Goal: Task Accomplishment & Management: Complete application form

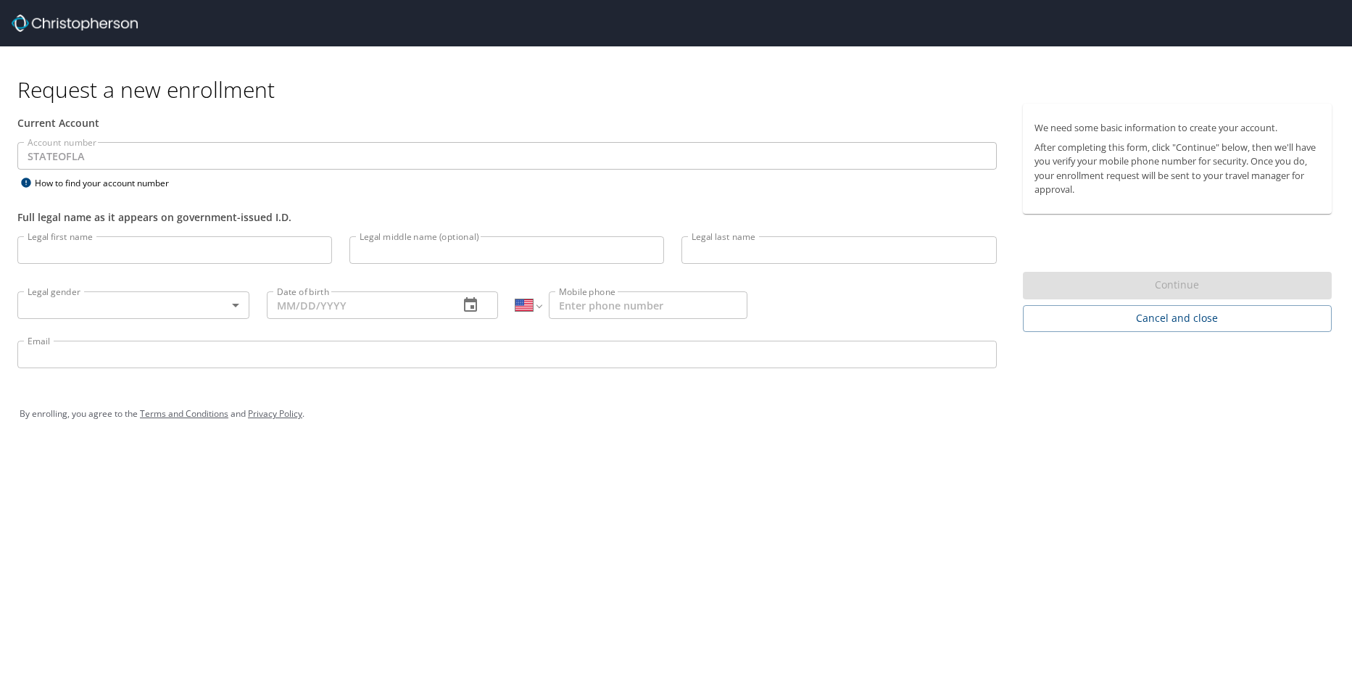
select select "US"
click at [117, 258] on input "Legal first name" at bounding box center [174, 250] width 315 height 28
type input "Linda"
type input "London"
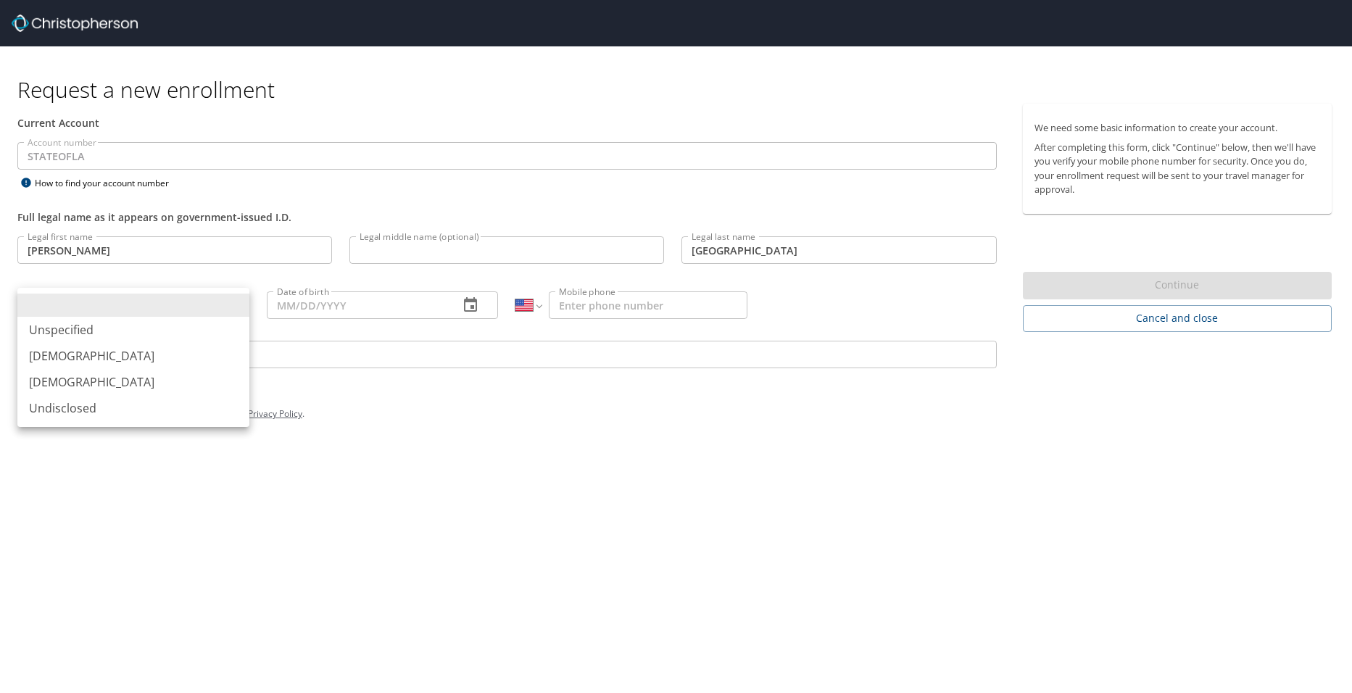
click at [107, 298] on body "Request a new enrollment Current Account Account number STATEOFLA Account numbe…" at bounding box center [676, 346] width 1352 height 693
click at [61, 381] on li "Female" at bounding box center [133, 382] width 232 height 26
type input "Female"
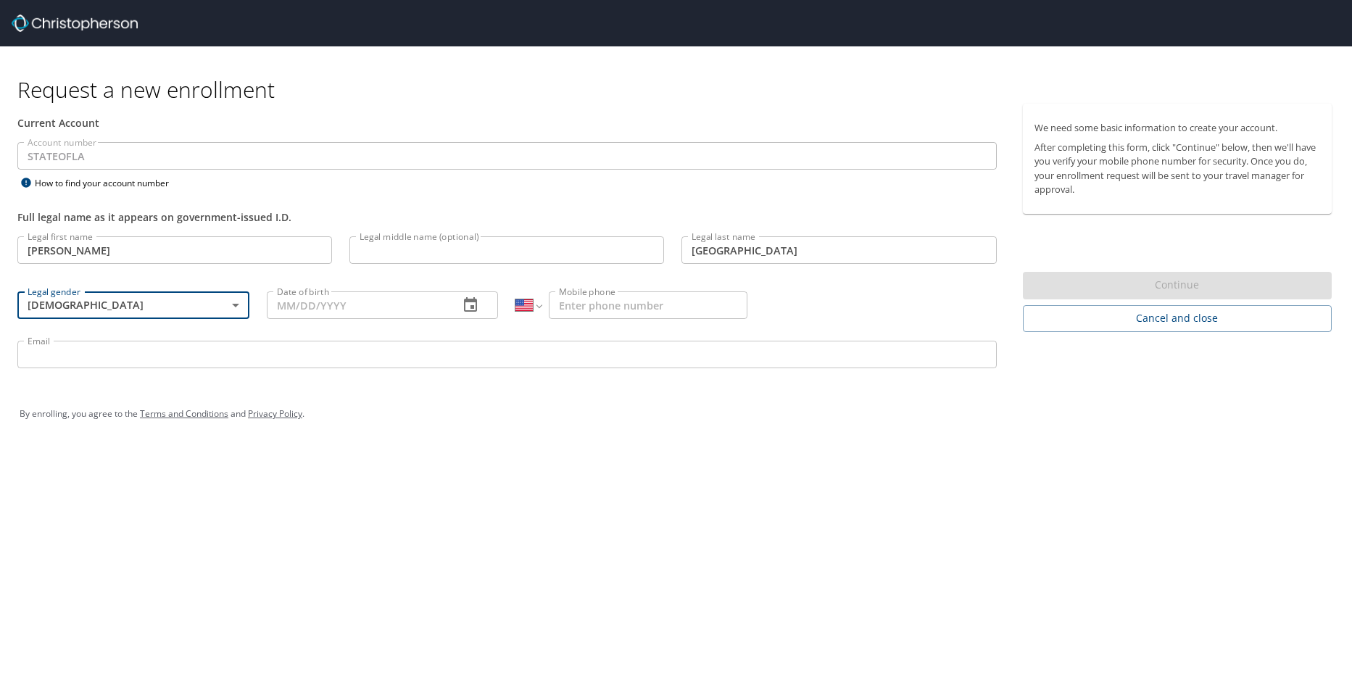
click at [468, 305] on icon "button" at bounding box center [470, 305] width 17 height 17
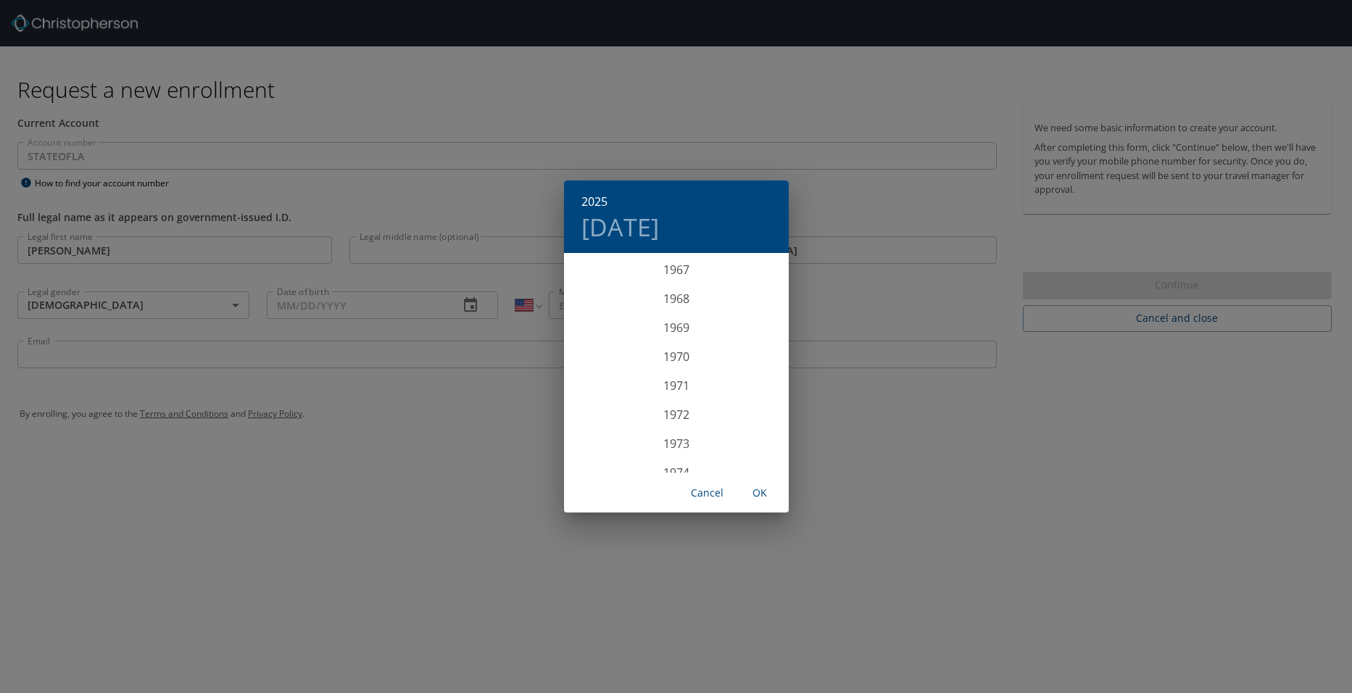
scroll to position [1900, 0]
click at [689, 290] on div "1965" at bounding box center [676, 284] width 225 height 29
click at [675, 450] on div "Nov" at bounding box center [676, 445] width 75 height 54
click at [757, 496] on span "OK" at bounding box center [760, 493] width 35 height 18
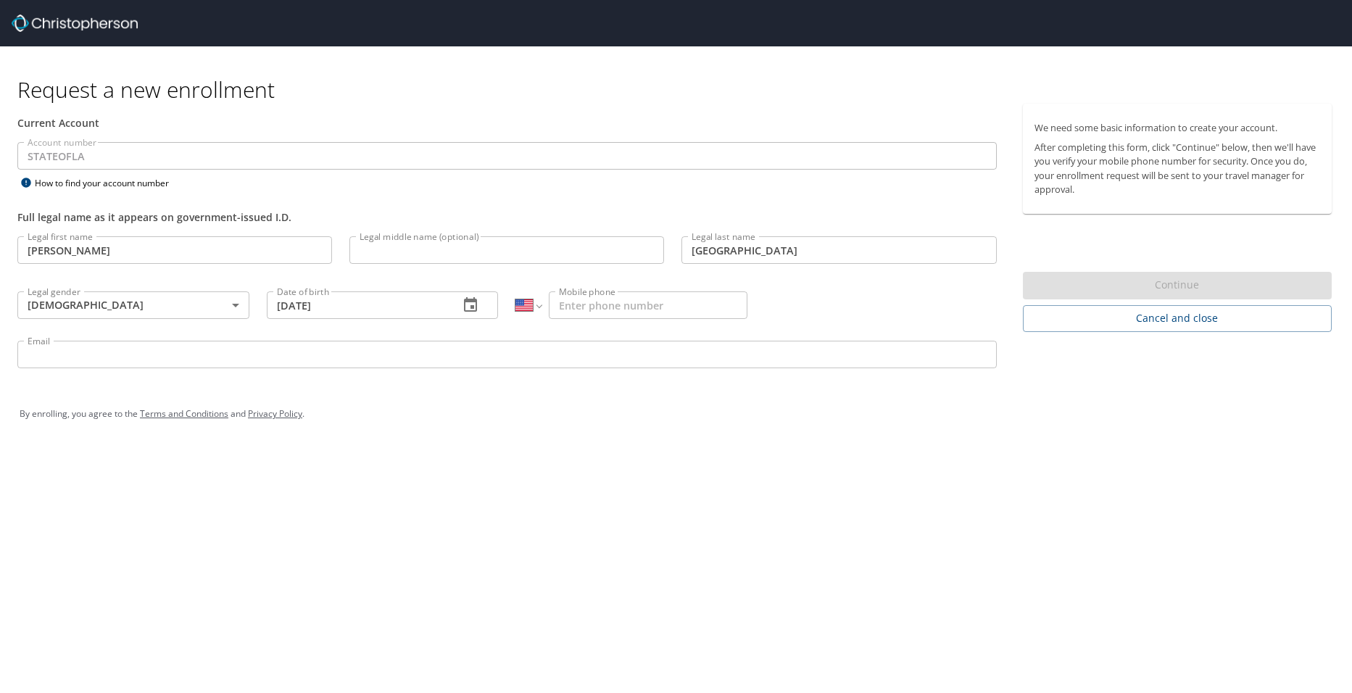
click at [471, 305] on icon "button" at bounding box center [470, 305] width 17 height 17
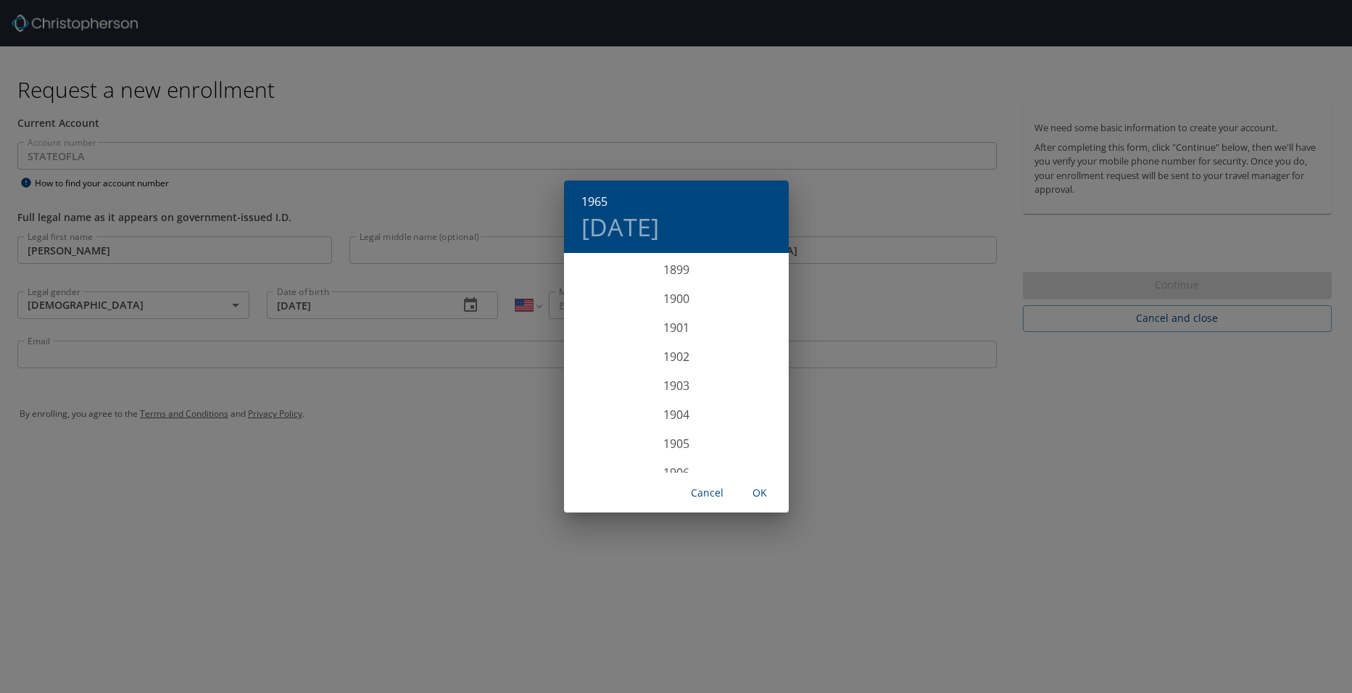
scroll to position [1827, 0]
click at [688, 365] on div "1965" at bounding box center [676, 364] width 225 height 29
click at [677, 447] on div "Nov" at bounding box center [676, 445] width 75 height 54
click at [589, 381] on p "14" at bounding box center [589, 382] width 10 height 9
click at [757, 494] on span "OK" at bounding box center [760, 493] width 35 height 18
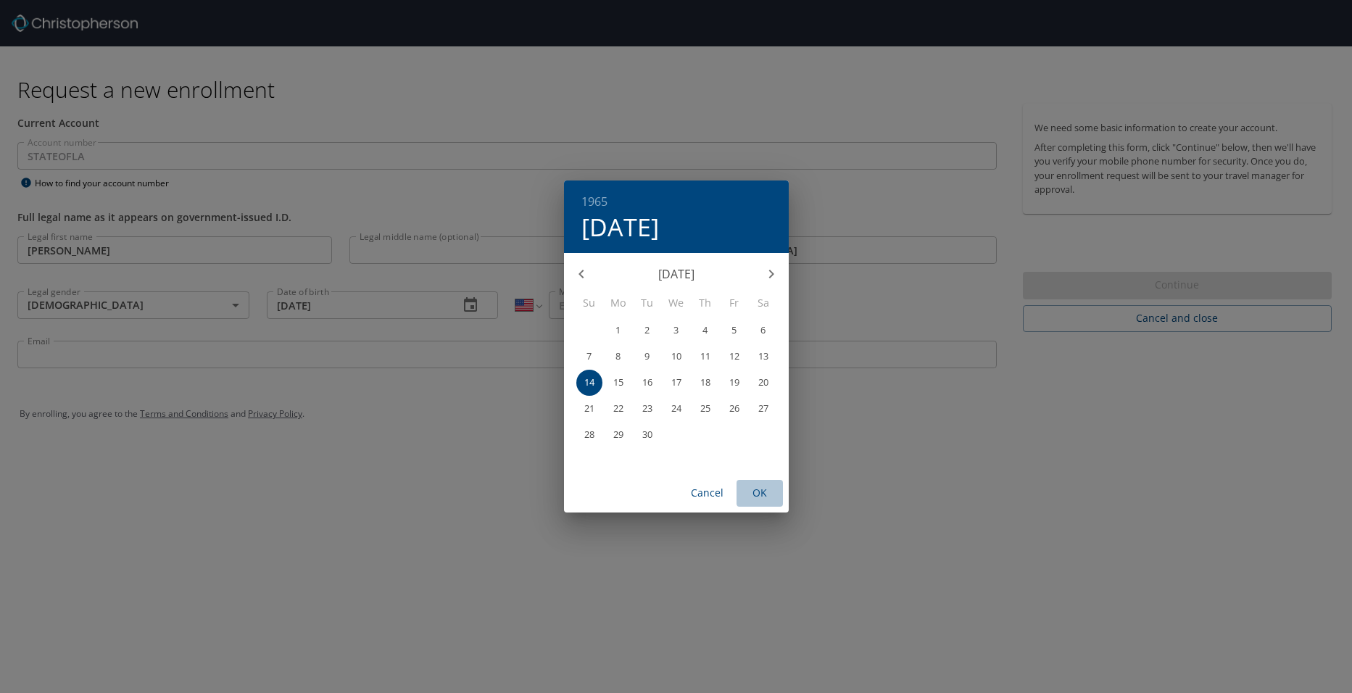
type input "11/14/1965"
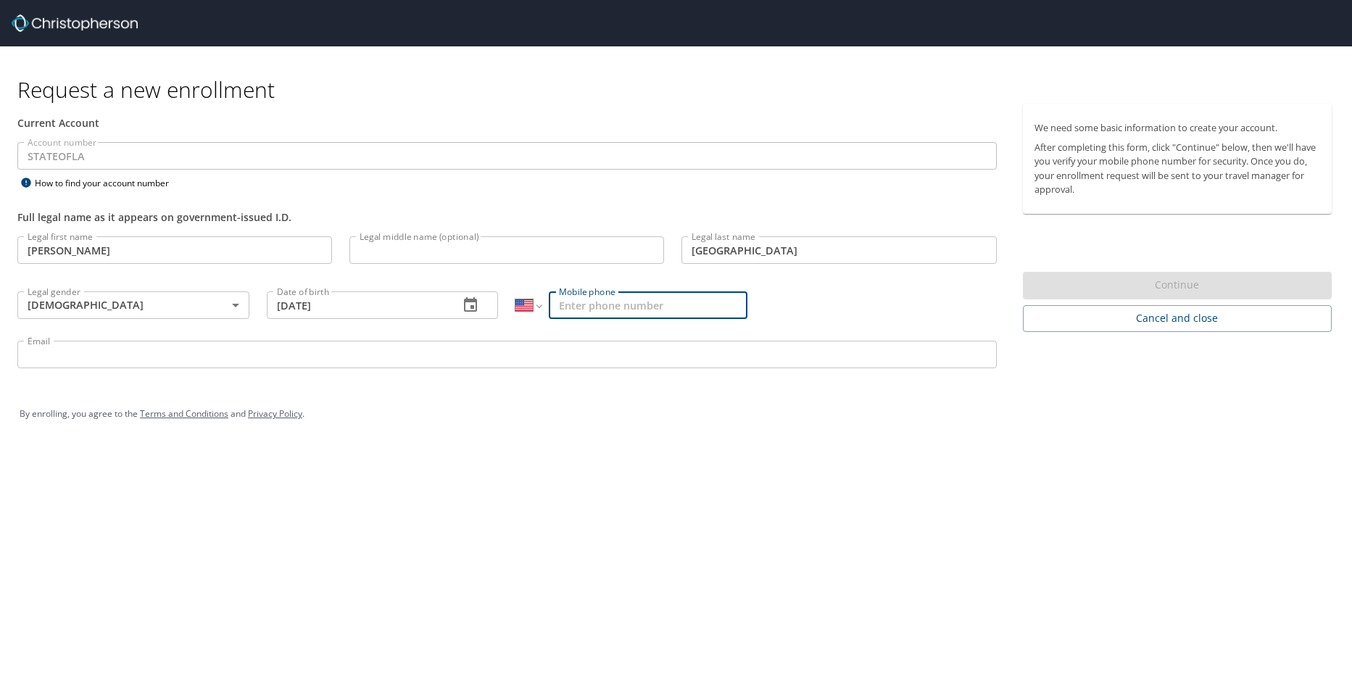
click at [590, 307] on input "Mobile phone" at bounding box center [648, 306] width 199 height 28
click at [540, 303] on select "International Afghanistan Åland Islands Albania Algeria American Samoa Andorra …" at bounding box center [528, 306] width 25 height 28
click at [516, 292] on select "International Afghanistan Åland Islands Albania Algeria American Samoa Andorra …" at bounding box center [528, 306] width 25 height 28
click at [590, 309] on input "Mobile phone" at bounding box center [648, 306] width 199 height 28
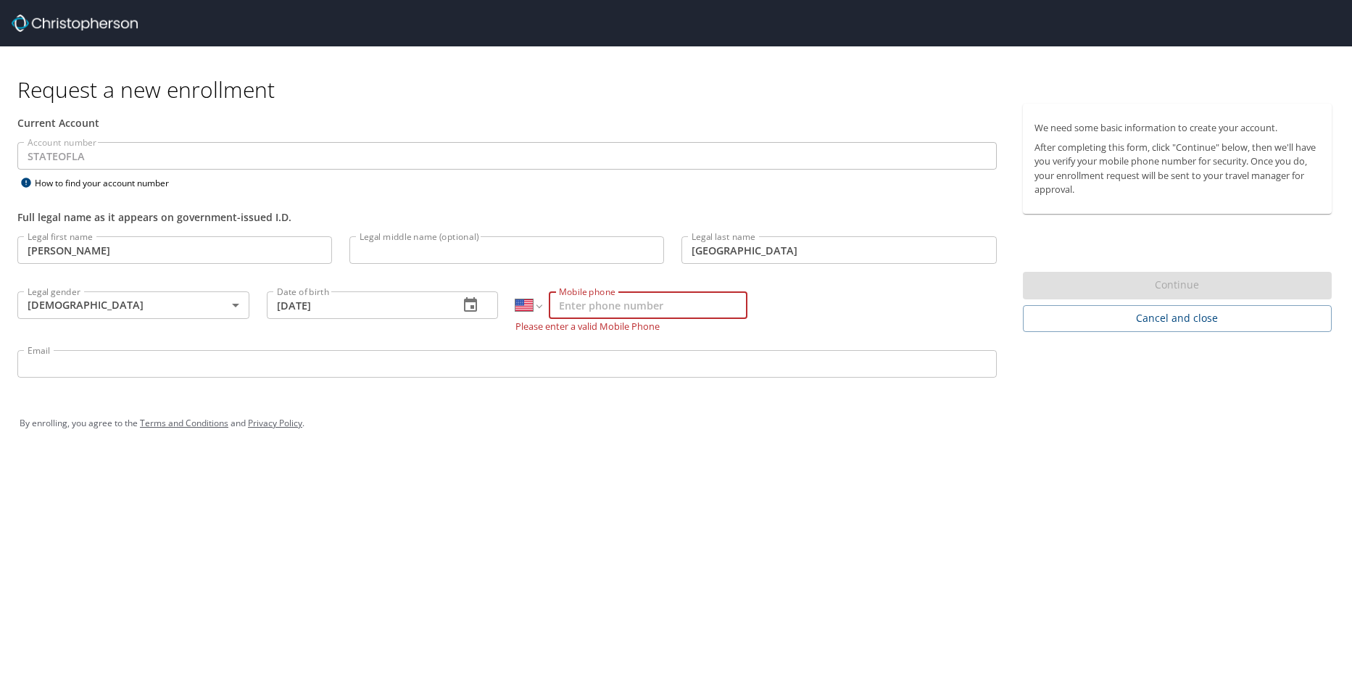
click at [590, 309] on input "Mobile phone" at bounding box center [648, 306] width 199 height 28
click at [572, 305] on input "Mobile phone" at bounding box center [648, 306] width 199 height 28
type input "(225) 278-6219"
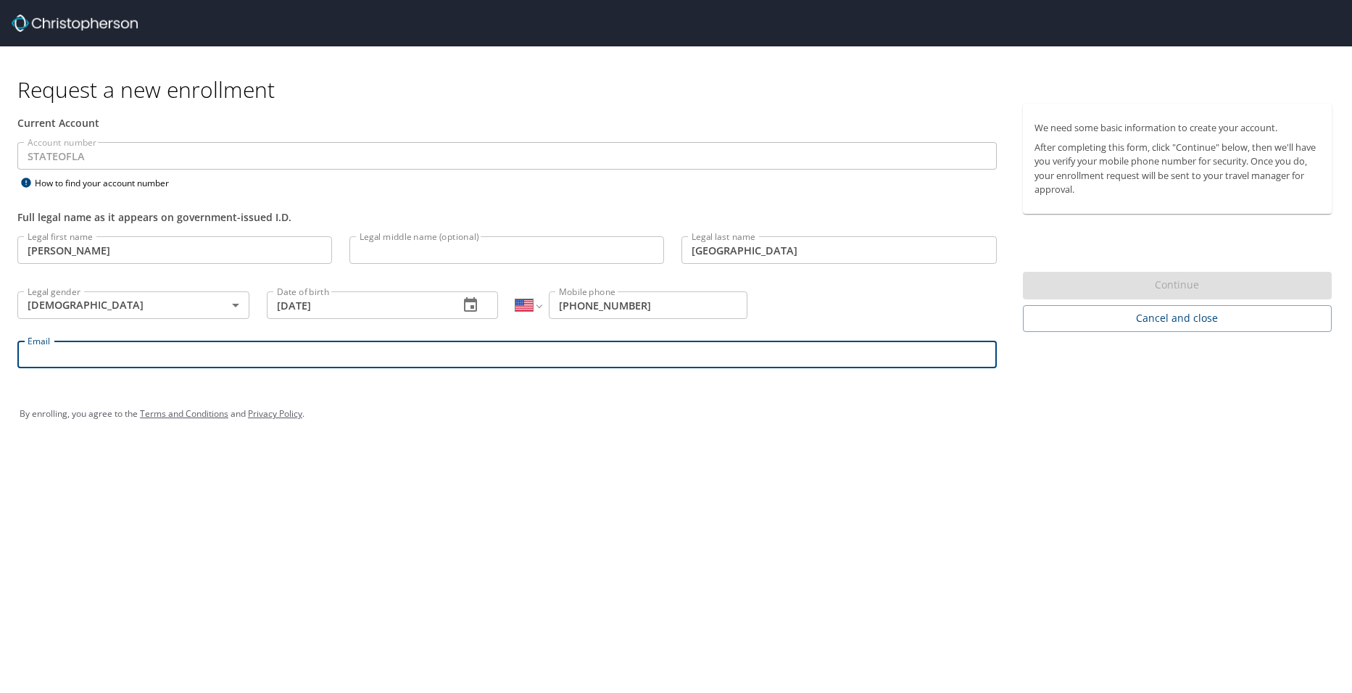
click at [156, 365] on input "Email" at bounding box center [507, 355] width 980 height 28
type input "linda.london@la.gov"
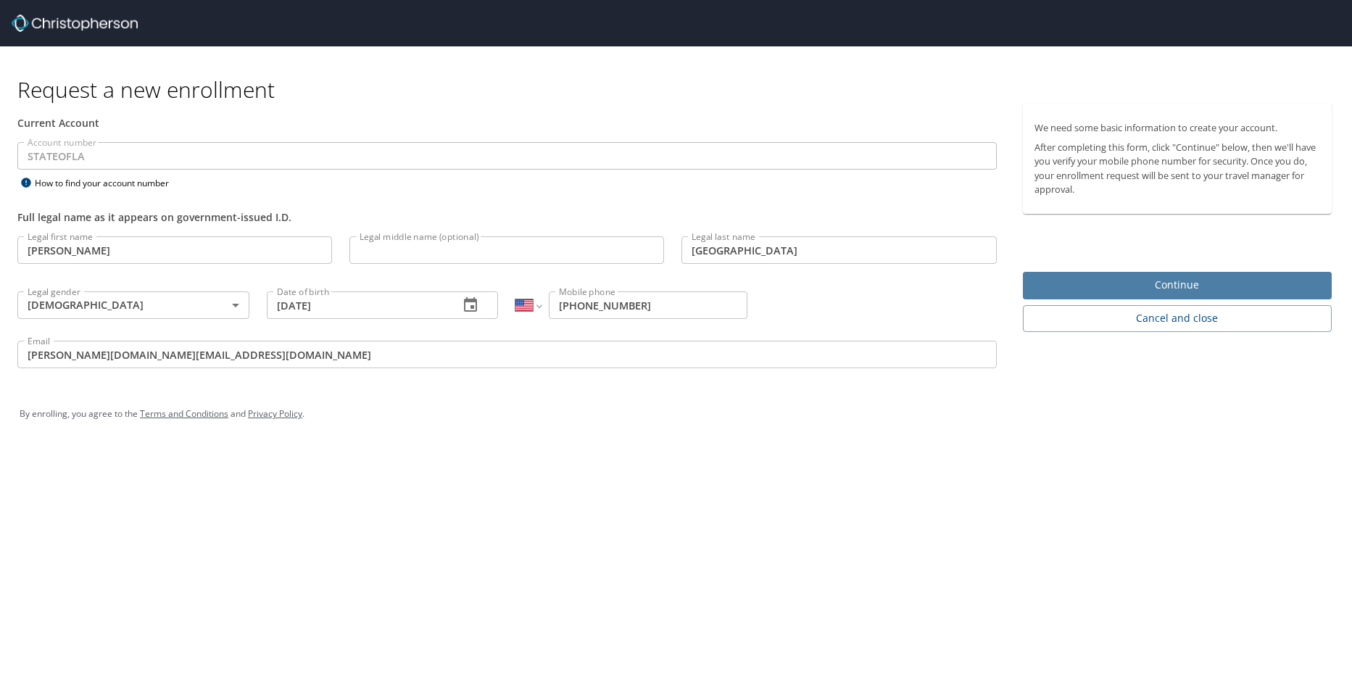
click at [1167, 282] on span "Continue" at bounding box center [1178, 285] width 286 height 18
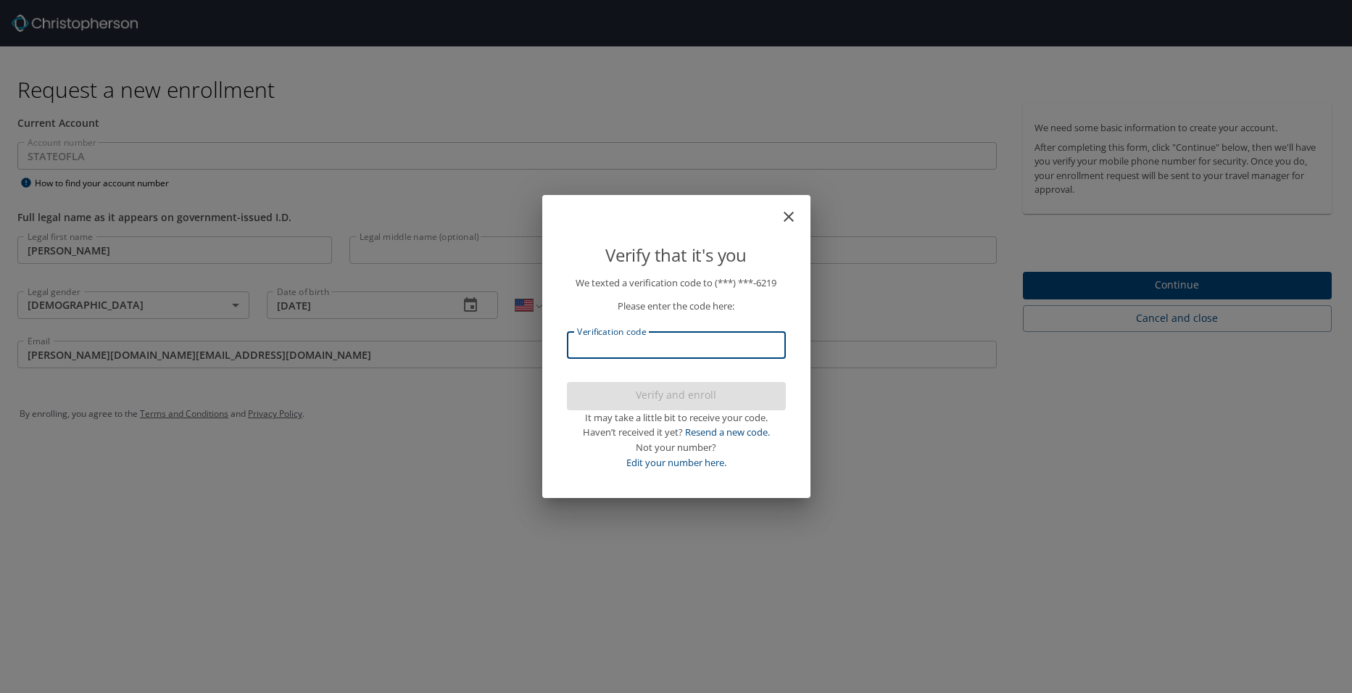
click at [621, 347] on input "Verification code" at bounding box center [676, 345] width 219 height 28
type input "643376"
click at [669, 396] on span "Verify and enroll" at bounding box center [677, 396] width 196 height 18
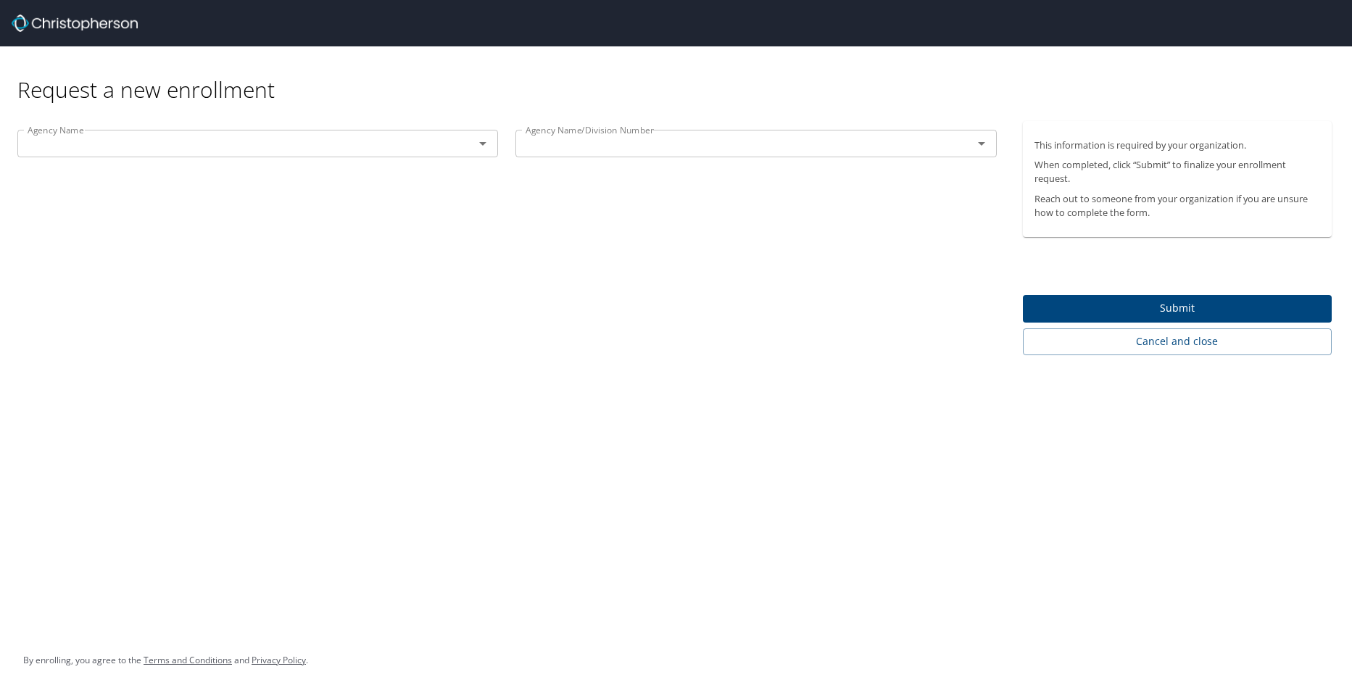
click at [480, 142] on icon "Open" at bounding box center [482, 143] width 17 height 17
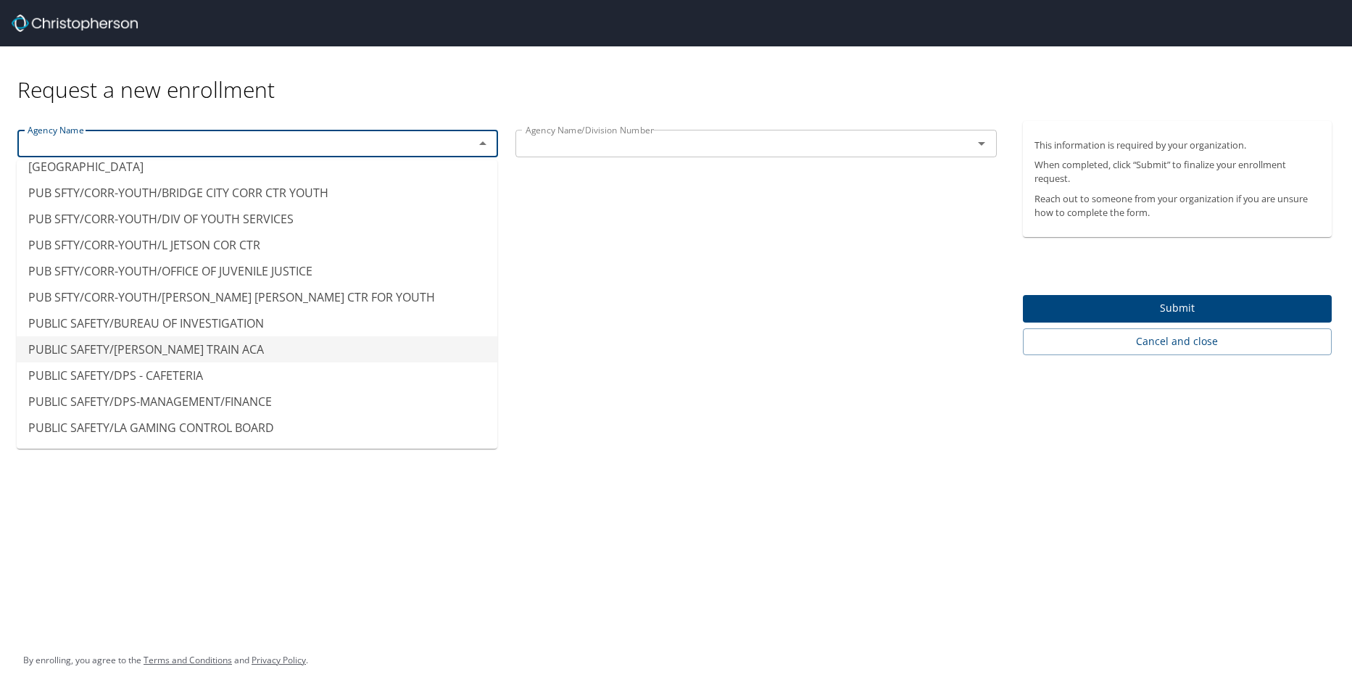
scroll to position [9427, 0]
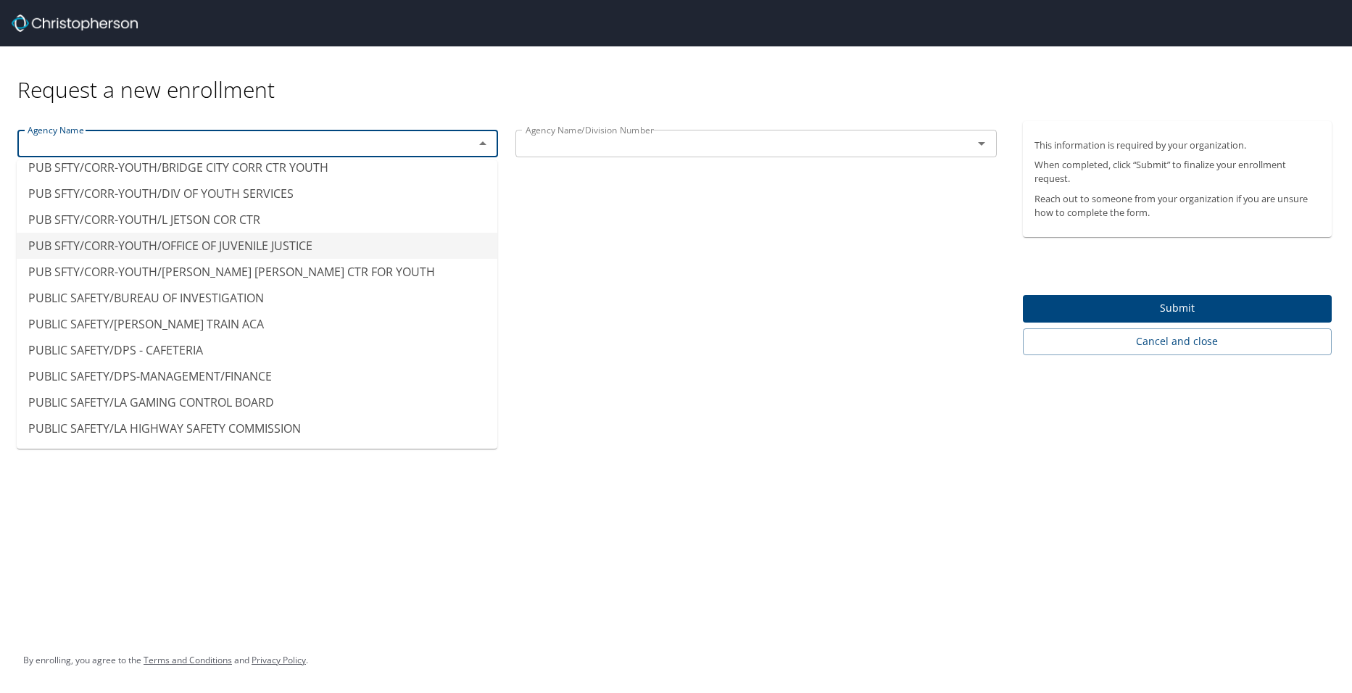
click at [193, 233] on li "PUB SFTY/CORR-YOUTH/OFFICE OF JUVENILE JUSTICE" at bounding box center [257, 246] width 481 height 26
type input "PUB SFTY/CORR-YOUTH/OFFICE OF JUVENILE JUSTICE"
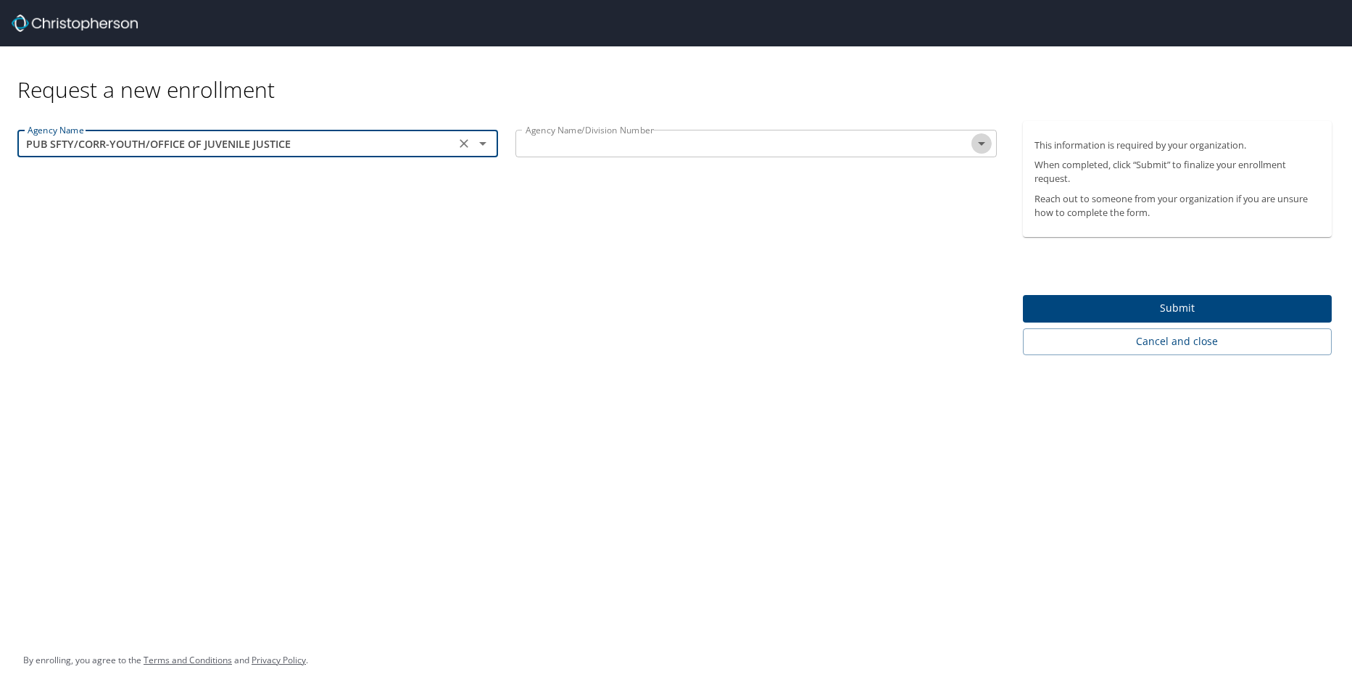
click at [983, 141] on icon "Open" at bounding box center [981, 143] width 17 height 17
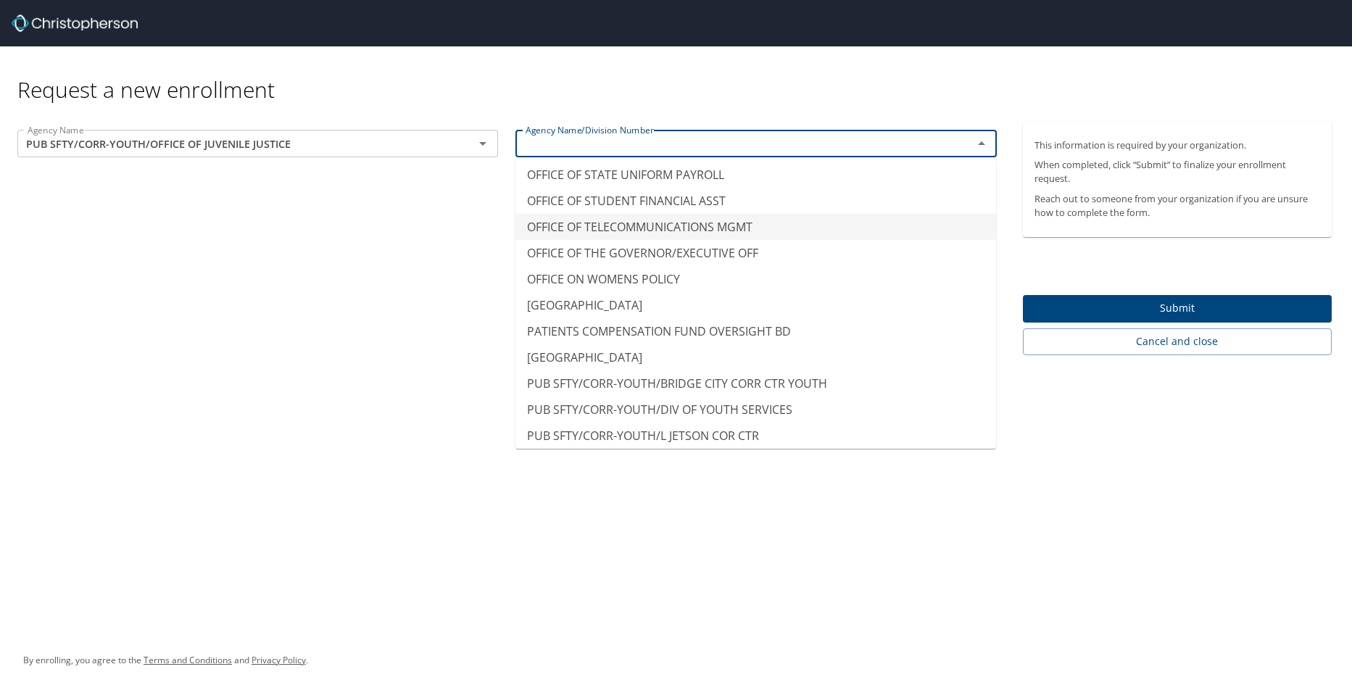
scroll to position [9209, 0]
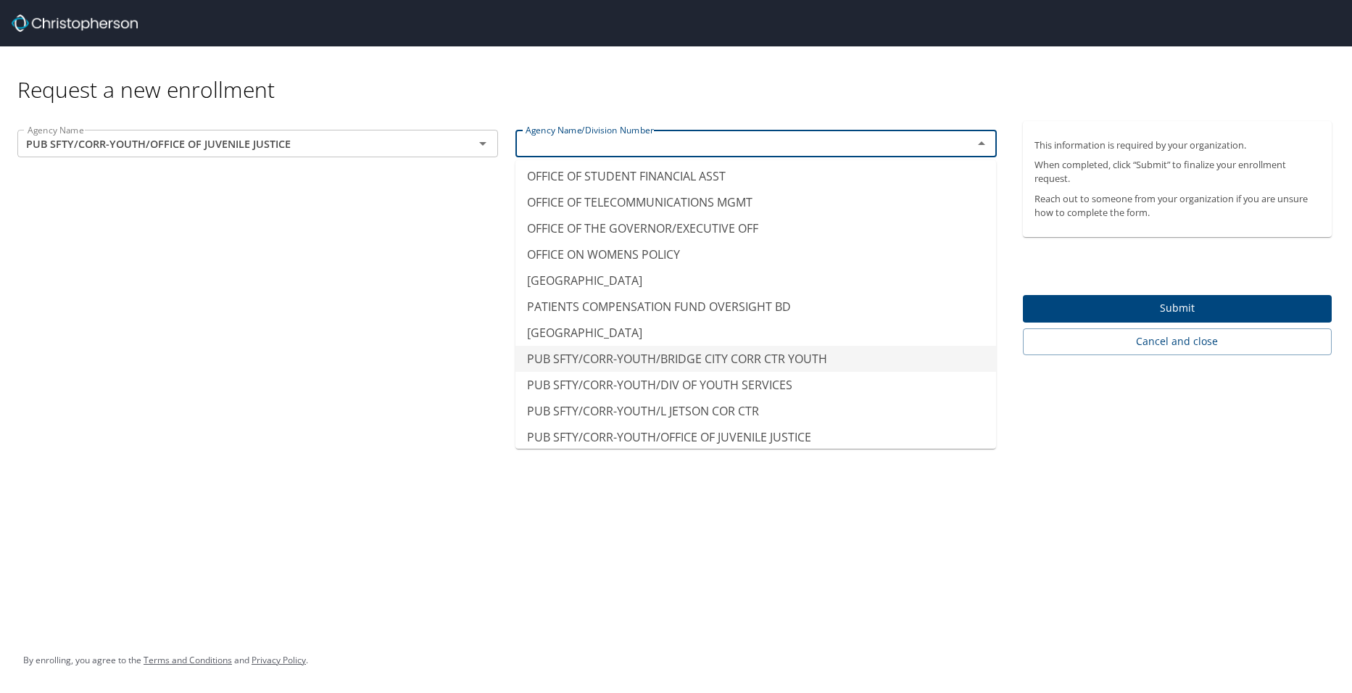
click at [748, 346] on li "PUB SFTY/CORR-YOUTH/BRIDGE CITY CORR CTR YOUTH" at bounding box center [756, 359] width 481 height 26
type input "PUB SFTY/CORR-YOUTH/BRIDGE CITY CORR CTR YOUTH"
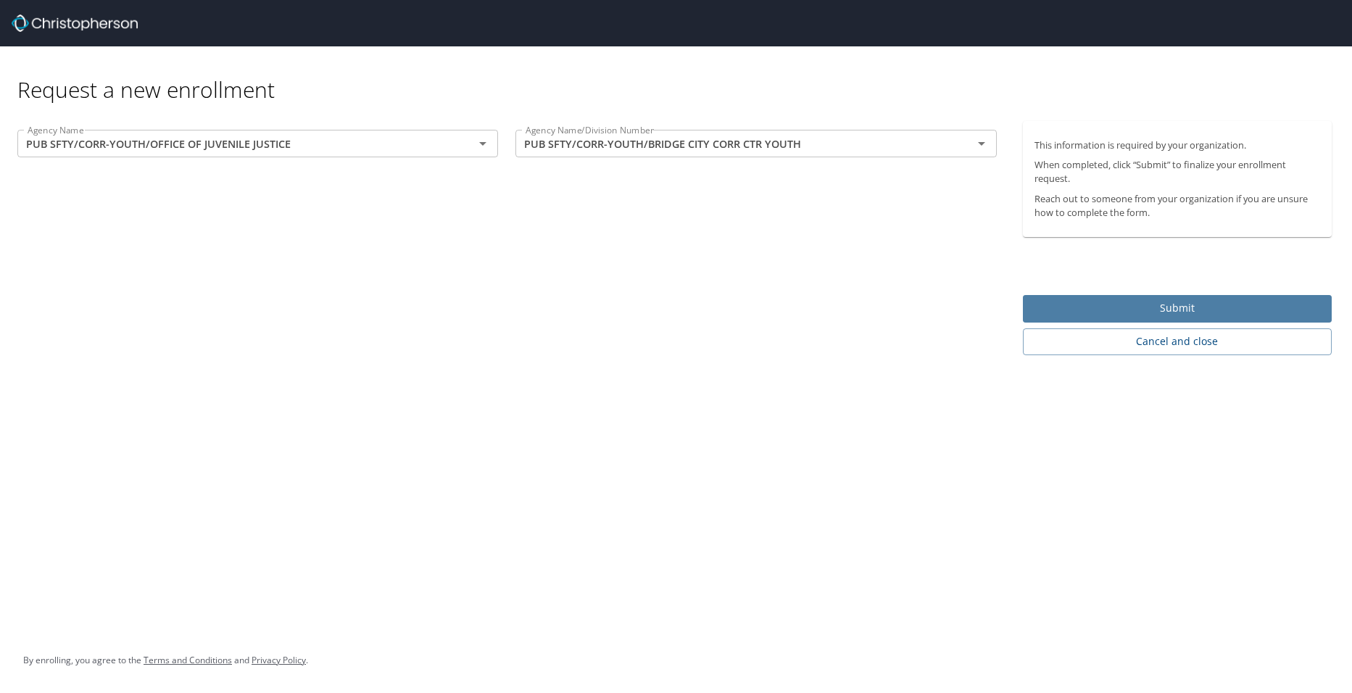
click at [1169, 310] on span "Submit" at bounding box center [1178, 308] width 286 height 18
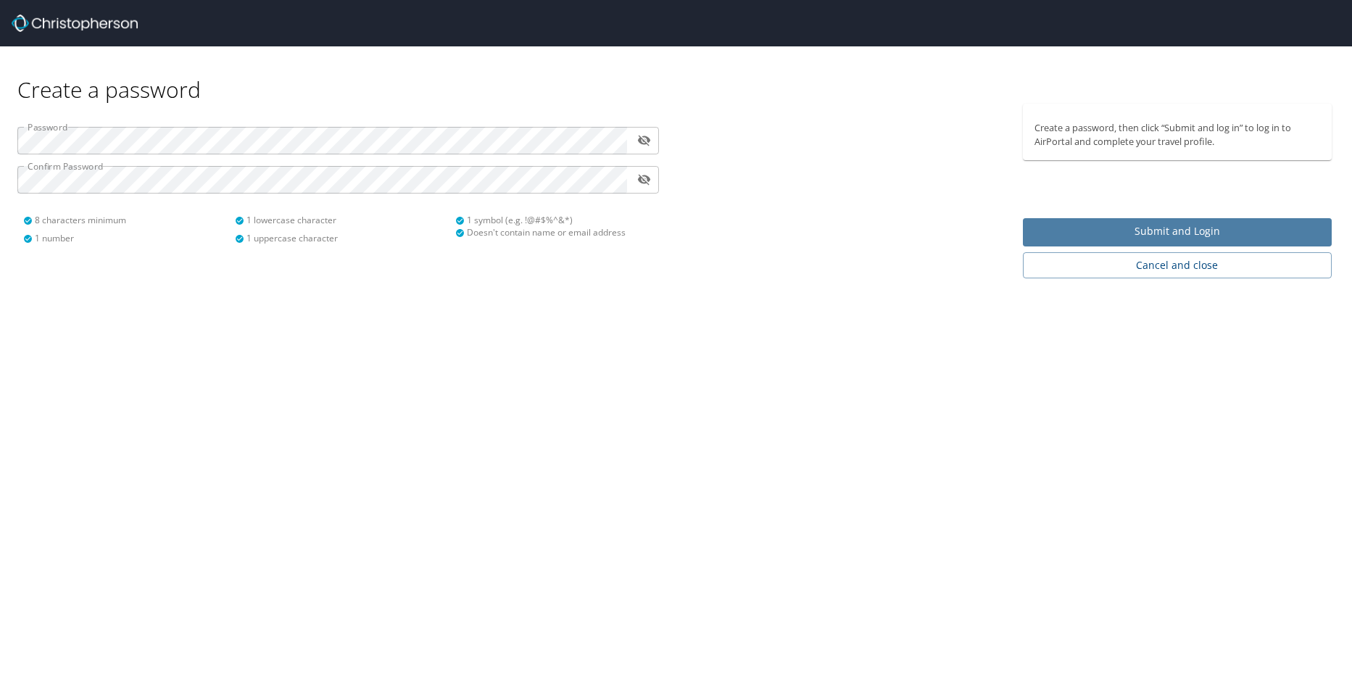
click at [1194, 232] on span "Submit and Login" at bounding box center [1178, 232] width 286 height 18
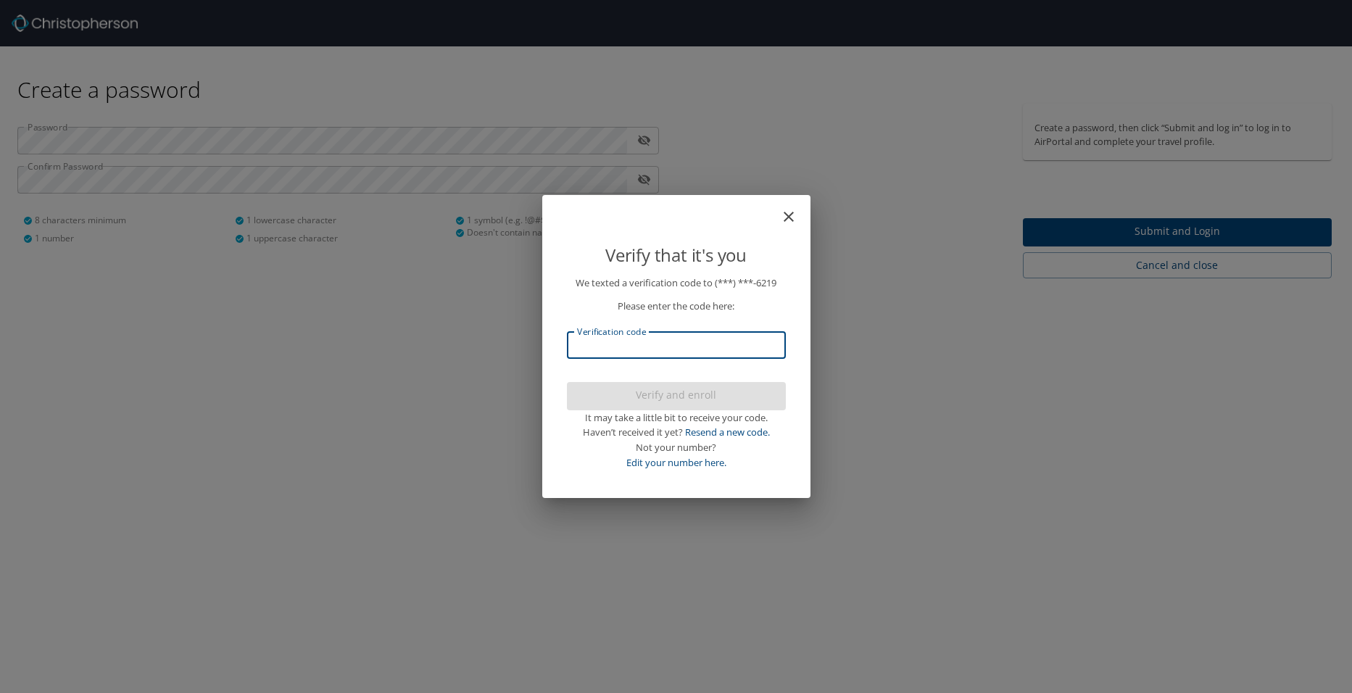
click at [698, 345] on input "Verification code" at bounding box center [676, 345] width 219 height 28
type input "303894"
click at [697, 394] on span "Verify and enroll" at bounding box center [677, 396] width 196 height 18
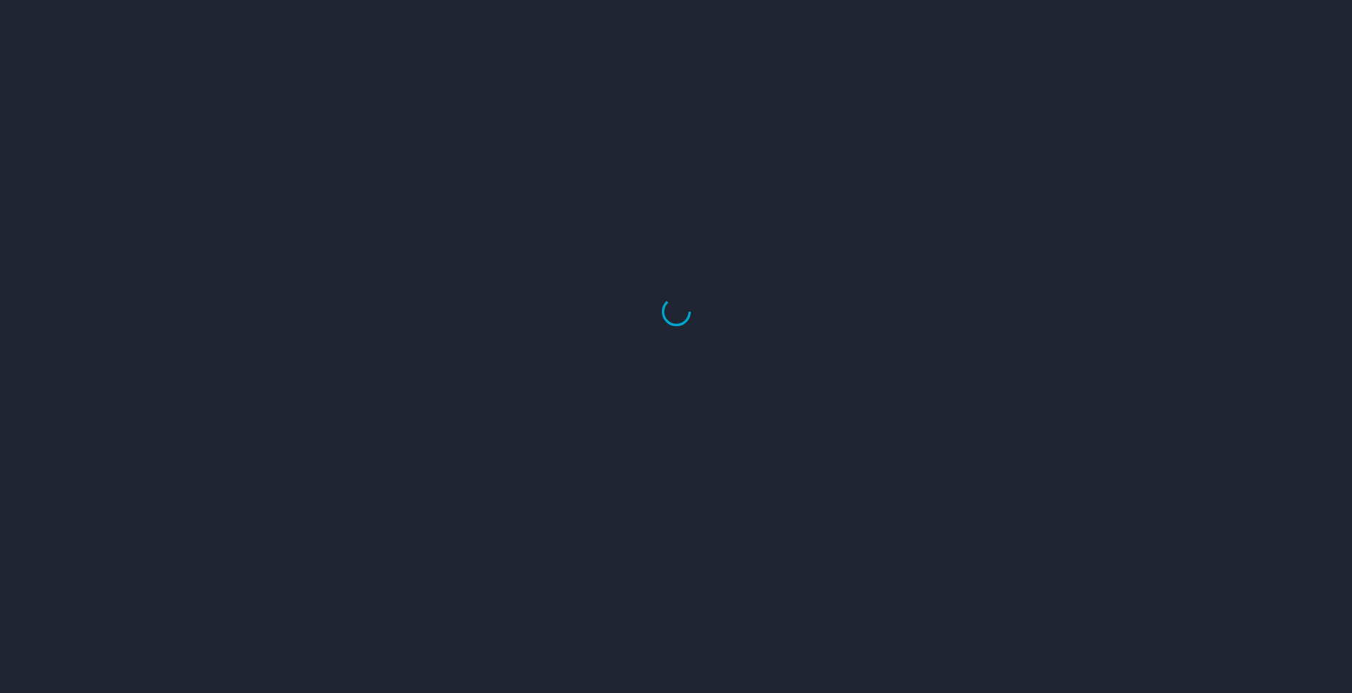
select select "US"
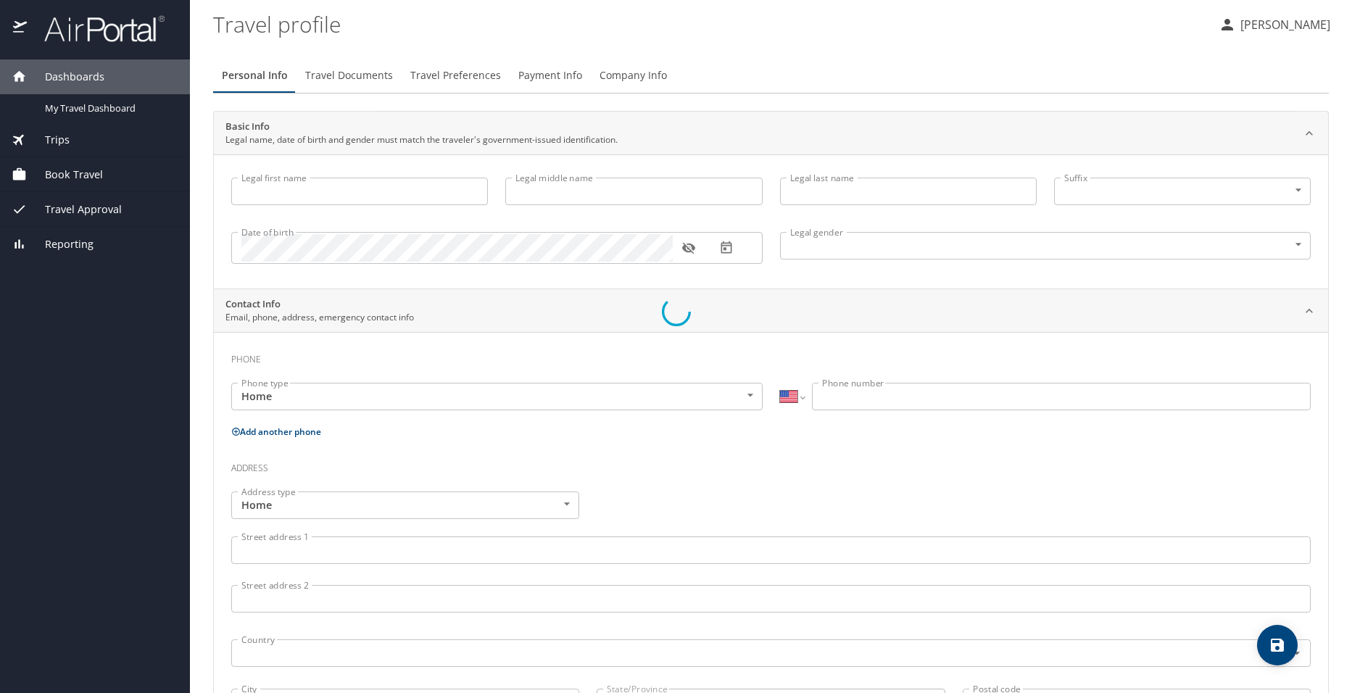
type input "Linda"
type input "London"
type input "Female"
select select "US"
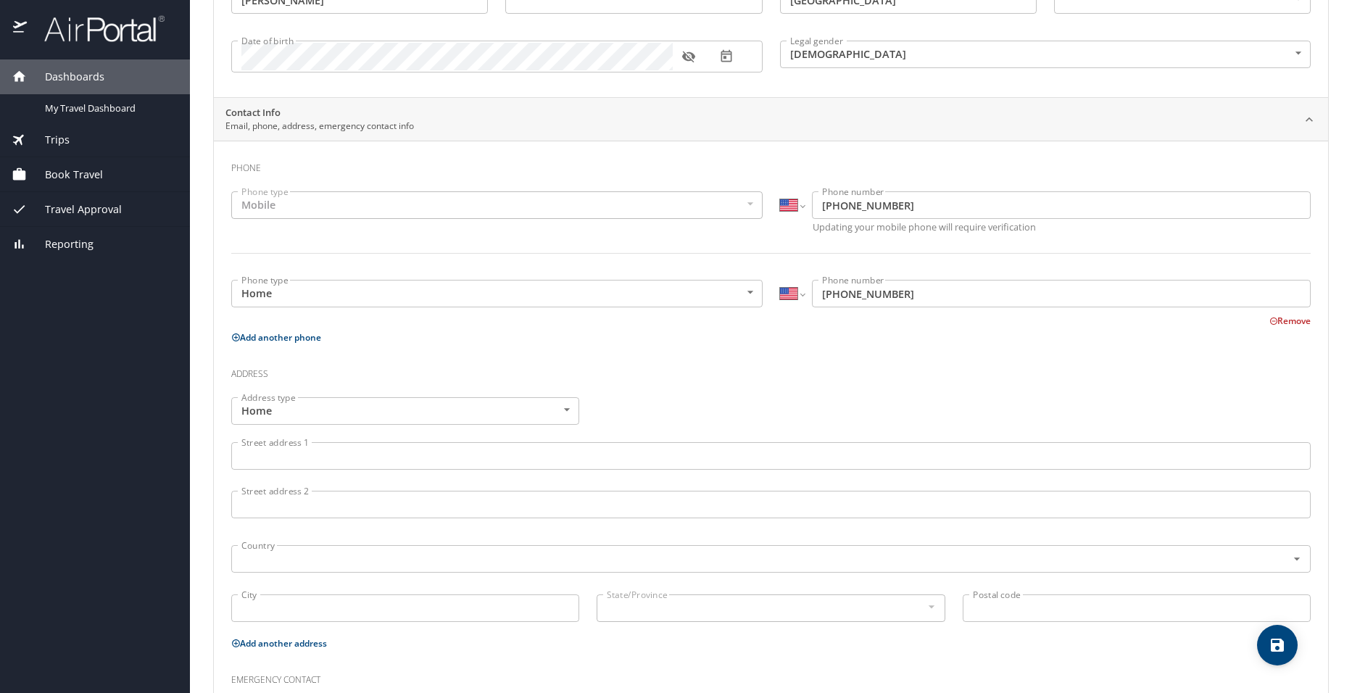
scroll to position [218, 0]
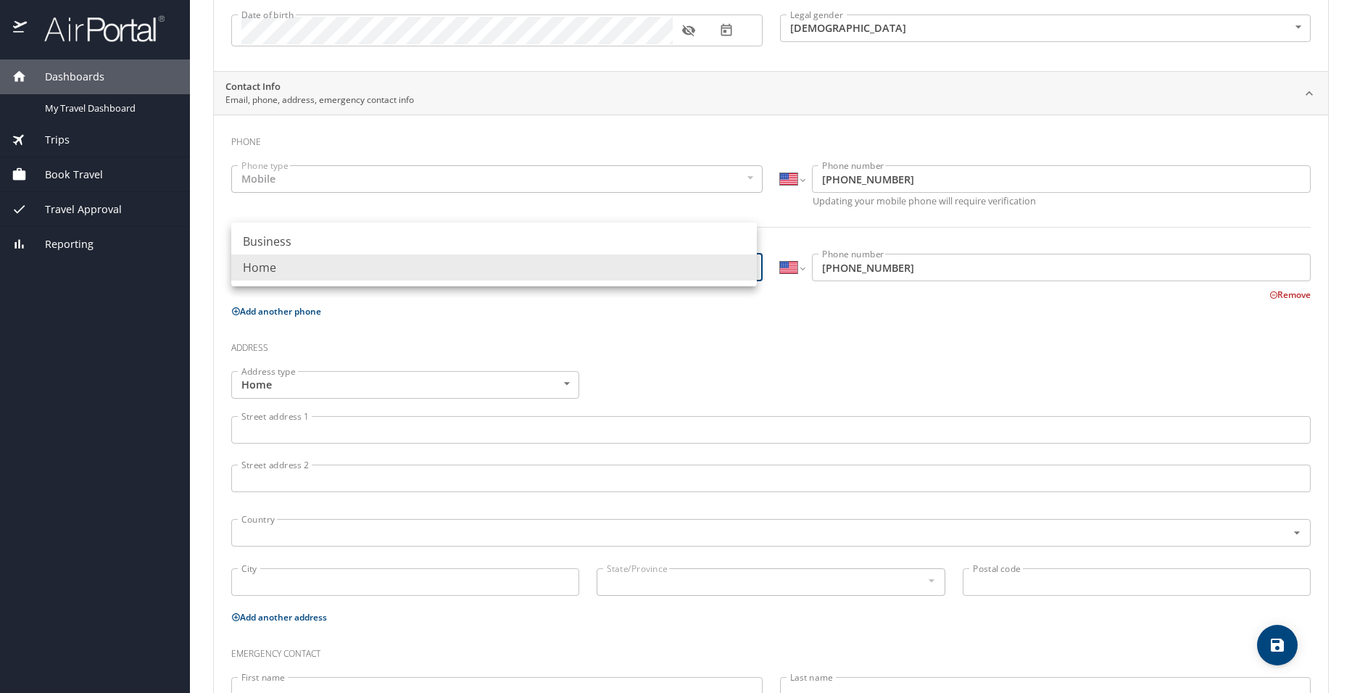
click at [276, 264] on body "Dashboards My Travel Dashboard Trips Current / Future Trips Past Trips Trips Mi…" at bounding box center [676, 346] width 1352 height 693
click at [284, 235] on li "Business" at bounding box center [494, 241] width 526 height 26
type input "Business"
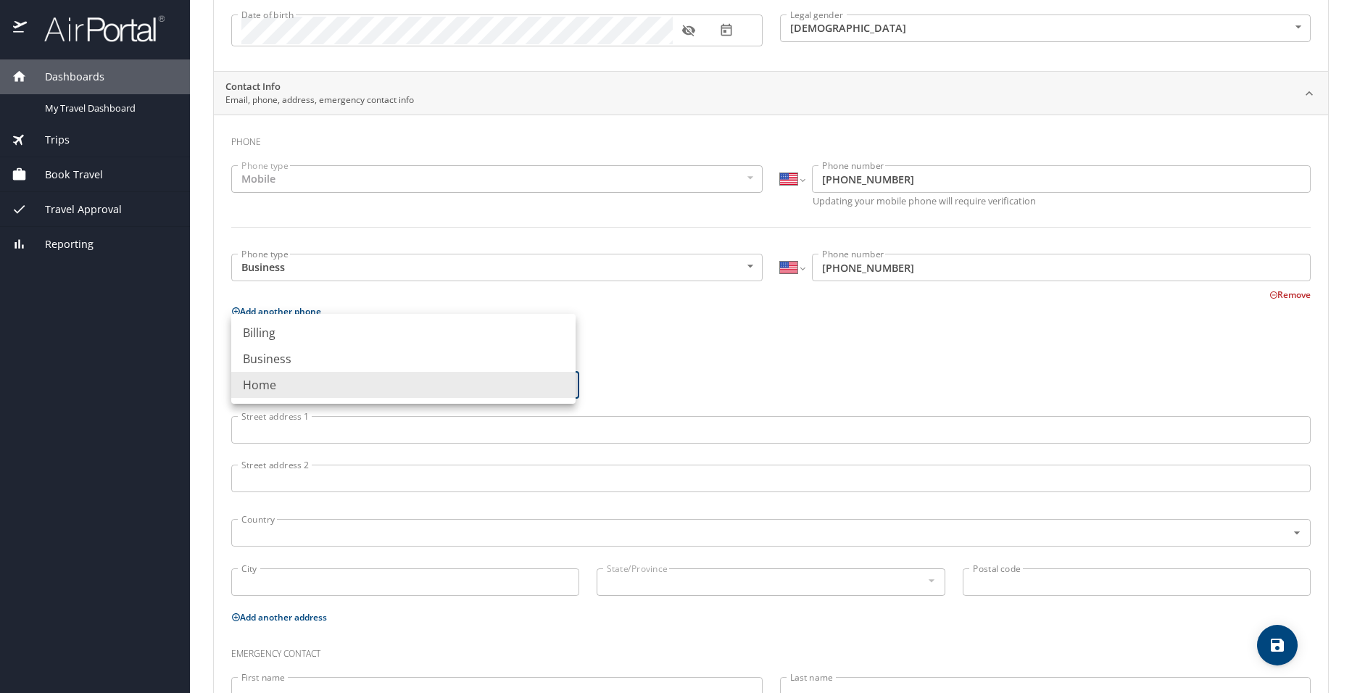
click at [281, 383] on body "Dashboards My Travel Dashboard Trips Current / Future Trips Past Trips Trips Mi…" at bounding box center [676, 346] width 1352 height 693
click at [281, 352] on li "Business" at bounding box center [403, 359] width 344 height 26
type input "Business"
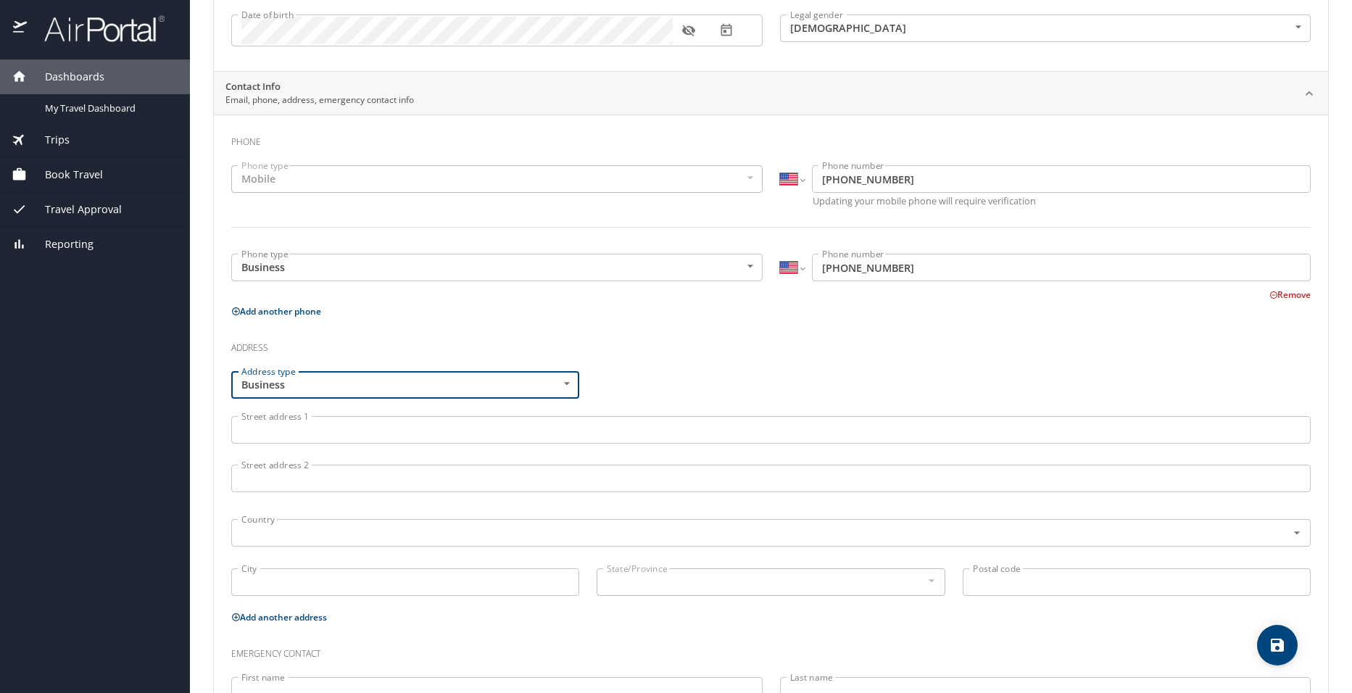
click at [310, 433] on input "Street address 1" at bounding box center [771, 430] width 1080 height 28
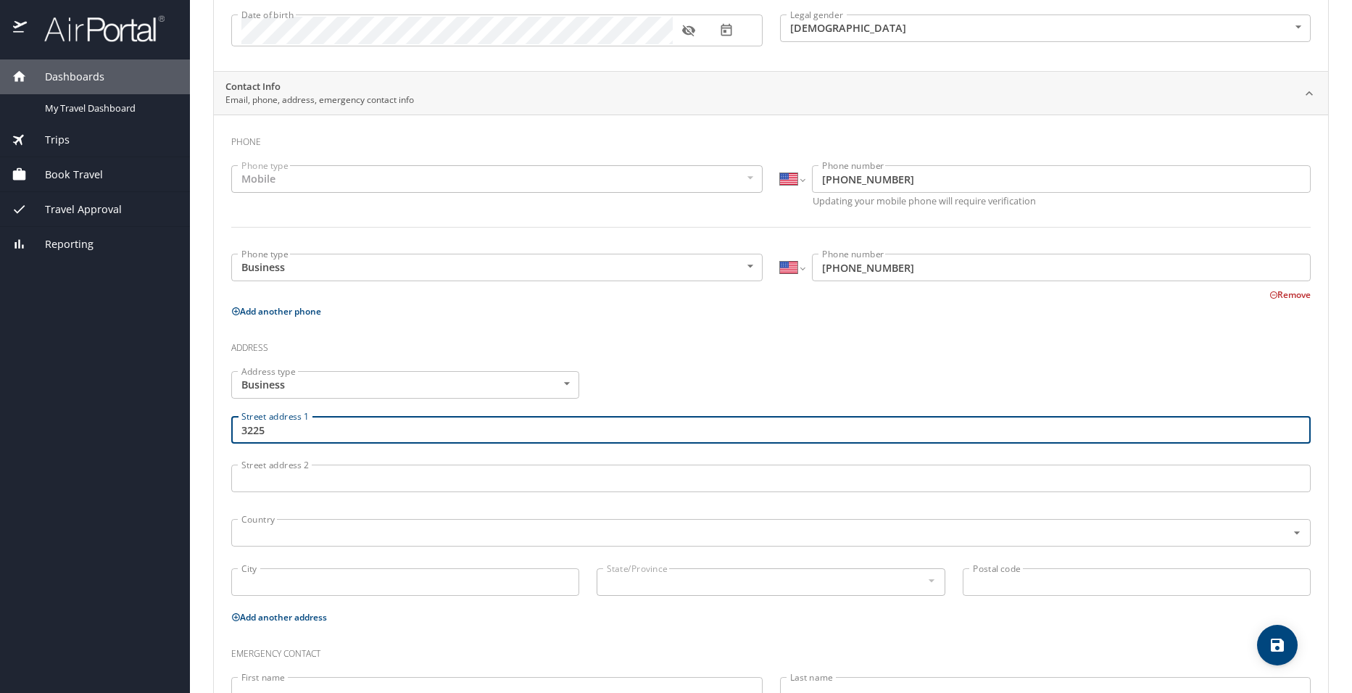
type input "3225"
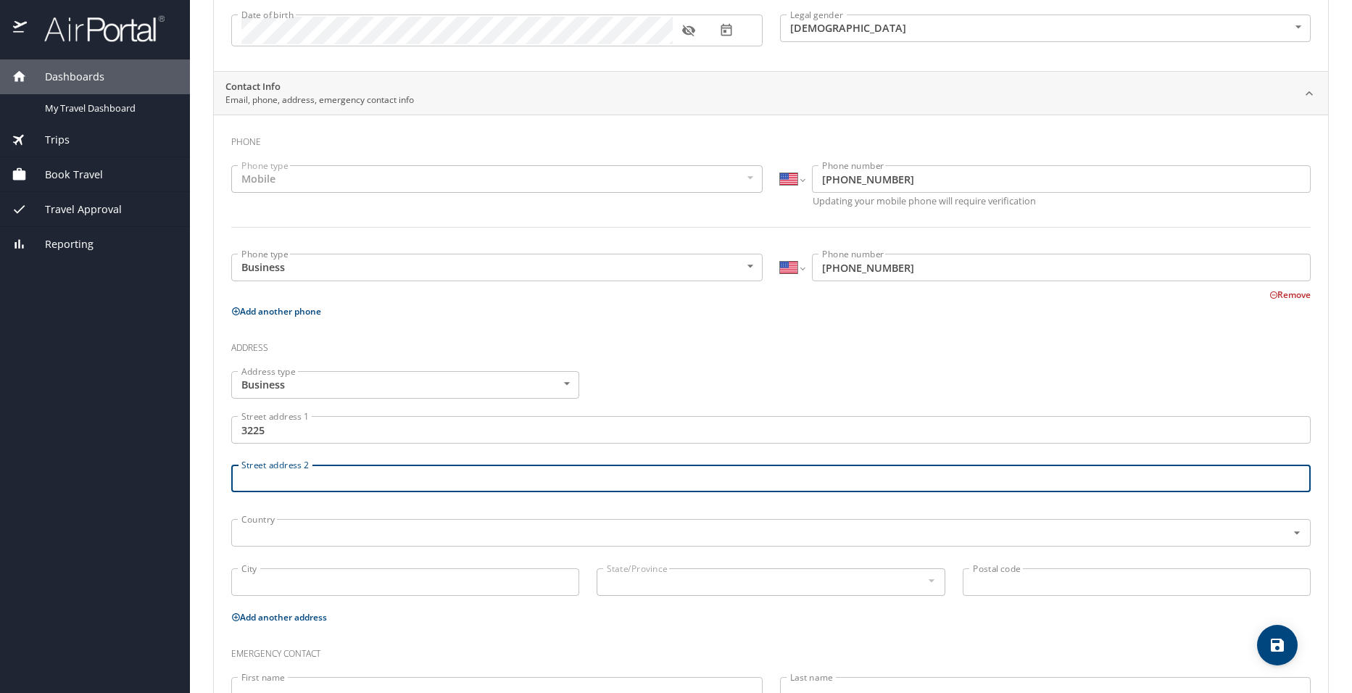
click at [267, 481] on input "Street address 2" at bounding box center [771, 479] width 1080 height 28
click at [291, 433] on input "3225" at bounding box center [771, 430] width 1080 height 28
click at [288, 481] on input "River" at bounding box center [771, 479] width 1080 height 28
type input "R"
click at [281, 434] on input "3225" at bounding box center [771, 430] width 1080 height 28
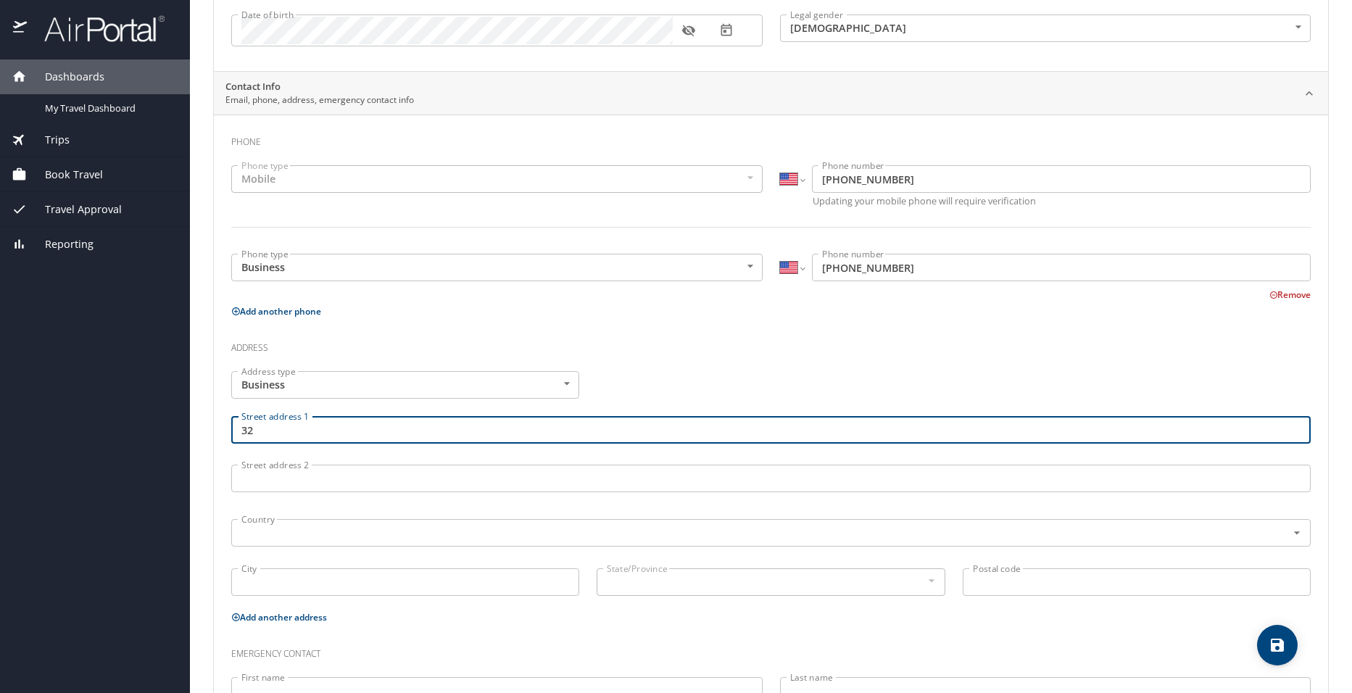
type input "3"
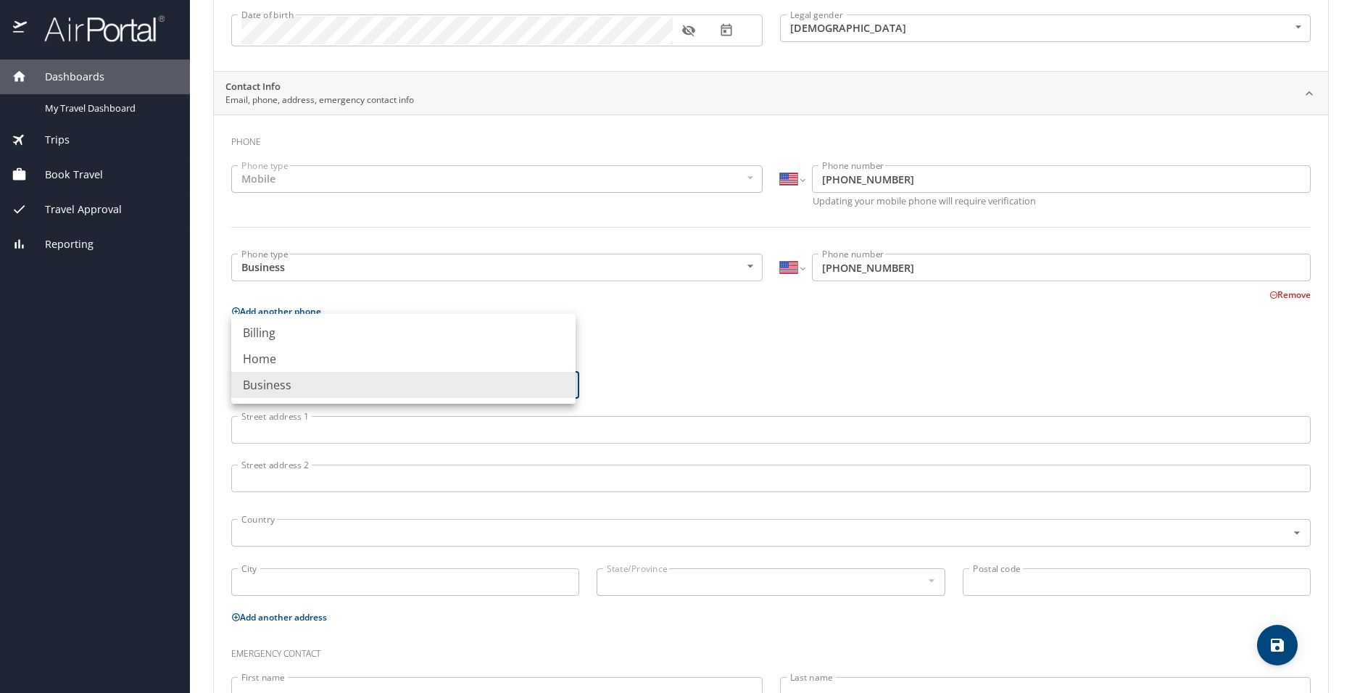
click at [562, 383] on body "Dashboards My Travel Dashboard Trips Current / Future Trips Past Trips Trips Mi…" at bounding box center [676, 346] width 1352 height 693
click at [275, 357] on li "Home" at bounding box center [403, 359] width 344 height 26
type input "Home"
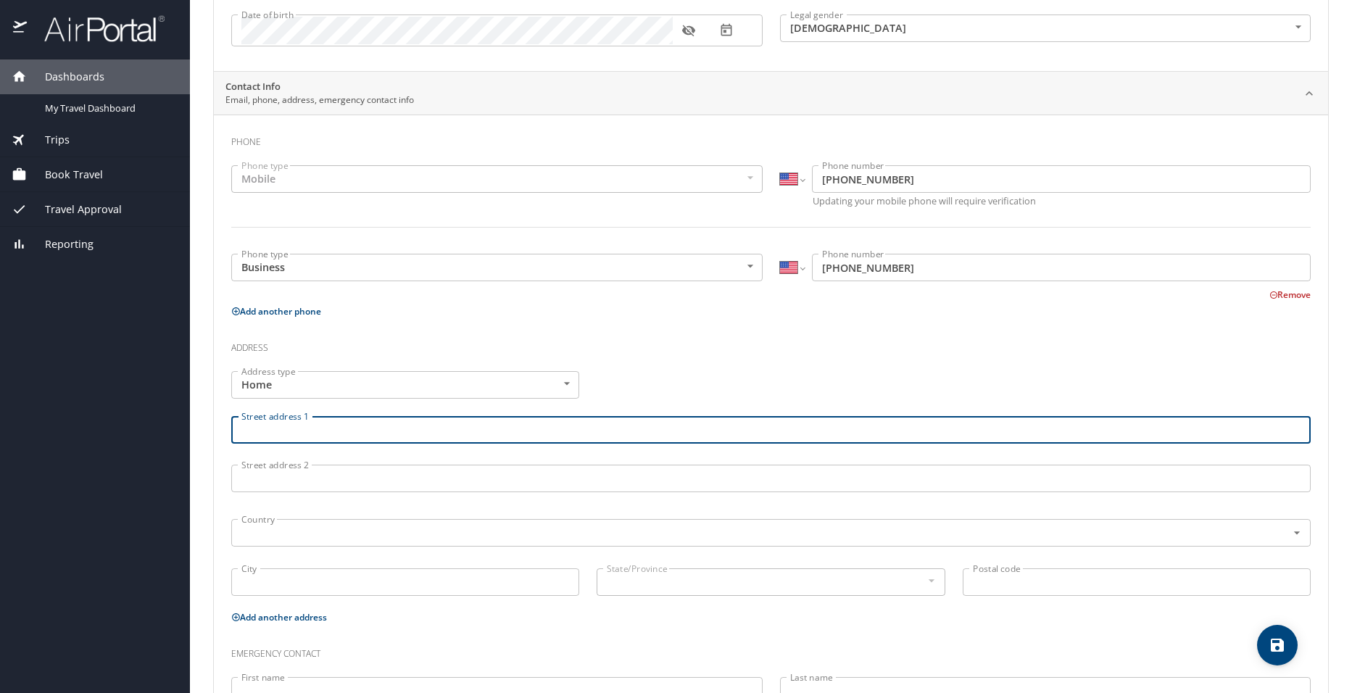
click at [285, 434] on input "Street address 1" at bounding box center [771, 430] width 1080 height 28
type input "3809 CHARRY DRIVE"
click at [286, 587] on input "City" at bounding box center [405, 583] width 348 height 28
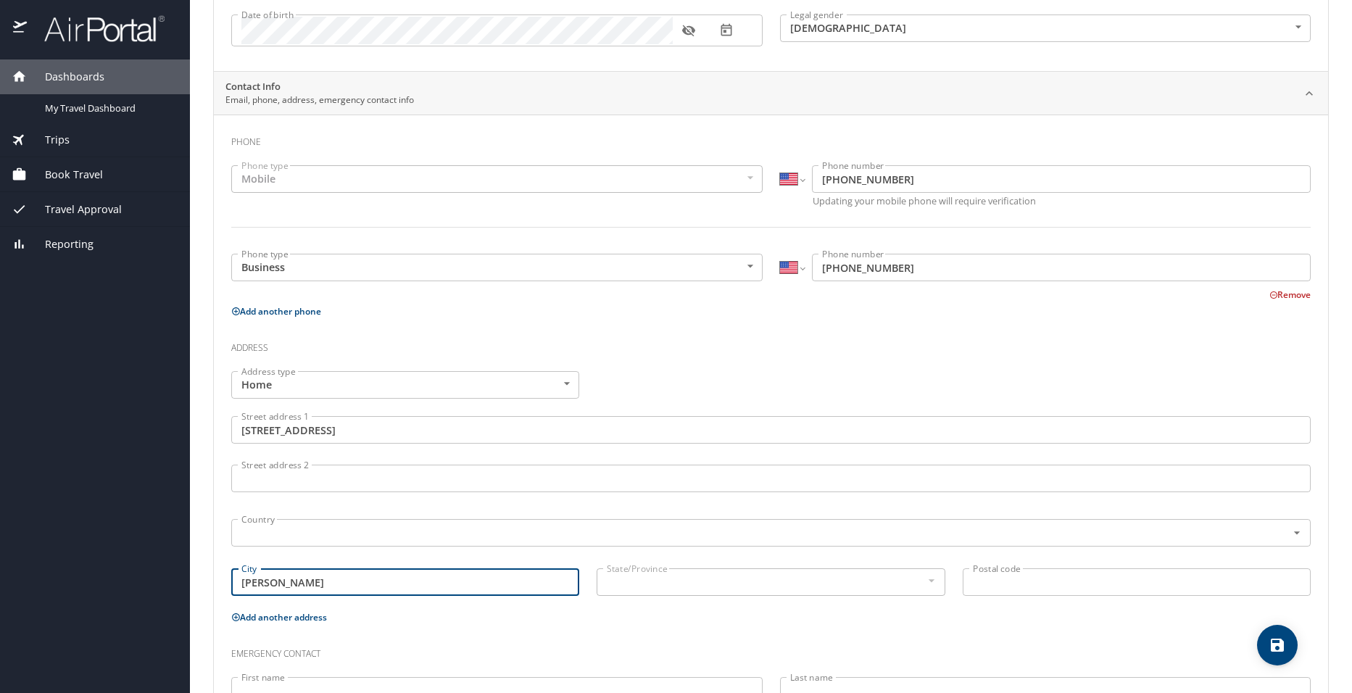
type input "BAKER"
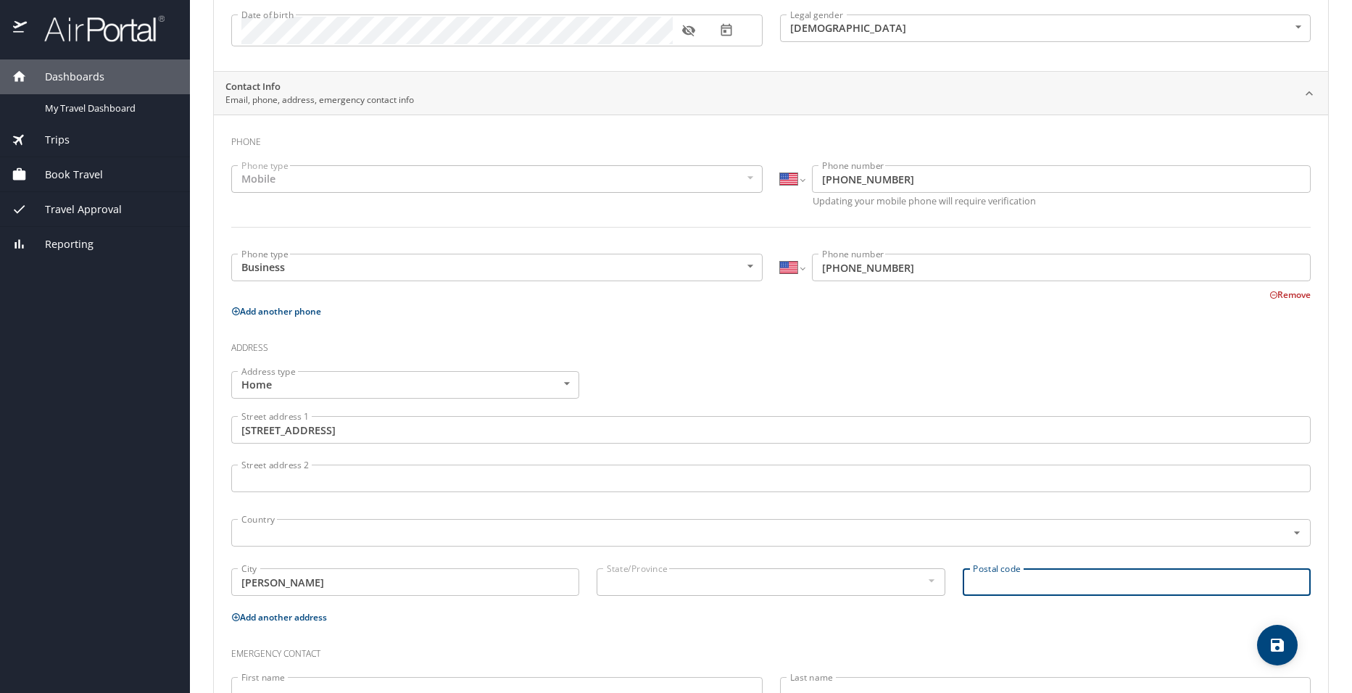
click at [650, 568] on div "State/Province State/Province" at bounding box center [771, 581] width 348 height 36
click at [650, 569] on div "State/Province" at bounding box center [771, 583] width 348 height 28
click at [930, 578] on div at bounding box center [931, 580] width 16 height 17
click at [926, 582] on div at bounding box center [931, 580] width 16 height 17
click at [924, 579] on div at bounding box center [931, 580] width 16 height 17
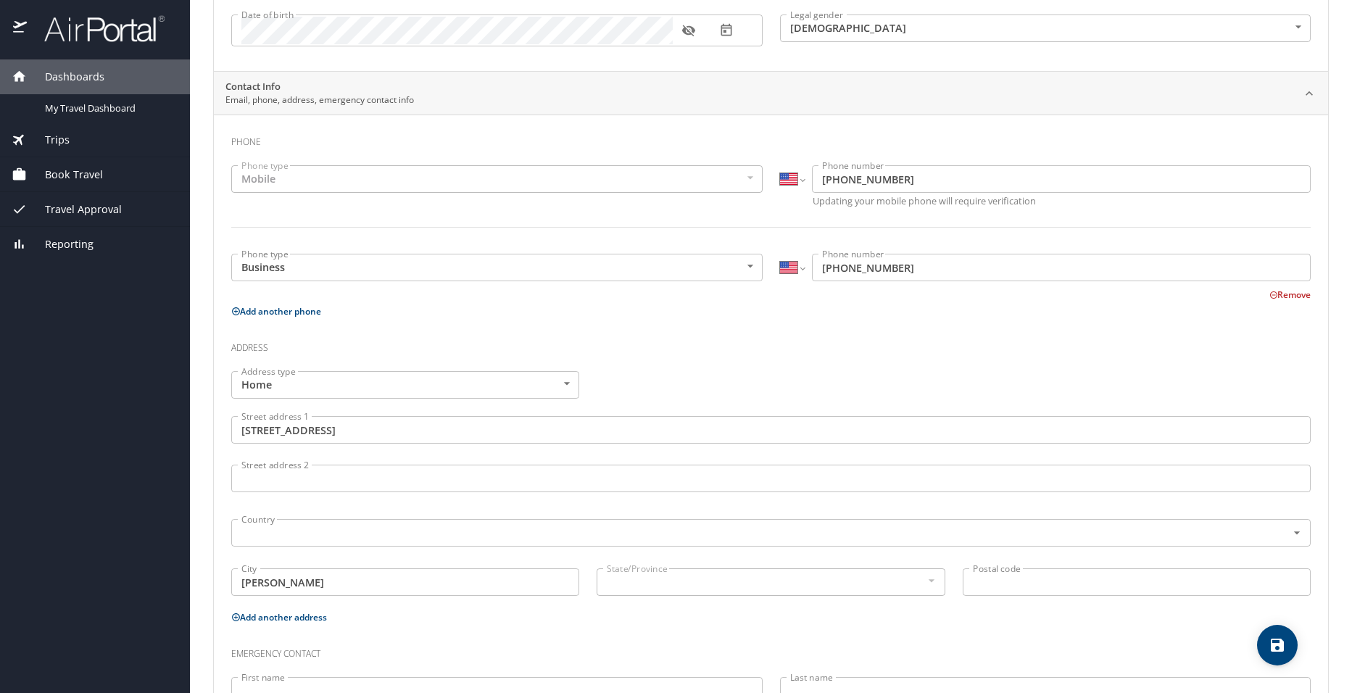
click at [924, 579] on div at bounding box center [931, 580] width 16 height 17
click at [416, 536] on input "text" at bounding box center [750, 533] width 1028 height 19
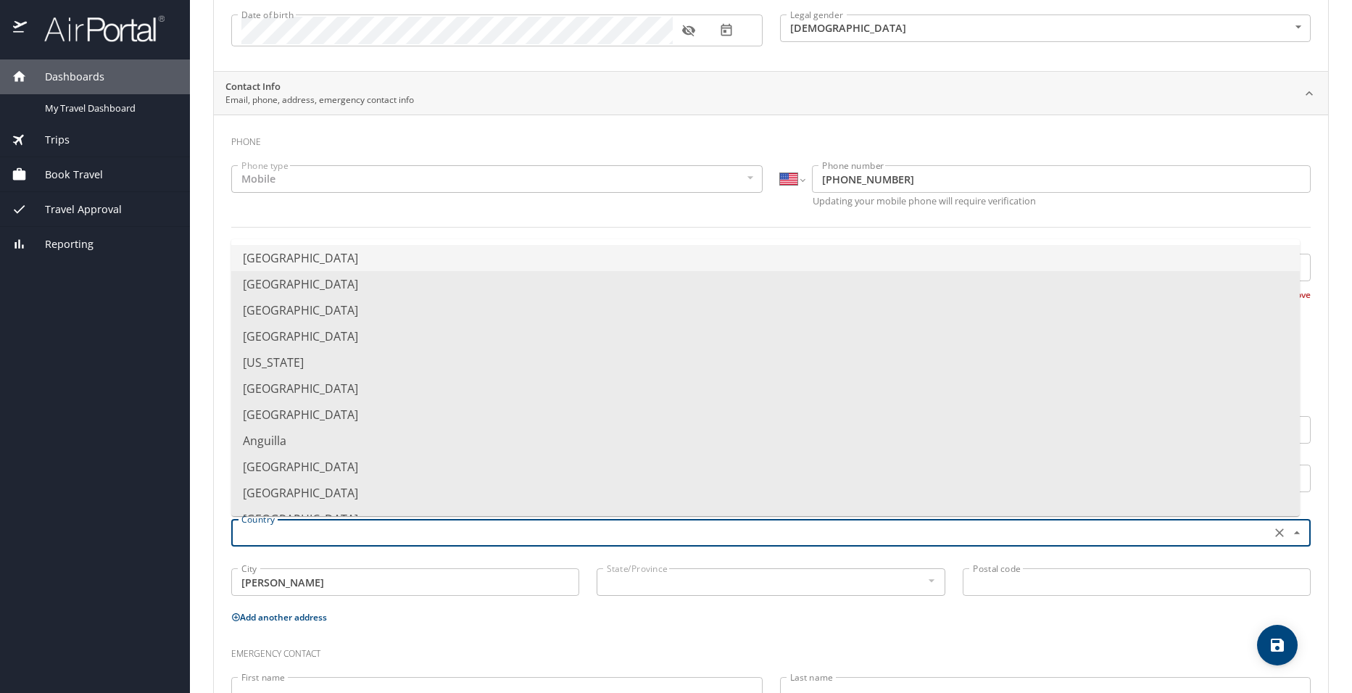
click at [373, 260] on li "United States of America" at bounding box center [765, 258] width 1069 height 26
type input "United States of America"
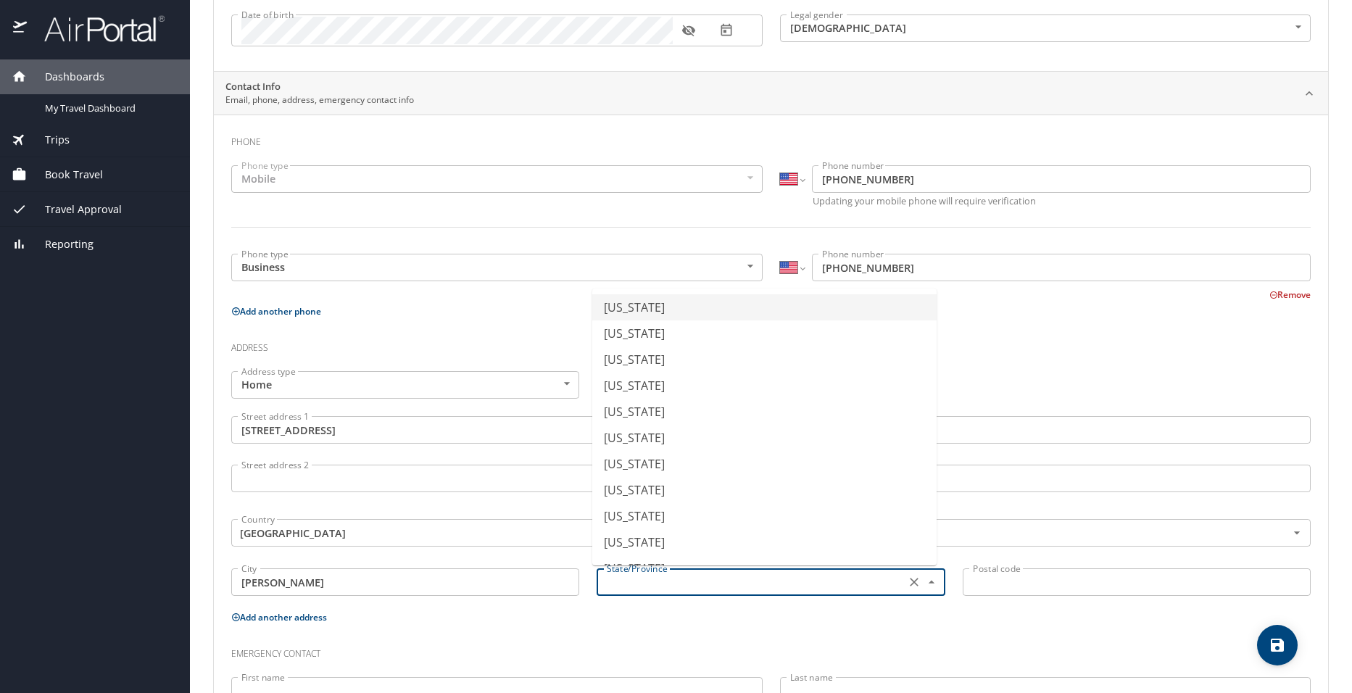
click at [654, 582] on input "text" at bounding box center [749, 582] width 297 height 19
click at [680, 514] on li "Louisiana" at bounding box center [764, 516] width 344 height 26
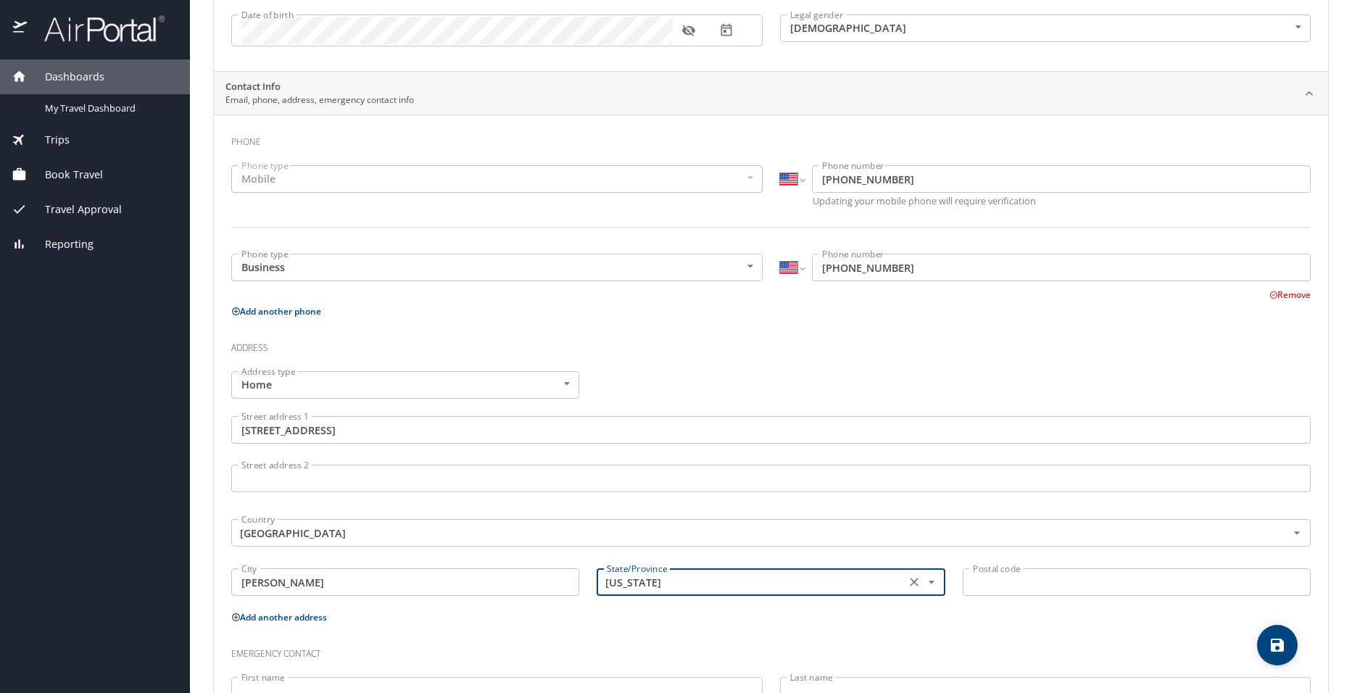
type input "Louisiana"
click at [1078, 582] on input "Postal code" at bounding box center [1137, 583] width 348 height 28
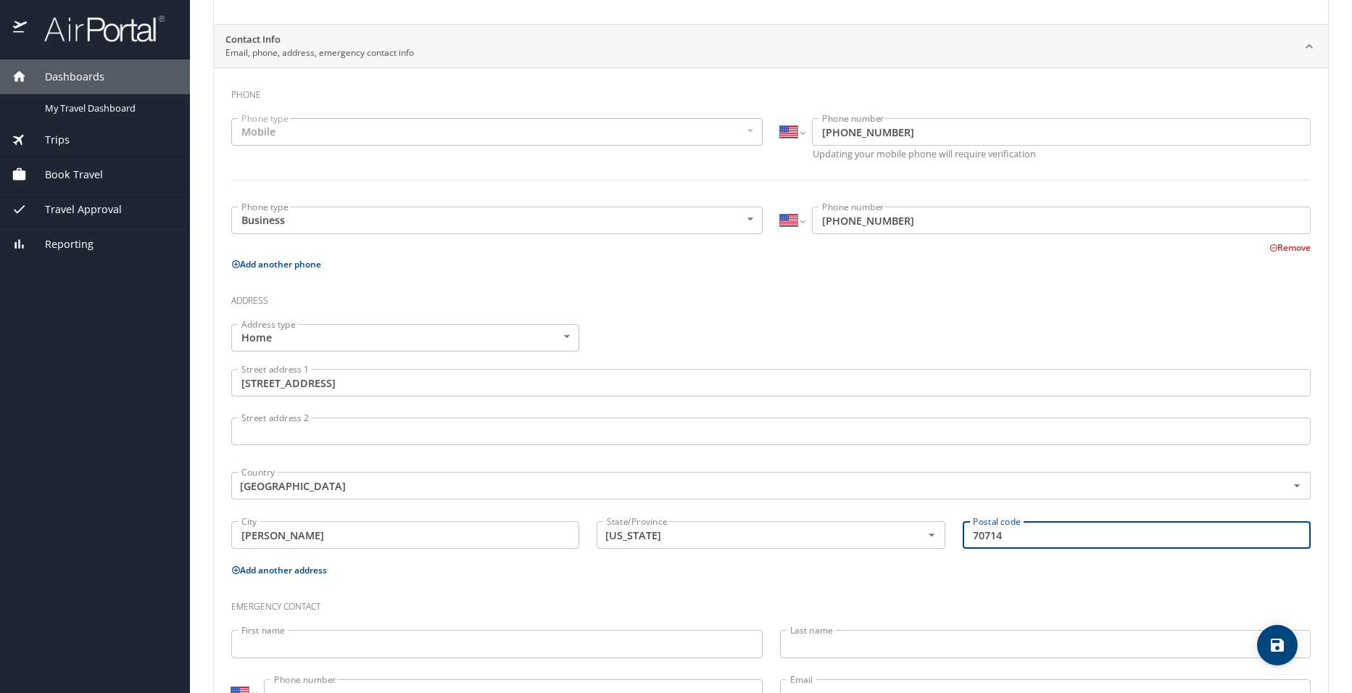
scroll to position [326, 0]
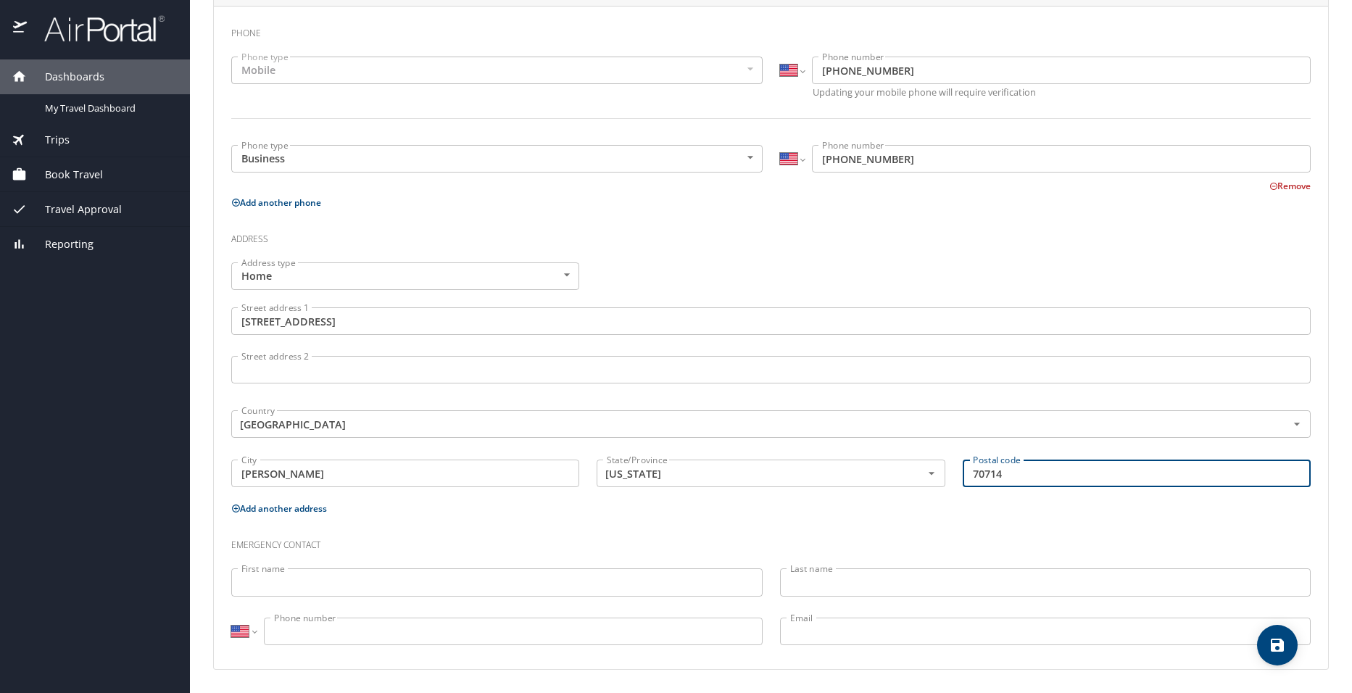
type input "70714"
click at [315, 586] on input "First name" at bounding box center [497, 583] width 532 height 28
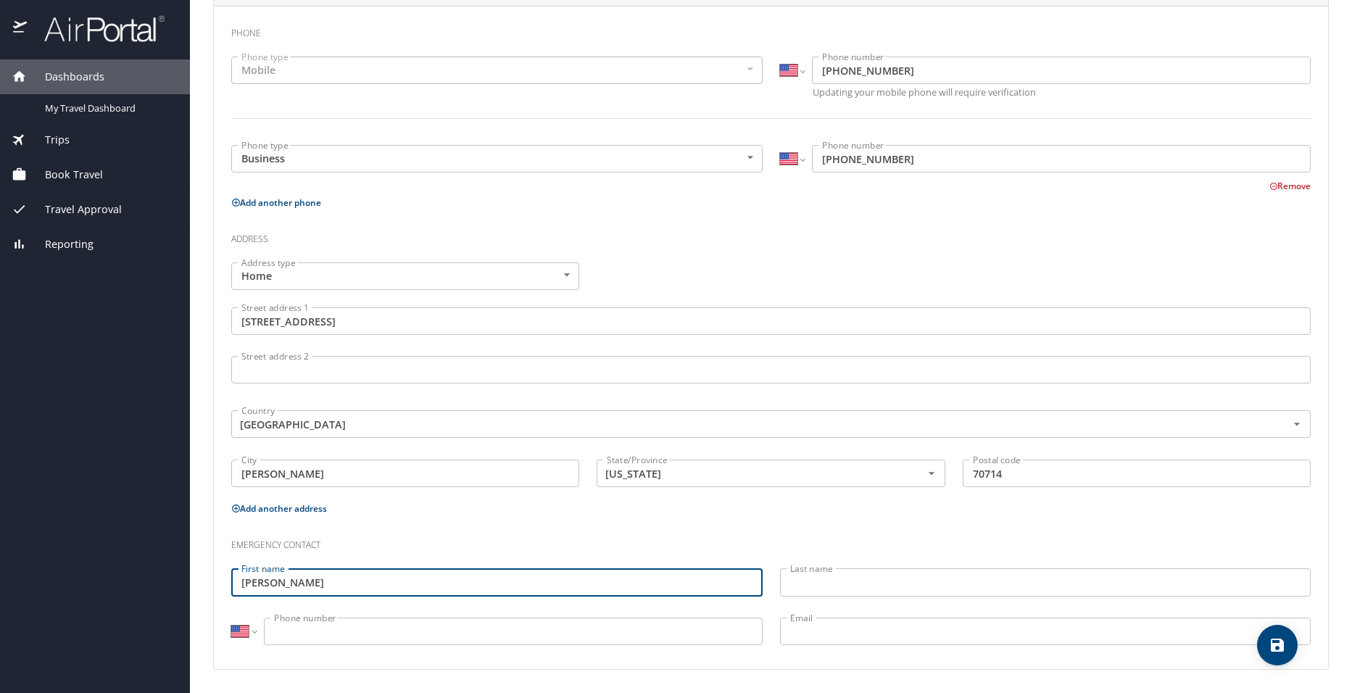
type input "GARY"
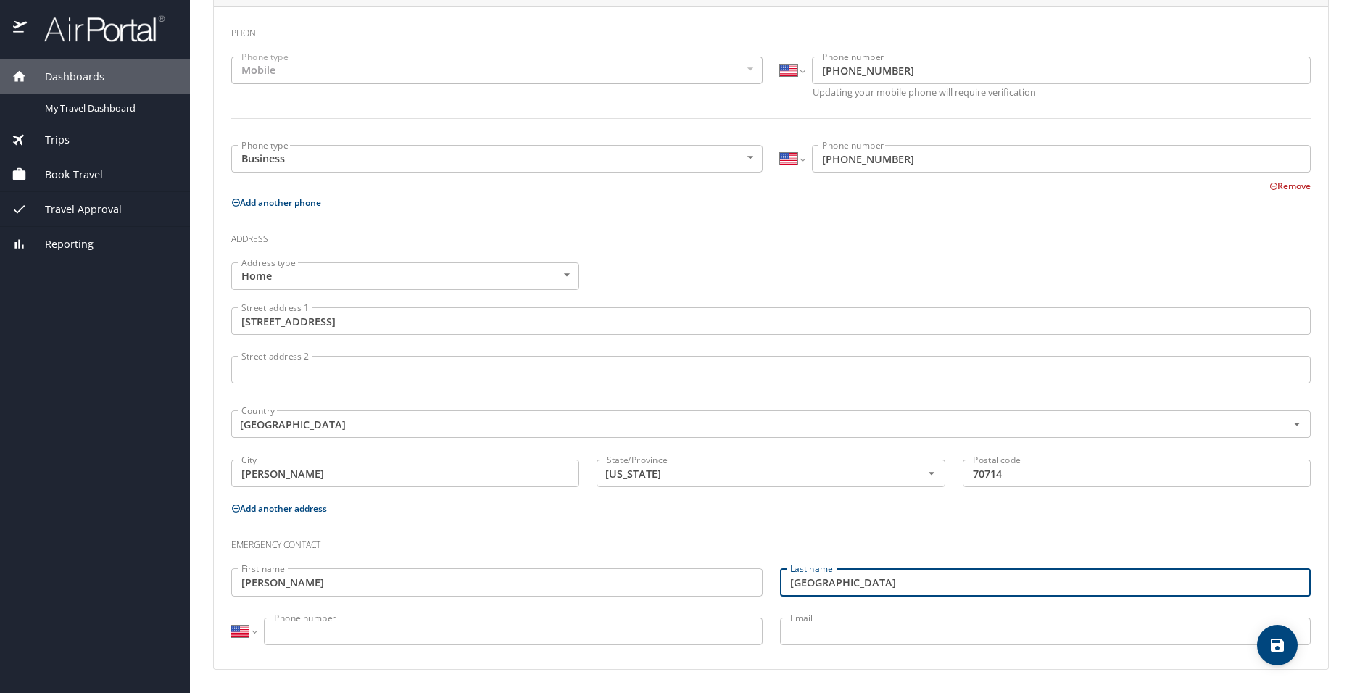
type input "LONDON"
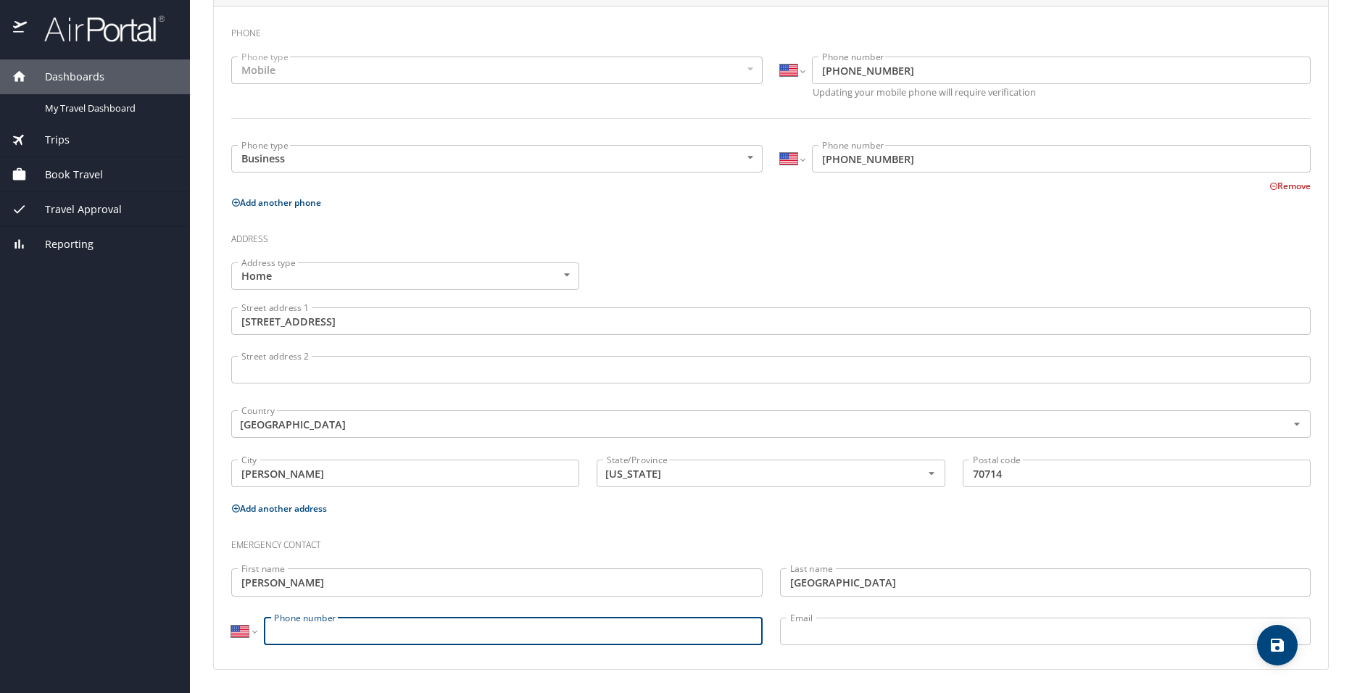
click at [385, 631] on input "Phone number" at bounding box center [513, 632] width 499 height 28
type input "(225) 454-0545"
click at [847, 636] on input "Email" at bounding box center [1046, 632] width 532 height 28
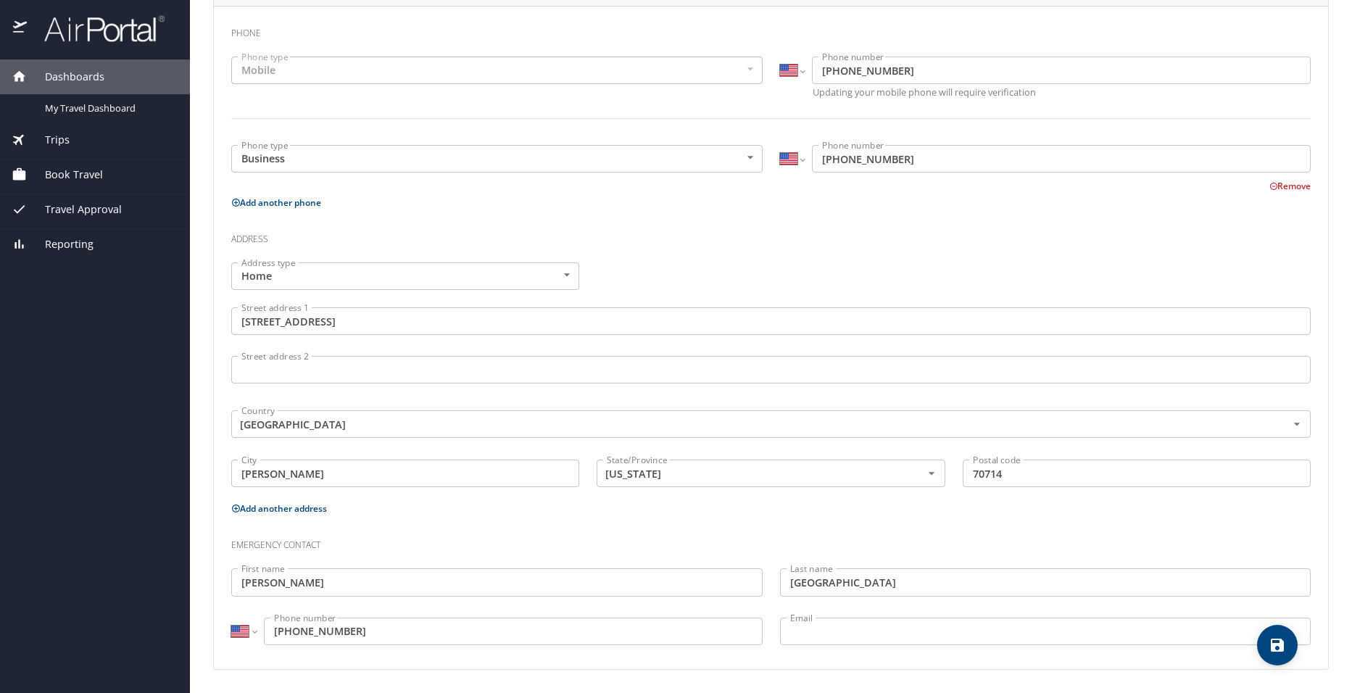
click at [531, 653] on div "International Afghanistan Åland Islands Albania Algeria American Samoa Andorra …" at bounding box center [497, 633] width 549 height 49
click at [1278, 641] on icon "save" at bounding box center [1277, 645] width 17 height 17
select select "US"
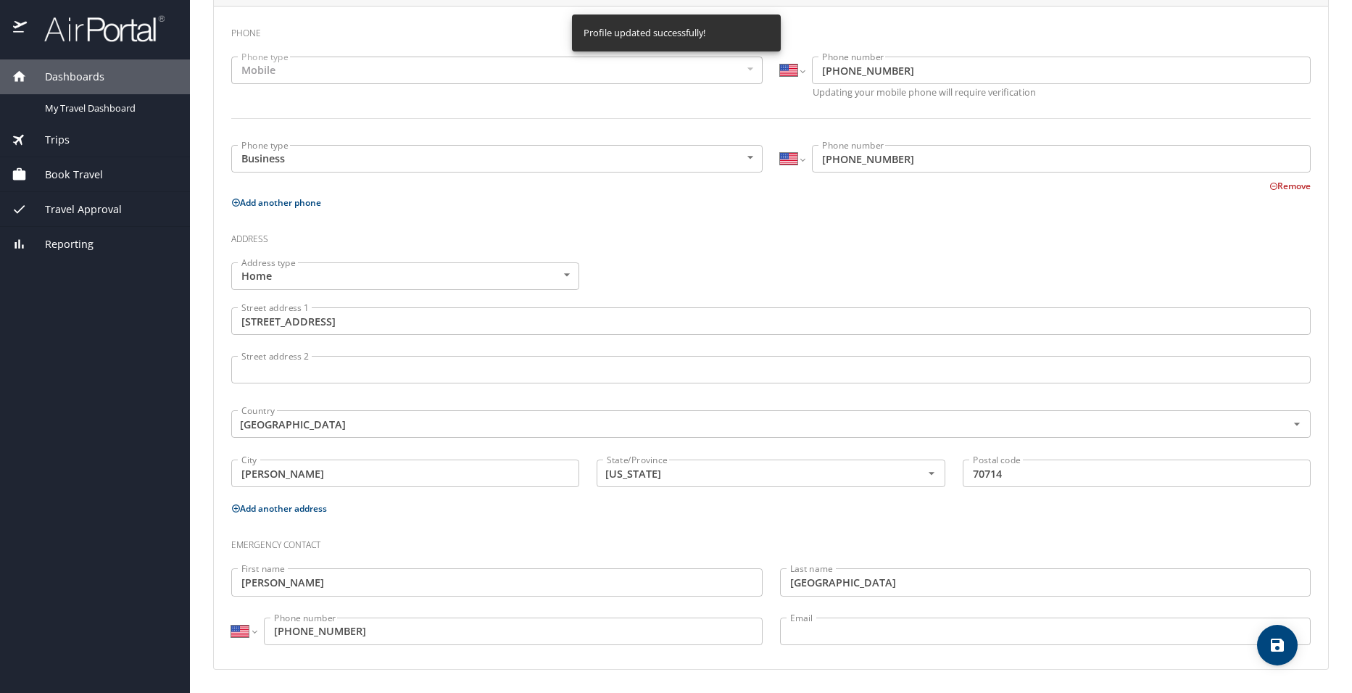
select select "US"
click at [88, 172] on span "Book Travel" at bounding box center [65, 175] width 76 height 16
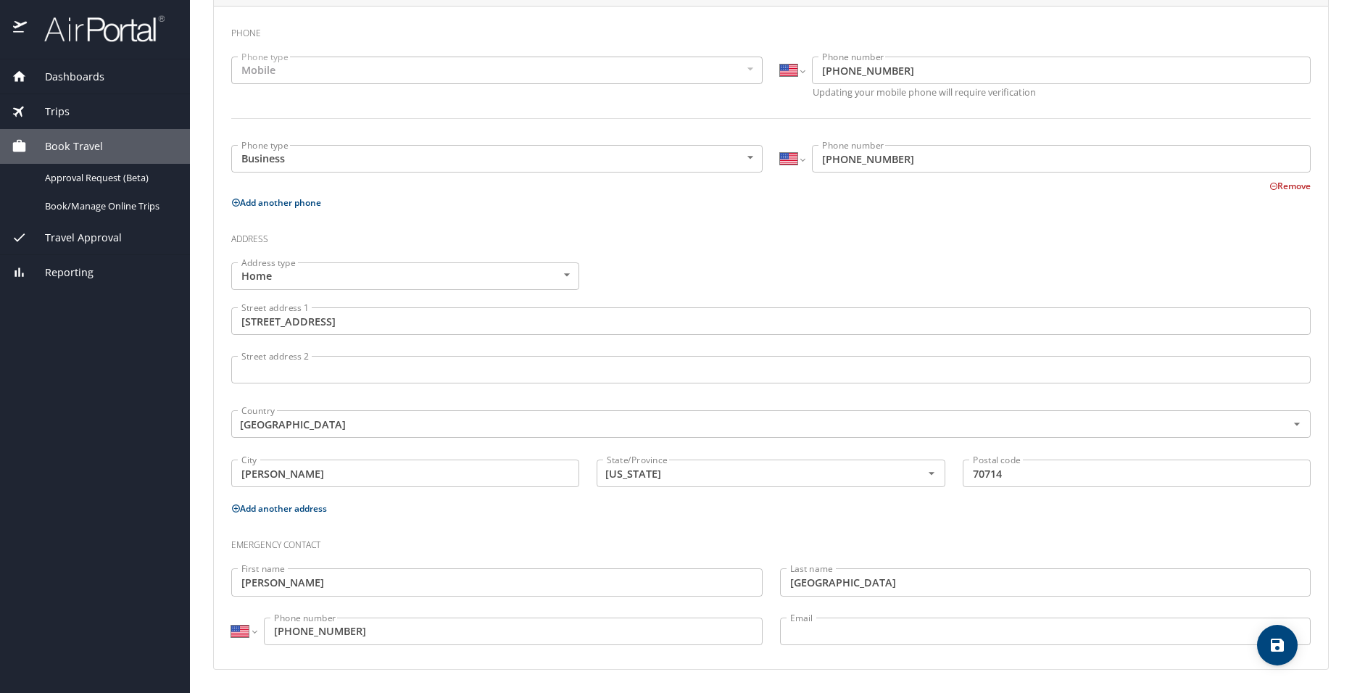
click at [108, 237] on span "Travel Approval" at bounding box center [74, 238] width 95 height 16
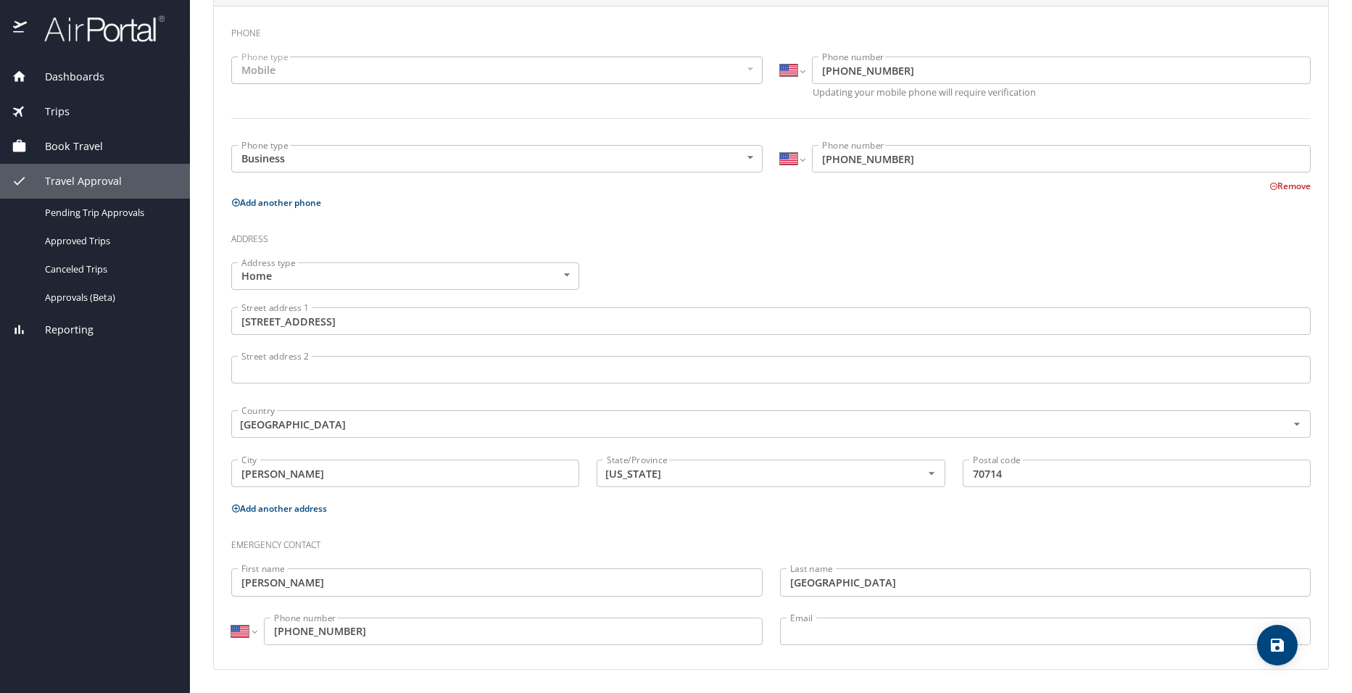
scroll to position [0, 0]
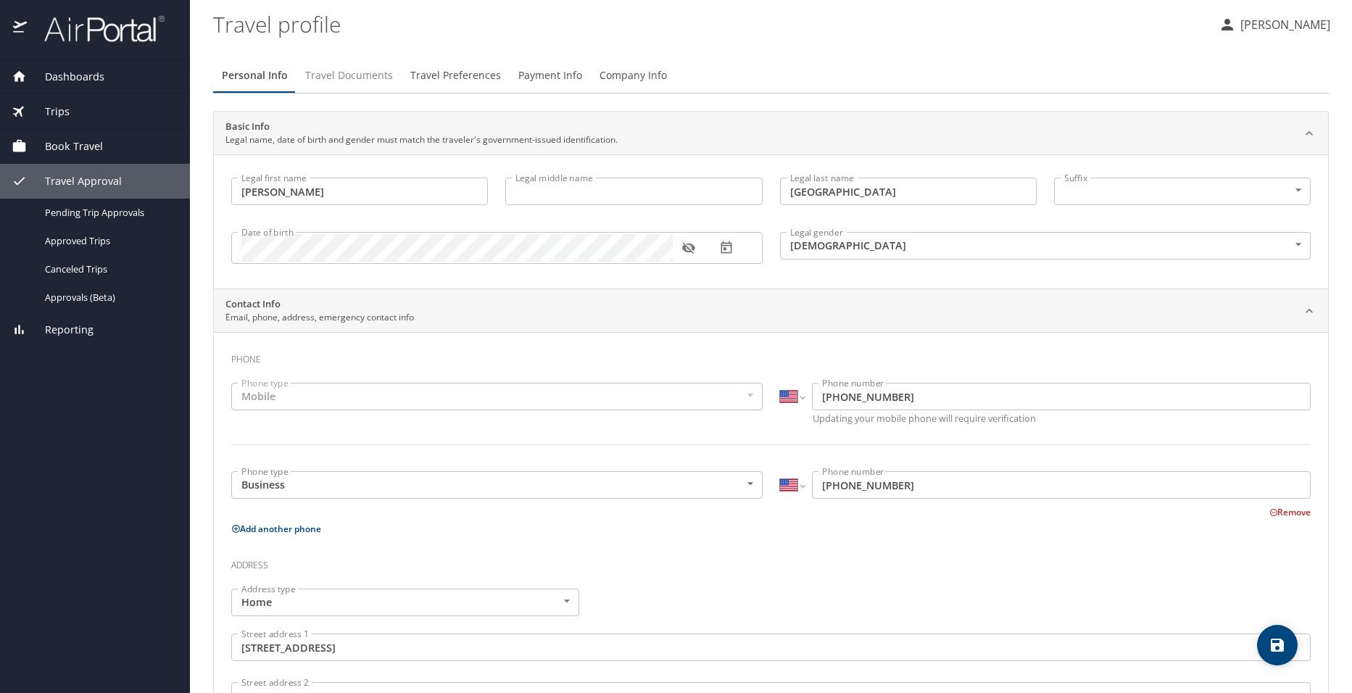
click at [339, 75] on span "Travel Documents" at bounding box center [349, 76] width 88 height 18
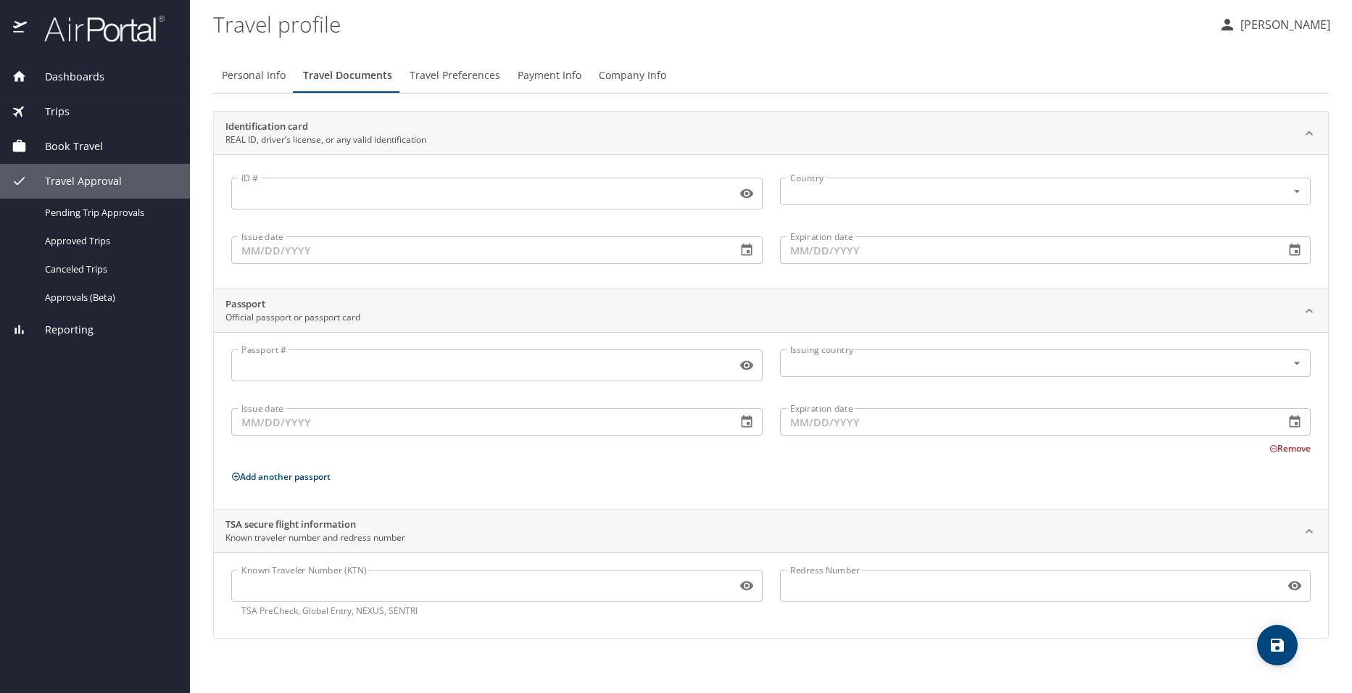
click at [271, 201] on input "ID #" at bounding box center [481, 194] width 500 height 28
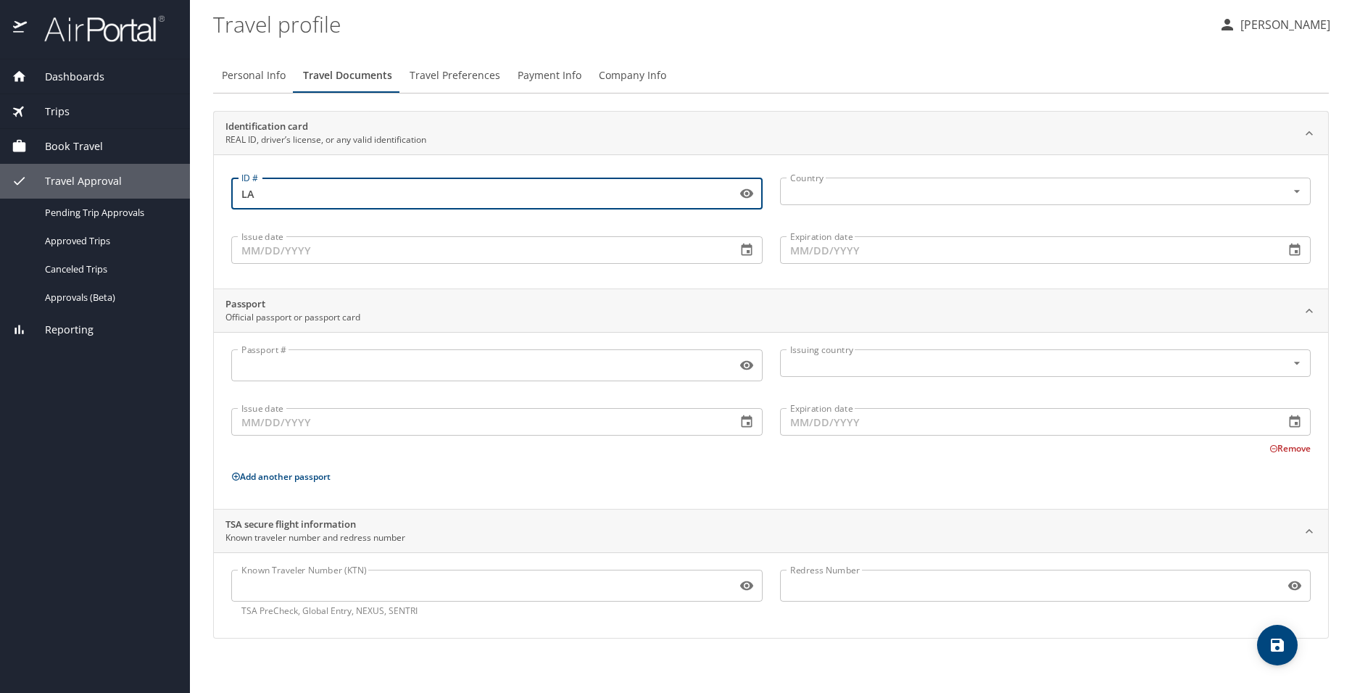
type input "L"
type input "3160123"
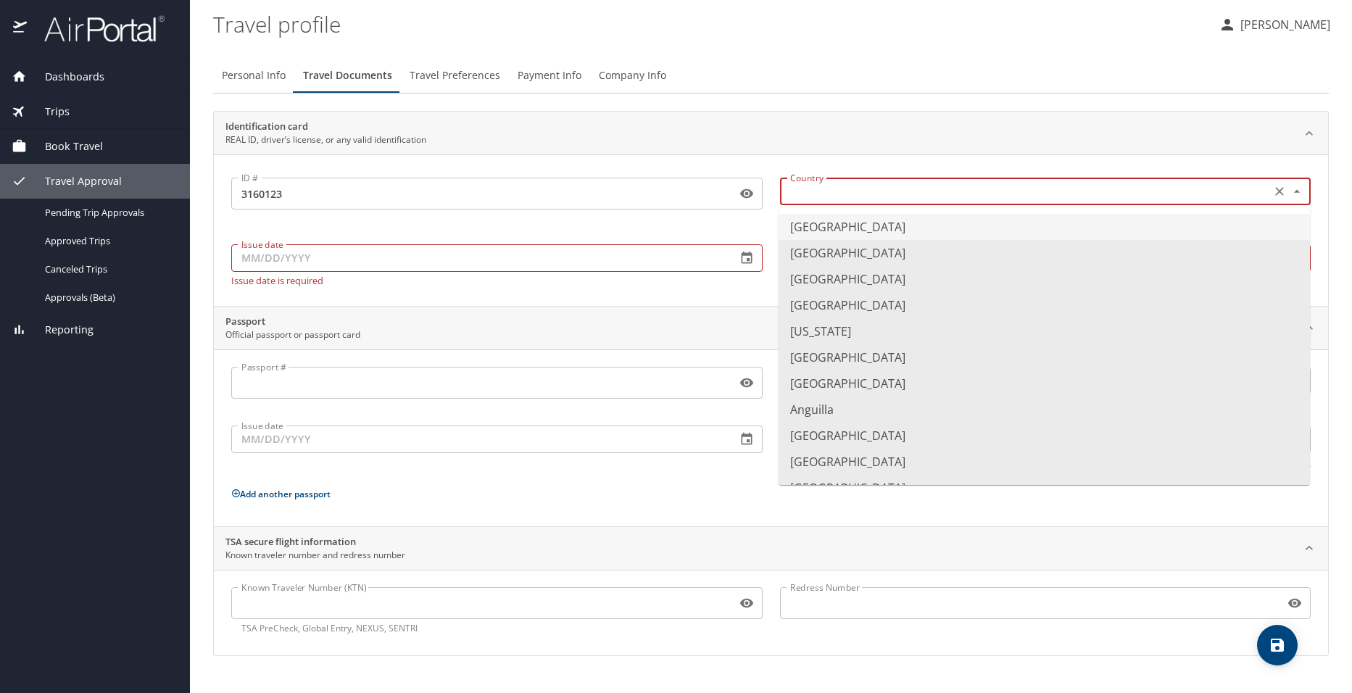
click at [798, 199] on input "text" at bounding box center [1025, 191] width 480 height 19
click at [843, 226] on li "United States of America" at bounding box center [1045, 227] width 532 height 26
type input "United States of America"
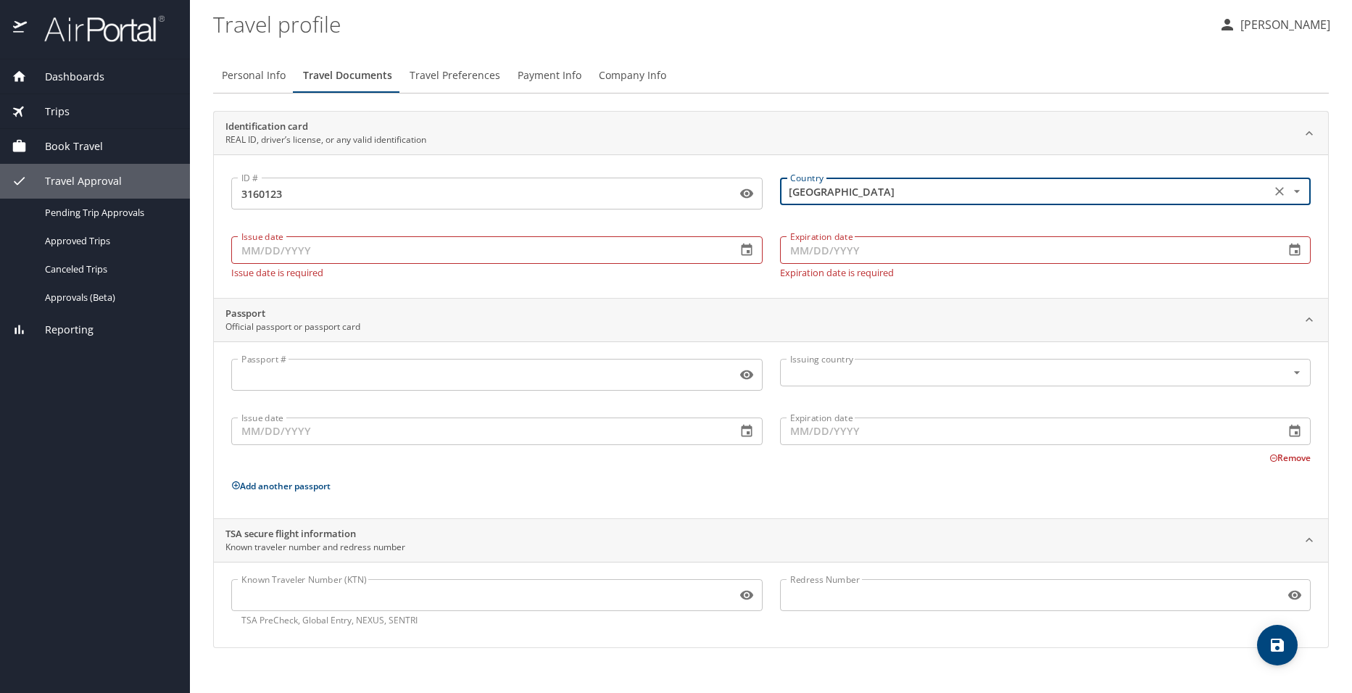
click at [305, 254] on input "Issue date" at bounding box center [478, 250] width 494 height 28
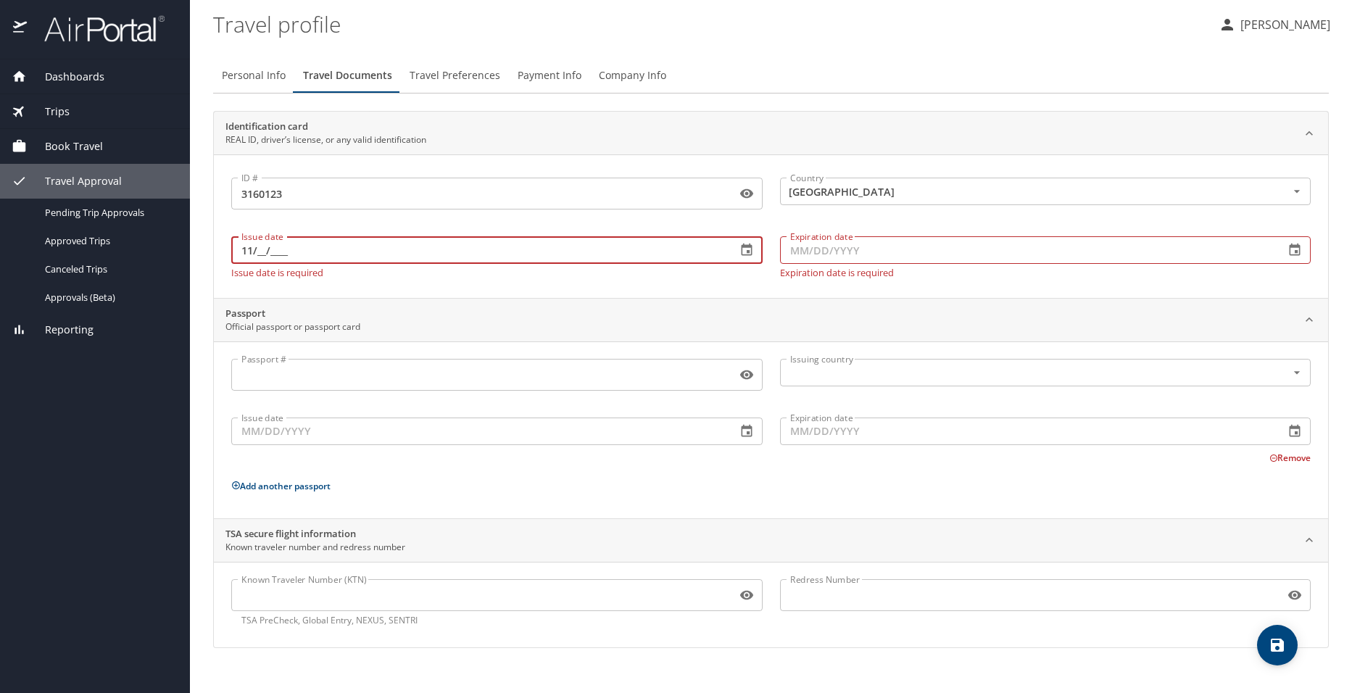
click at [261, 249] on input "11/__/____" at bounding box center [478, 250] width 494 height 28
click at [288, 246] on input "11/12/____" at bounding box center [478, 250] width 494 height 28
type input "11/12/2021"
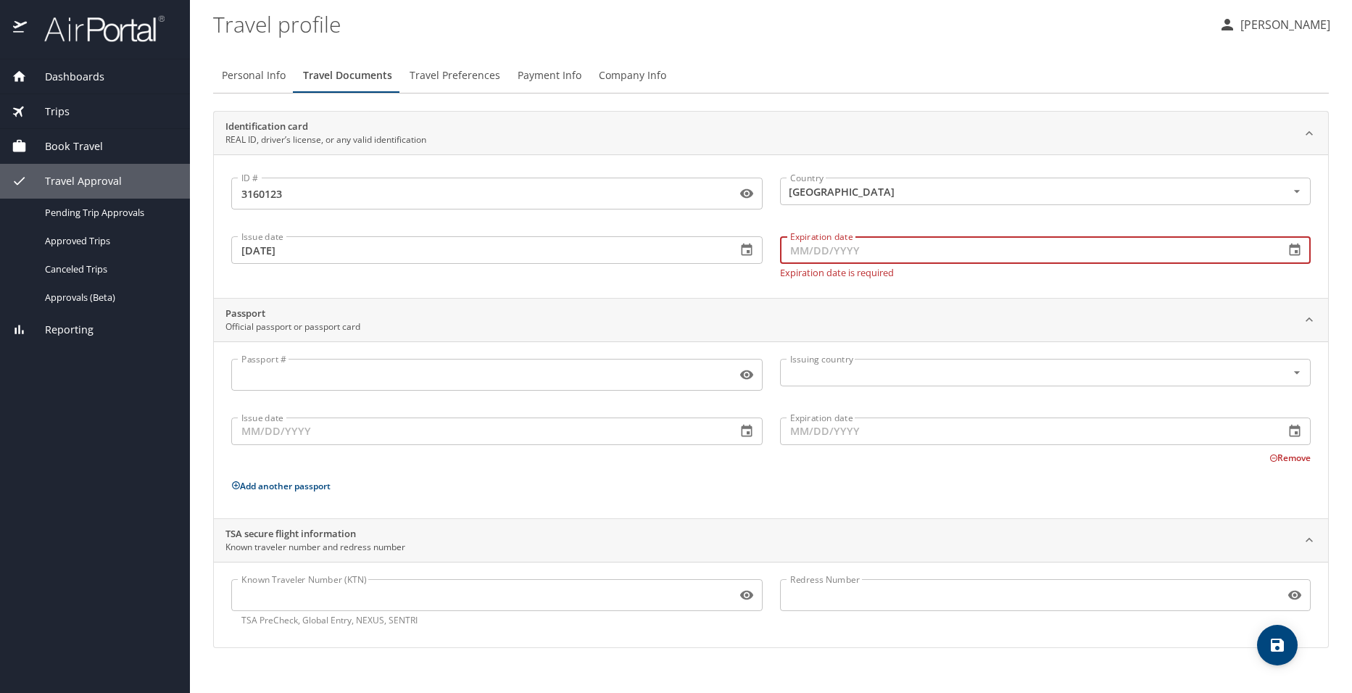
click at [798, 250] on input "Expiration date" at bounding box center [1027, 250] width 494 height 28
type input "11/14/2027"
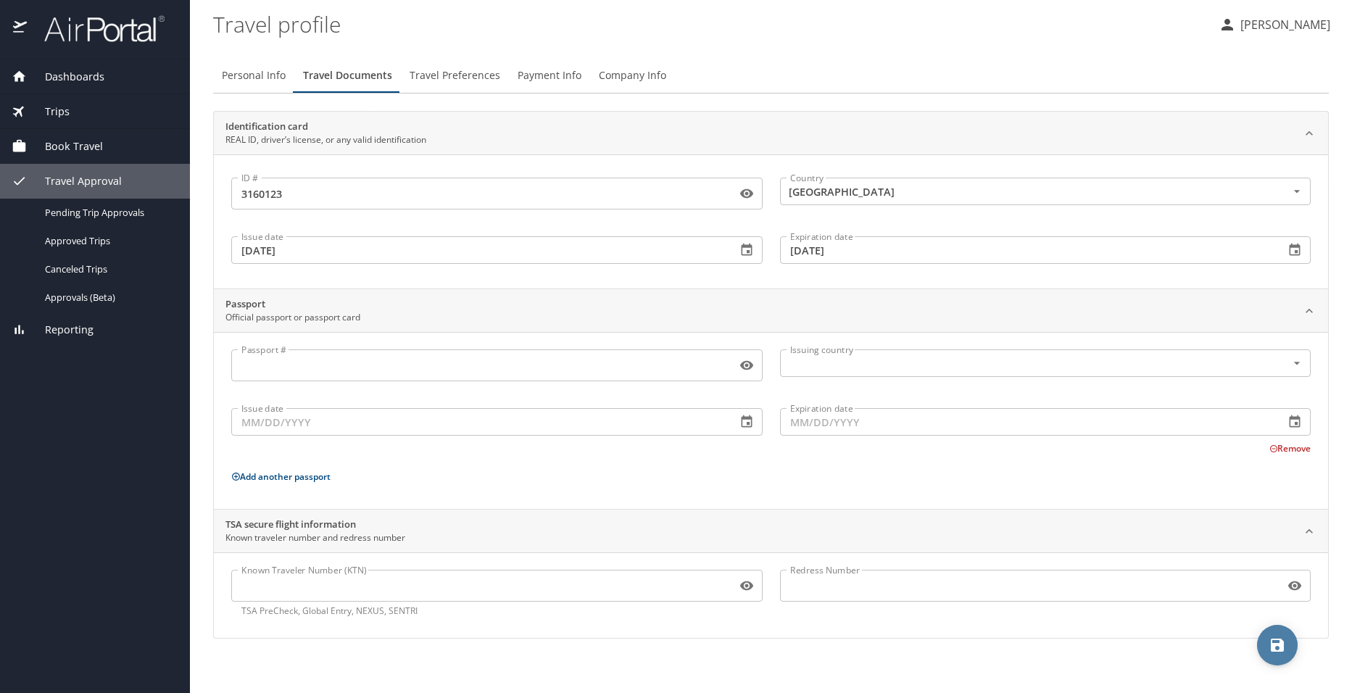
click at [1285, 642] on icon "save" at bounding box center [1277, 645] width 17 height 17
click at [61, 178] on span "Travel Approval" at bounding box center [74, 181] width 95 height 16
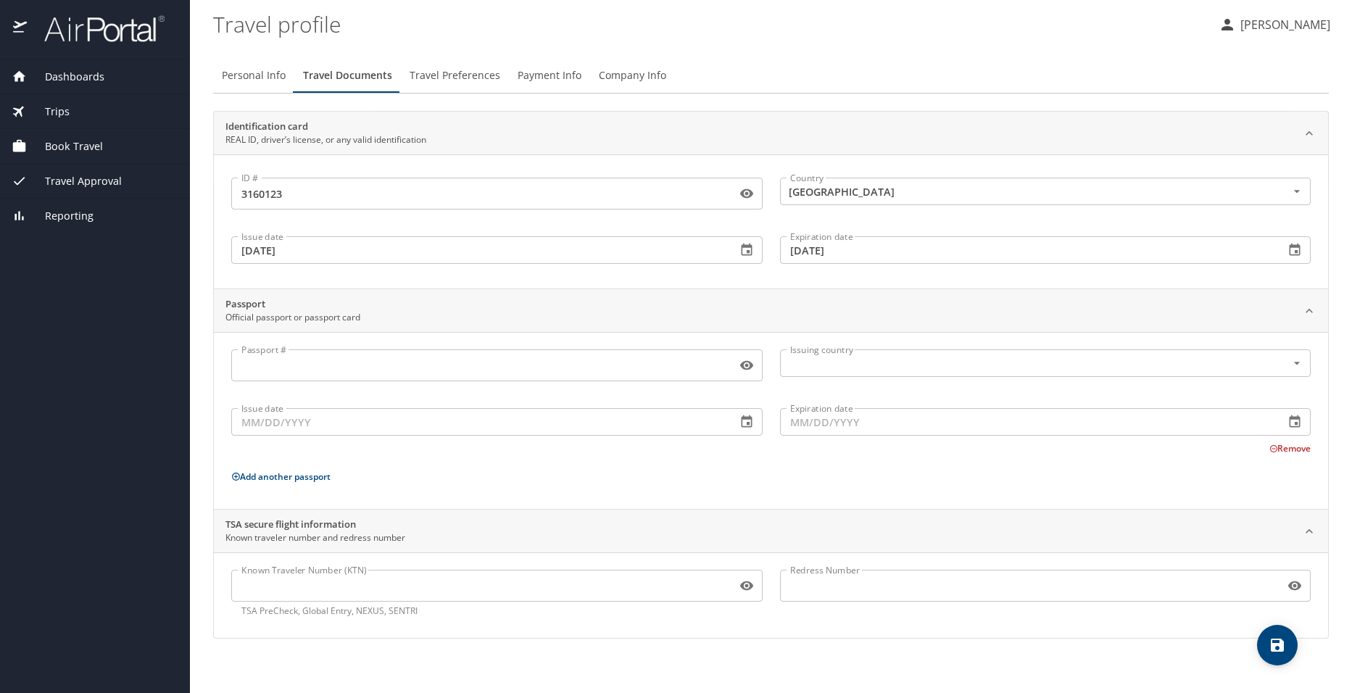
click at [50, 144] on span "Book Travel" at bounding box center [65, 147] width 76 height 16
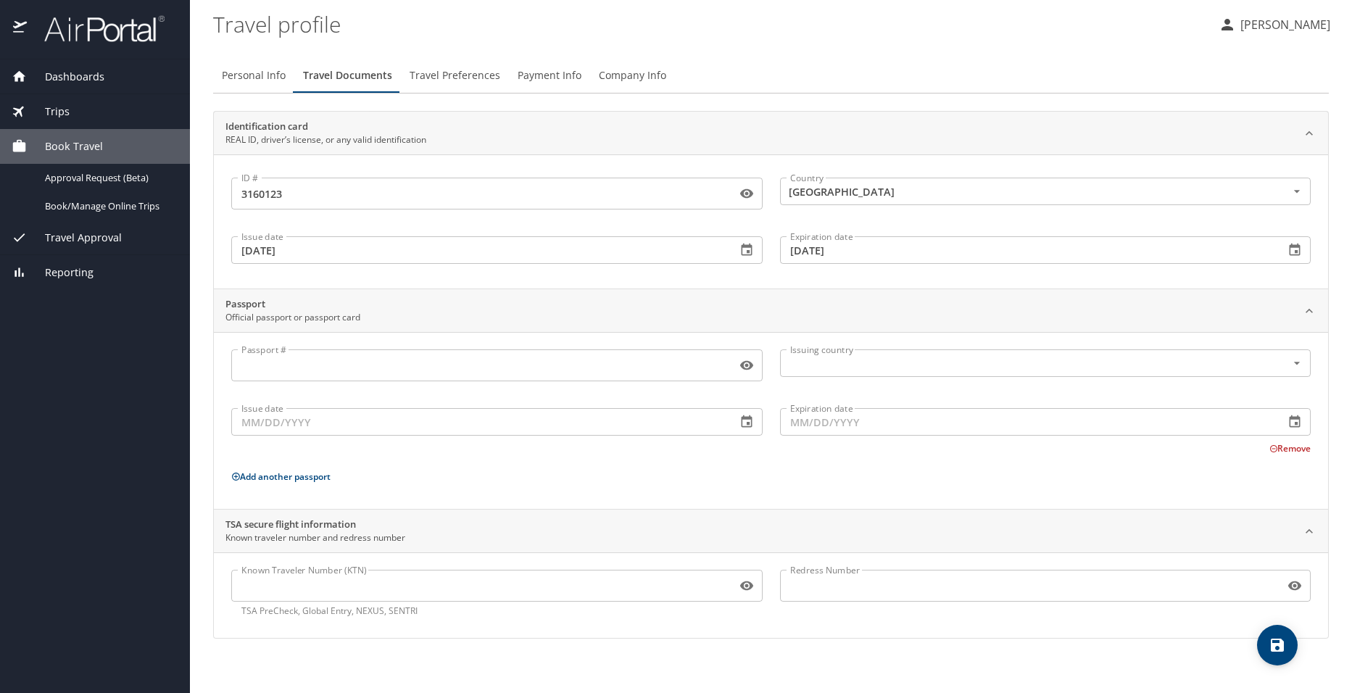
click at [452, 74] on span "Travel Preferences" at bounding box center [455, 76] width 91 height 18
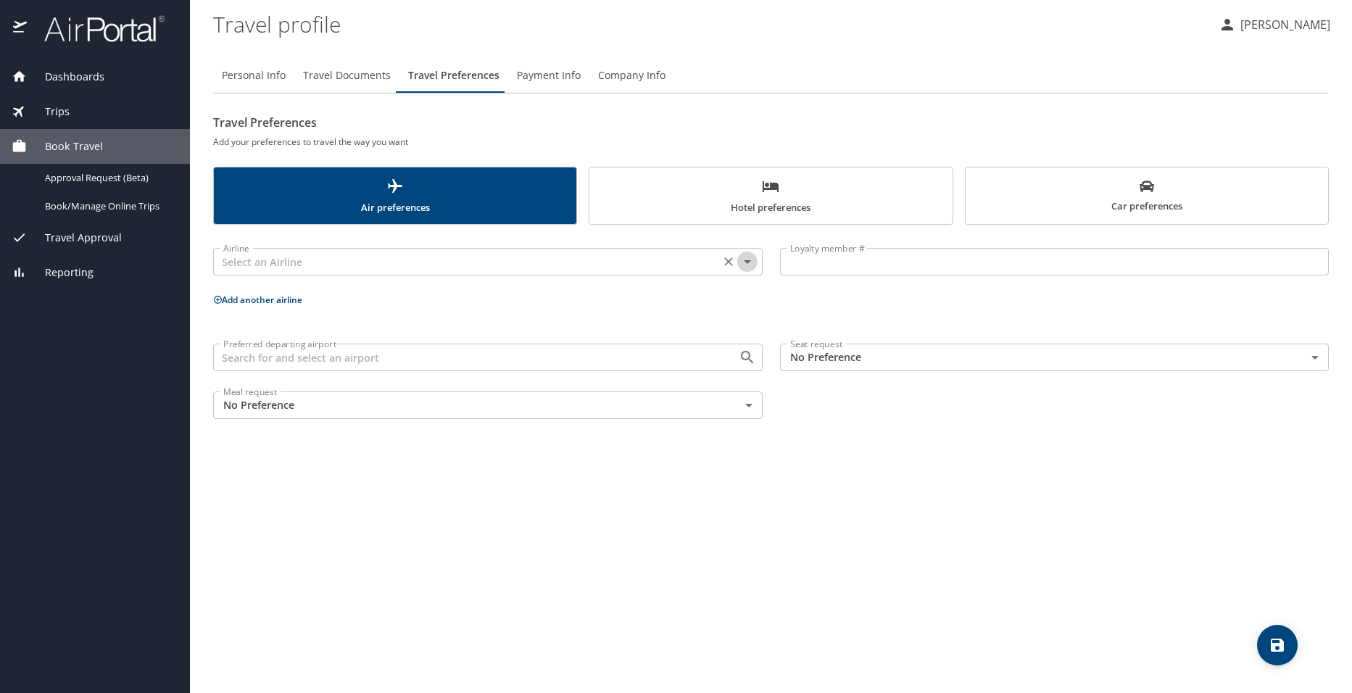
click at [746, 260] on icon "Open" at bounding box center [747, 261] width 17 height 17
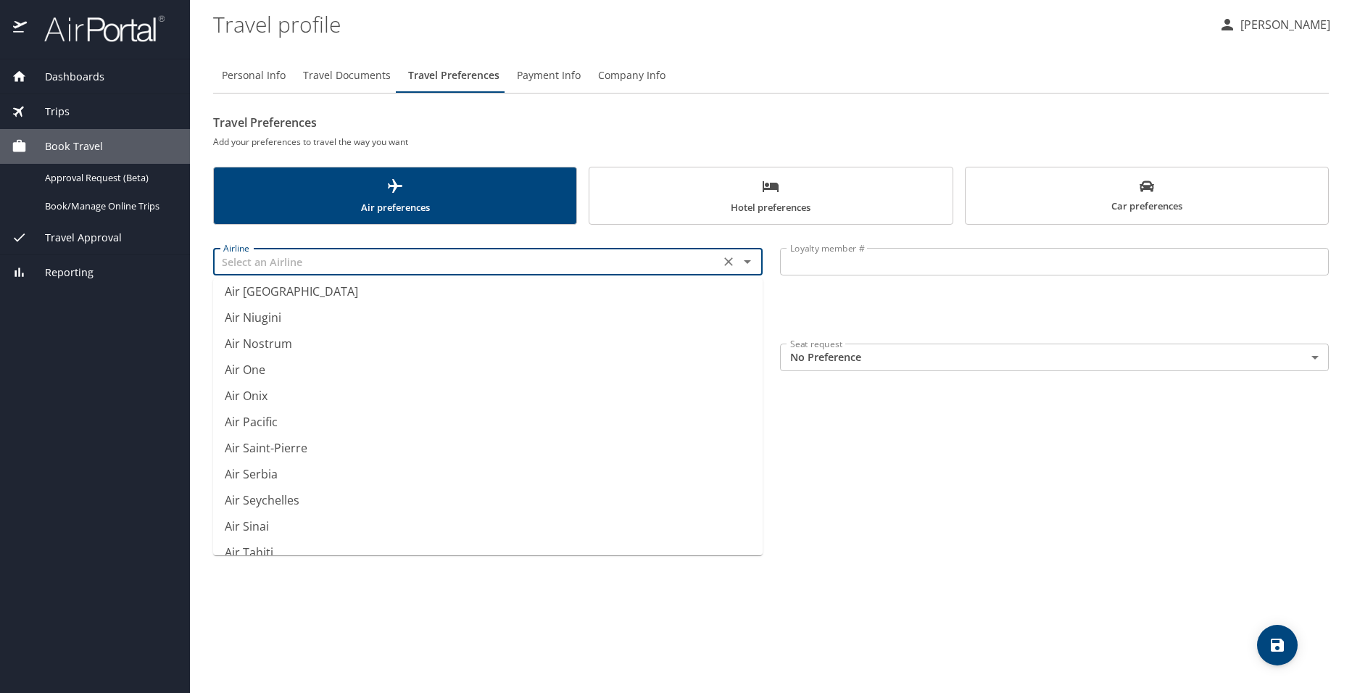
scroll to position [1668, 0]
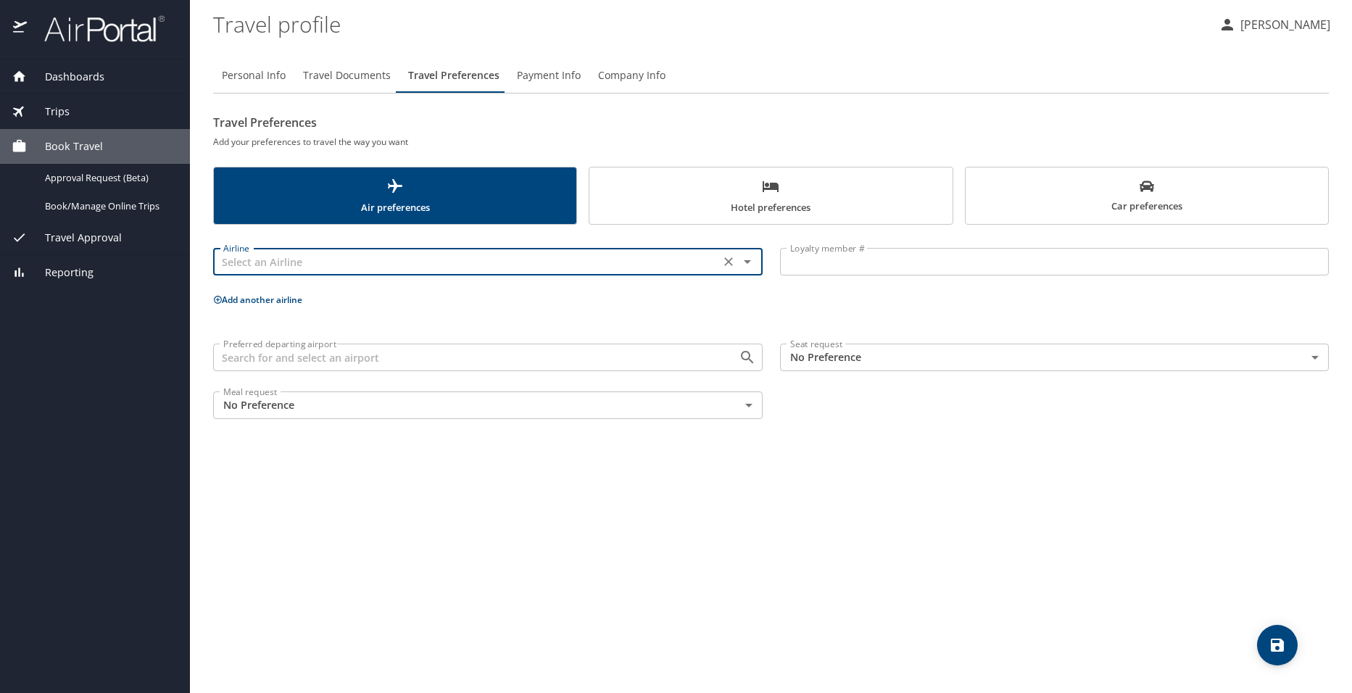
click at [290, 265] on input "text" at bounding box center [467, 261] width 498 height 19
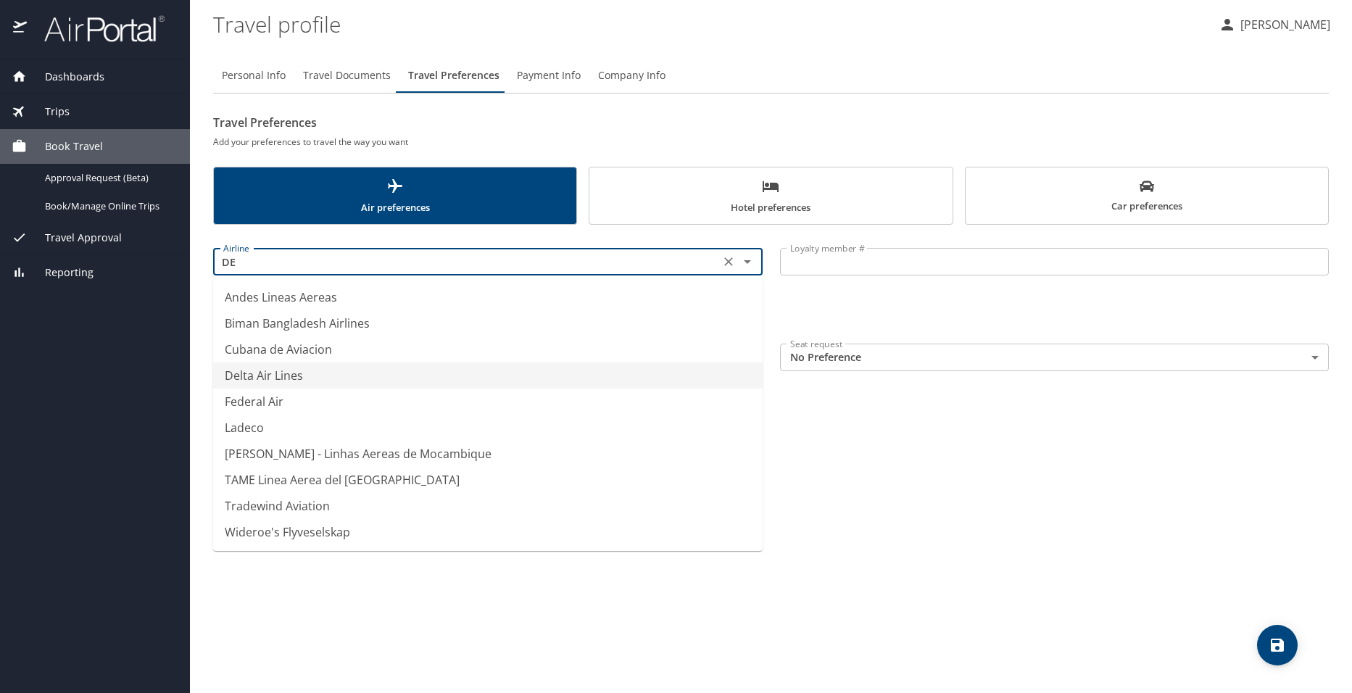
click at [284, 380] on li "Delta Air Lines" at bounding box center [488, 376] width 550 height 26
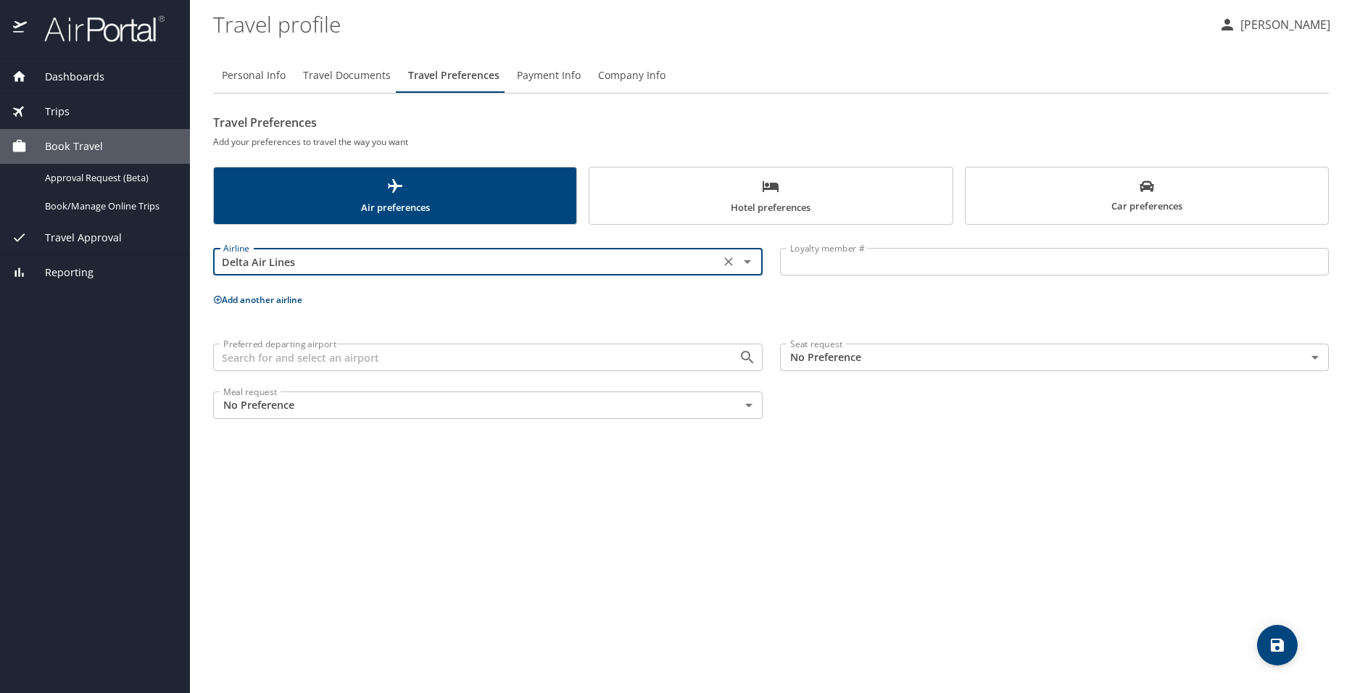
type input "Delta Air Lines"
click at [606, 411] on body "Dashboards My Travel Dashboard Trips Current / Future Trips Past Trips Trips Mi…" at bounding box center [676, 346] width 1352 height 693
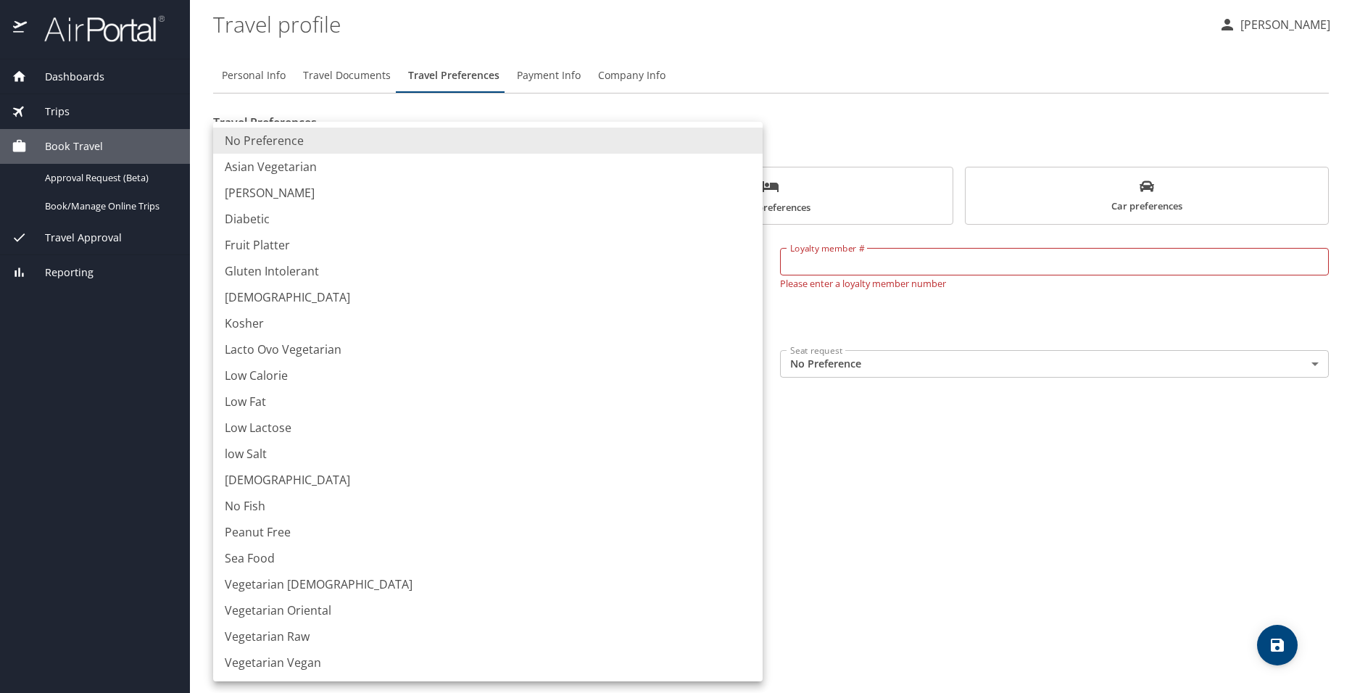
click at [989, 455] on div at bounding box center [676, 346] width 1352 height 693
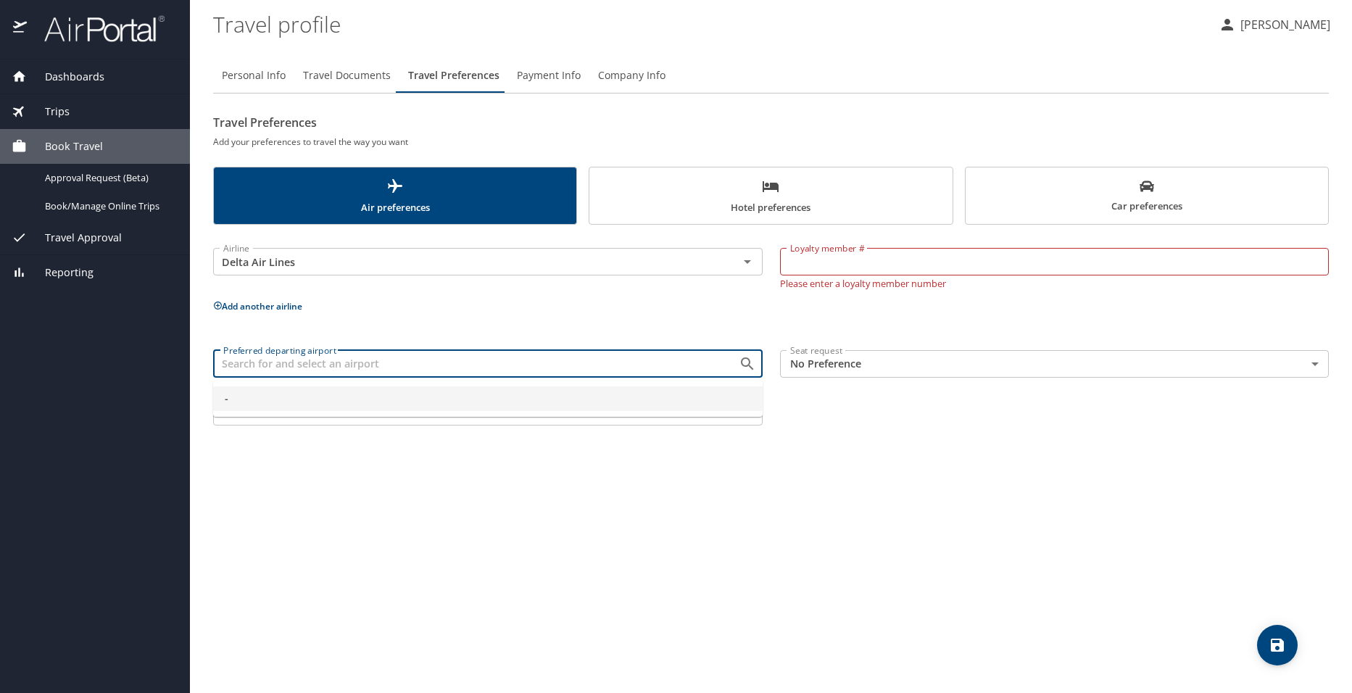
click at [244, 366] on input "Preferred departing airport" at bounding box center [467, 364] width 498 height 19
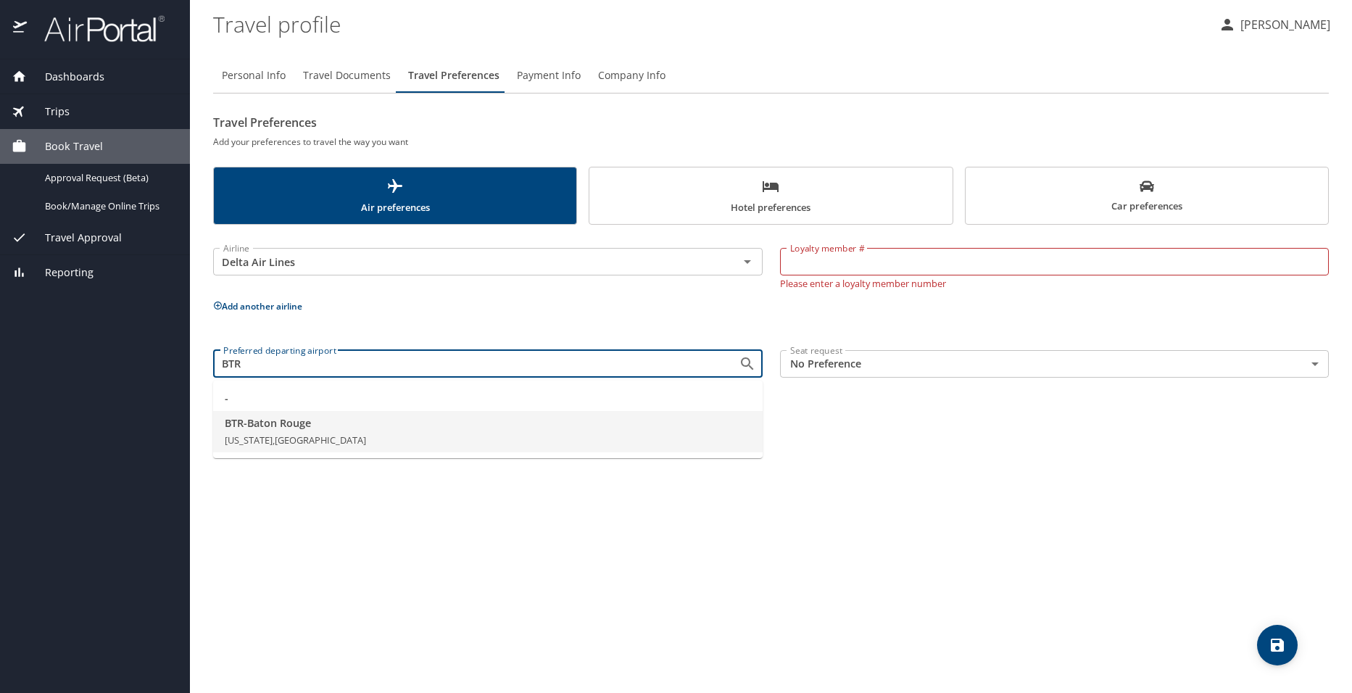
click at [264, 427] on span "BTR - Baton Rouge" at bounding box center [488, 424] width 526 height 16
type input "BTR - Baton Rouge"
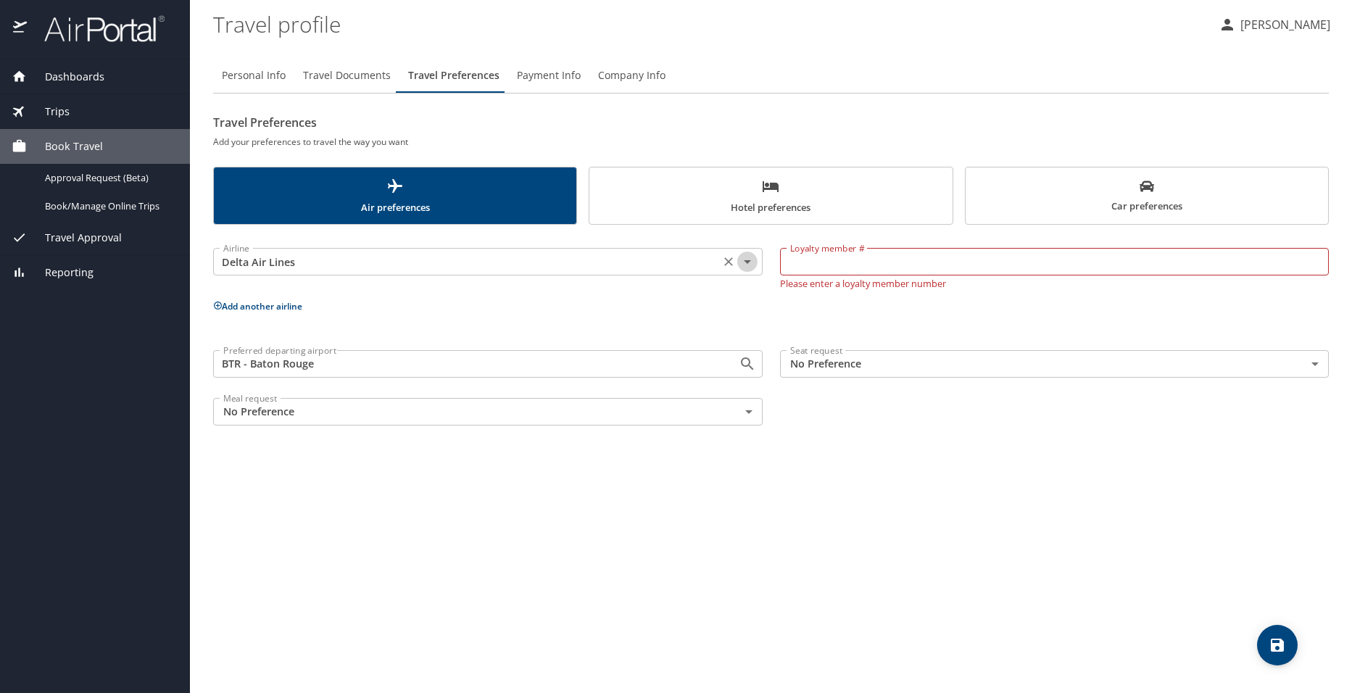
click at [751, 261] on icon "Open" at bounding box center [747, 261] width 17 height 17
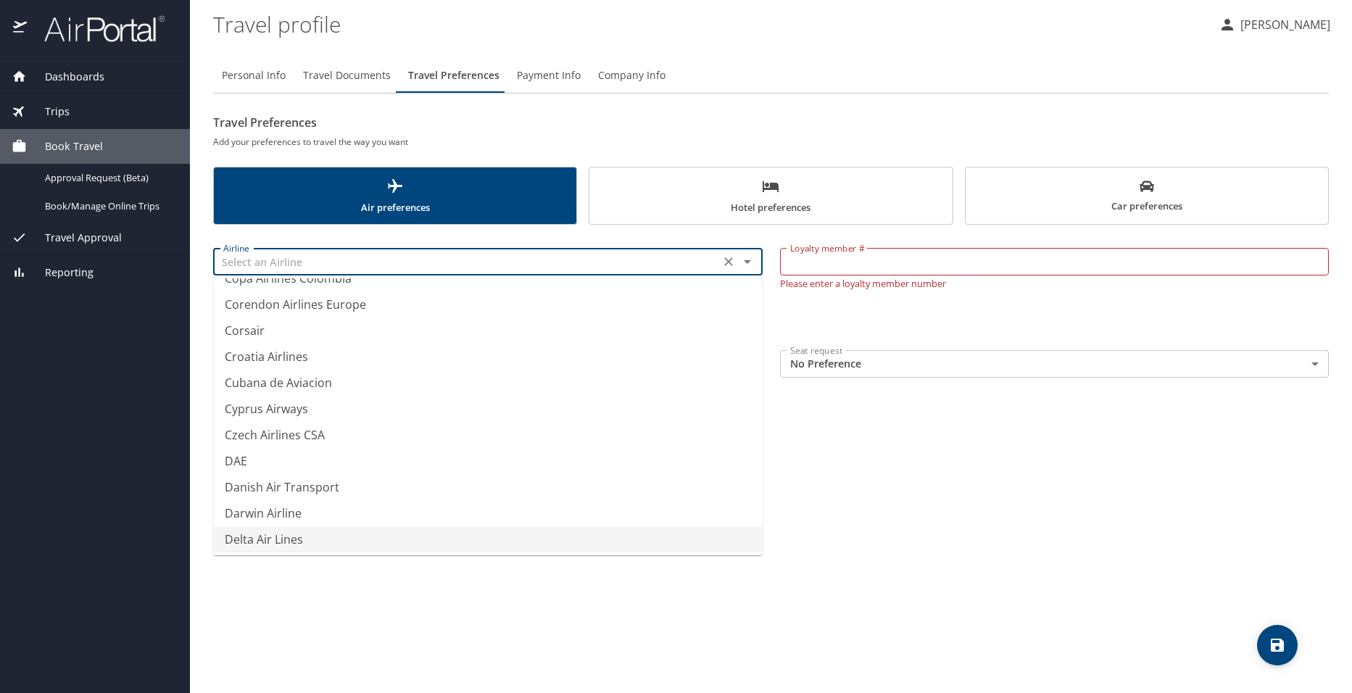
scroll to position [9, 0]
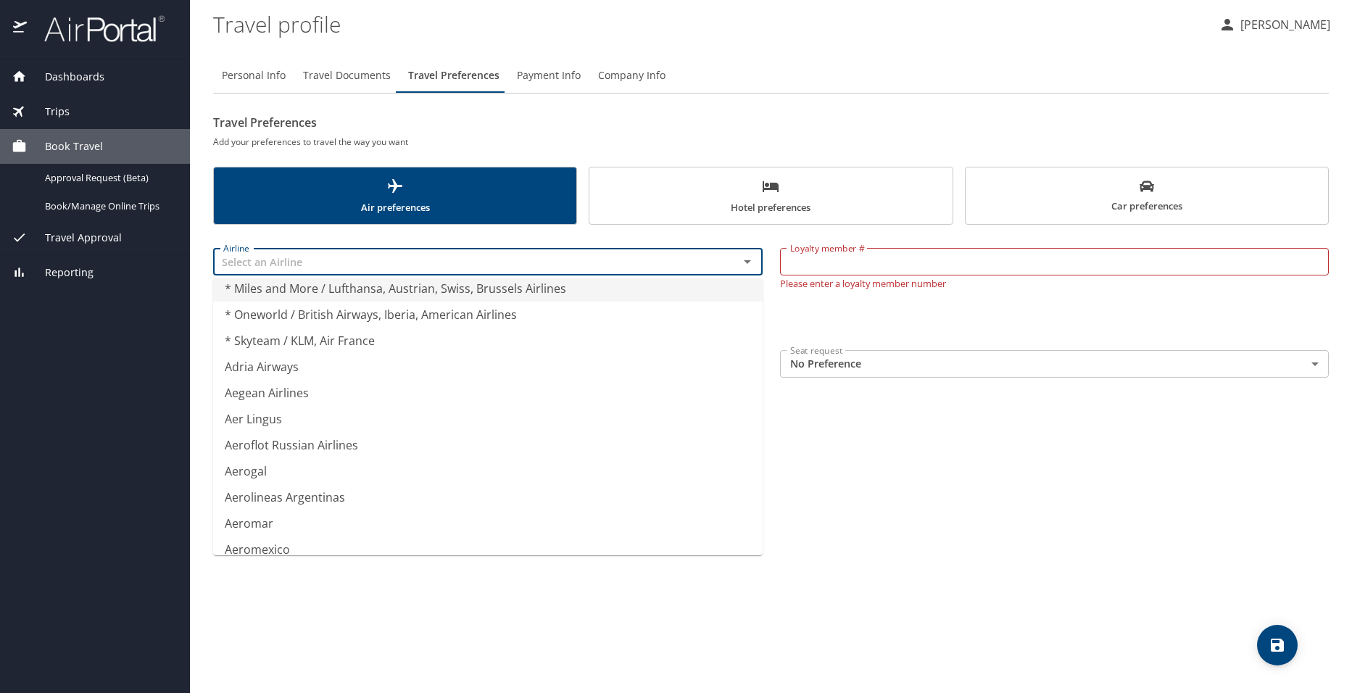
type input "* Miles and More / Lufthansa, Austrian, Swiss, Brussels Airlines"
click at [906, 554] on div "Personal Info Travel Documents Travel Preferences Payment Info Company Info Tra…" at bounding box center [771, 369] width 1116 height 647
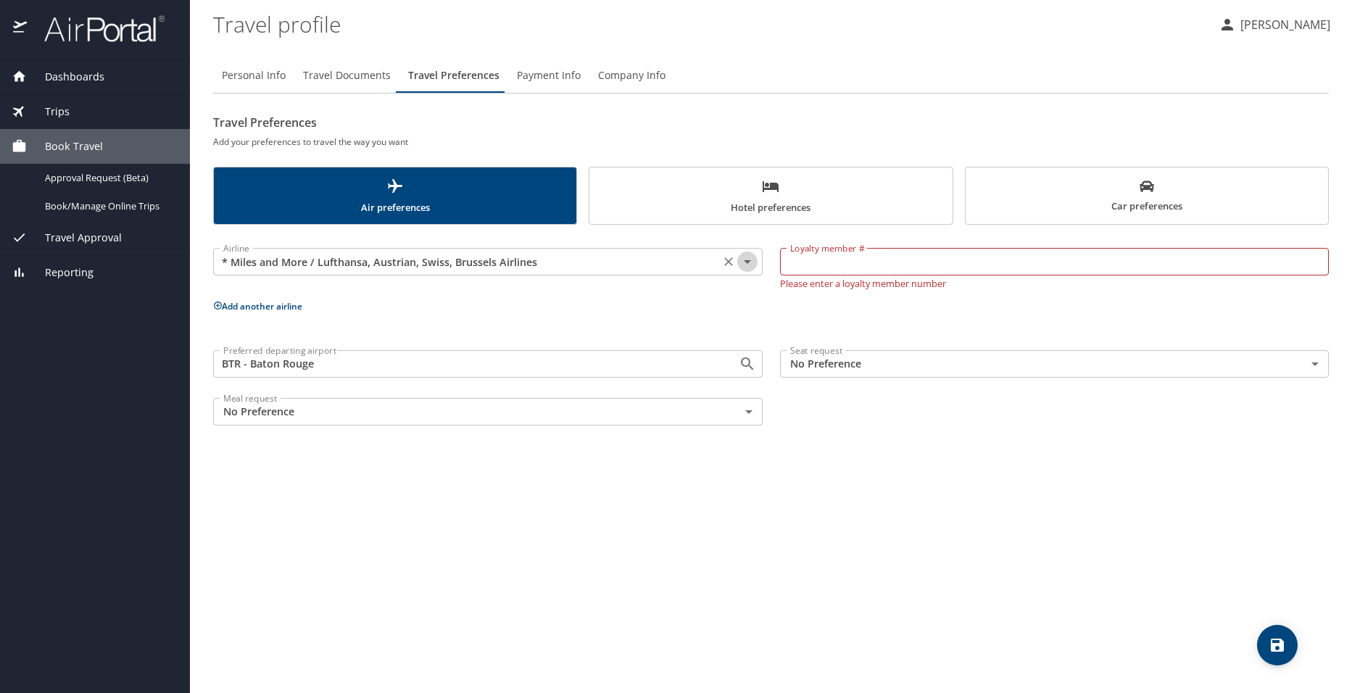
click at [748, 257] on icon "Open" at bounding box center [747, 261] width 17 height 17
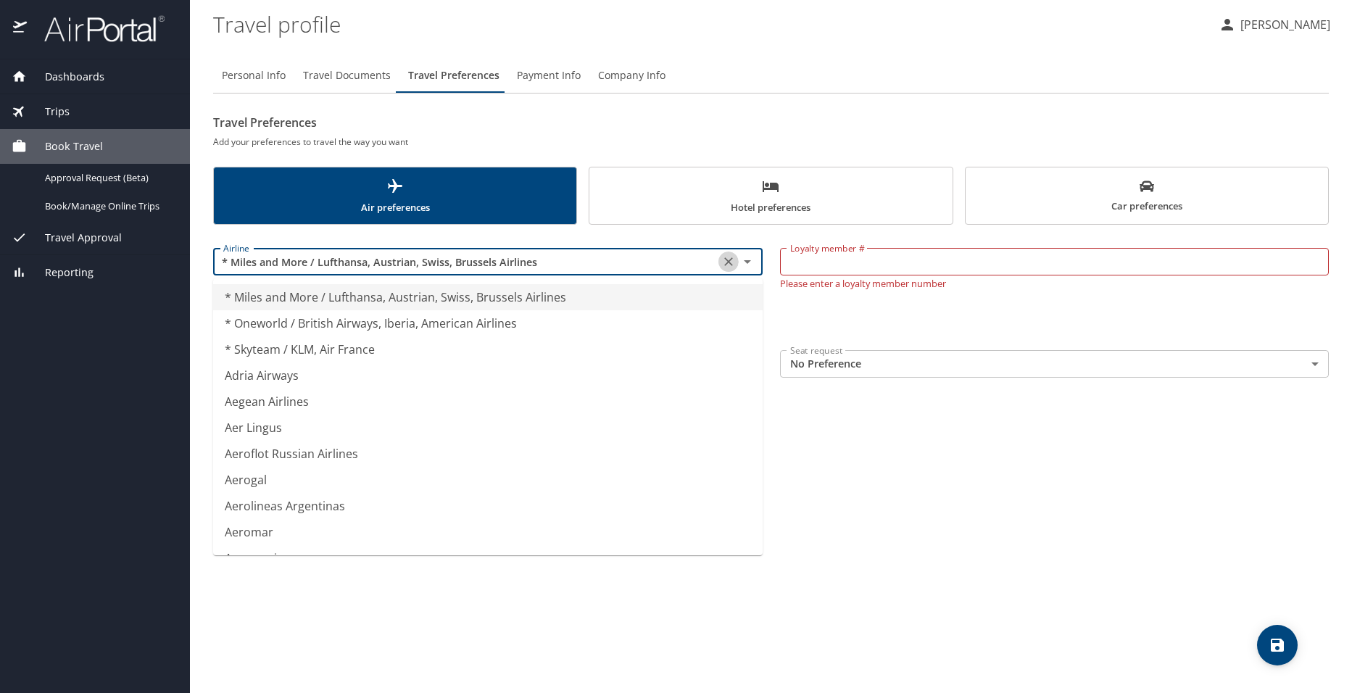
click at [726, 264] on icon "Clear" at bounding box center [728, 261] width 9 height 9
type input "* Skyteam / KLM, Air France"
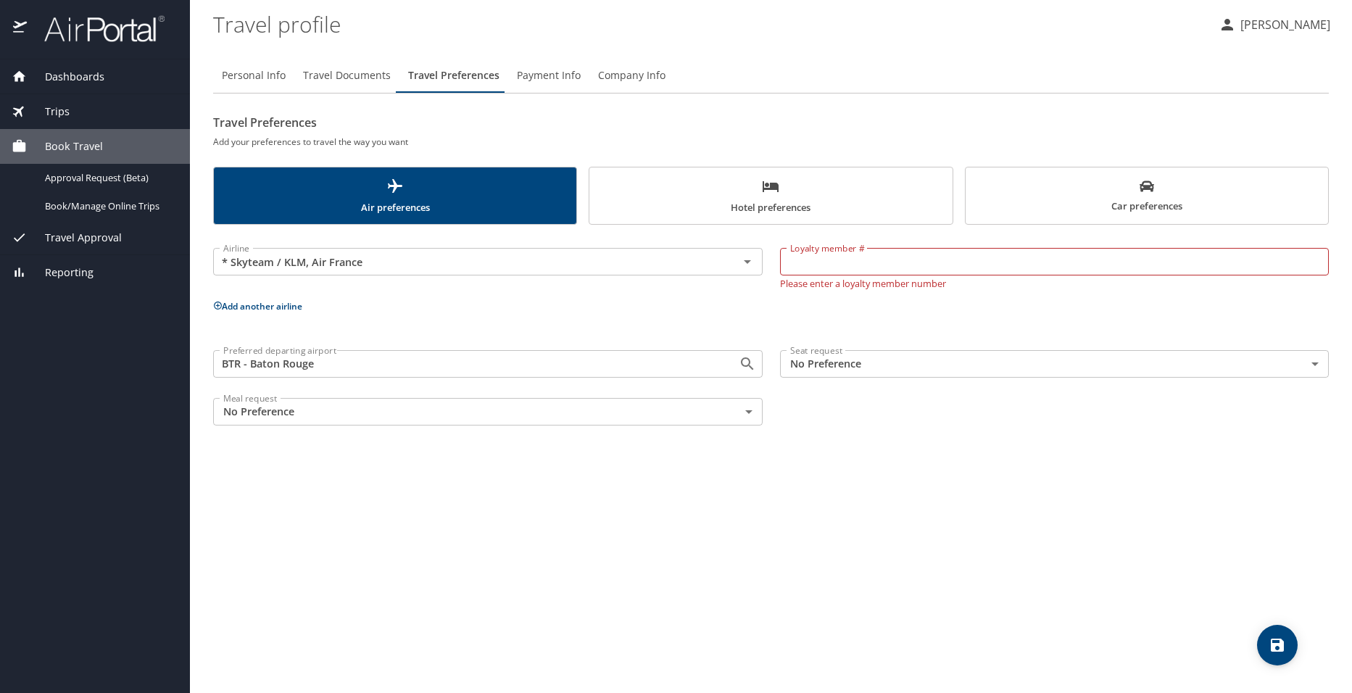
click at [938, 468] on div "Personal Info Travel Documents Travel Preferences Payment Info Company Info Tra…" at bounding box center [771, 369] width 1116 height 647
click at [732, 259] on icon "Clear" at bounding box center [728, 261] width 9 height 9
click at [1029, 572] on div "Personal Info Travel Documents Travel Preferences Payment Info Company Info Tra…" at bounding box center [771, 369] width 1116 height 647
click at [1277, 646] on icon "save" at bounding box center [1277, 645] width 13 height 13
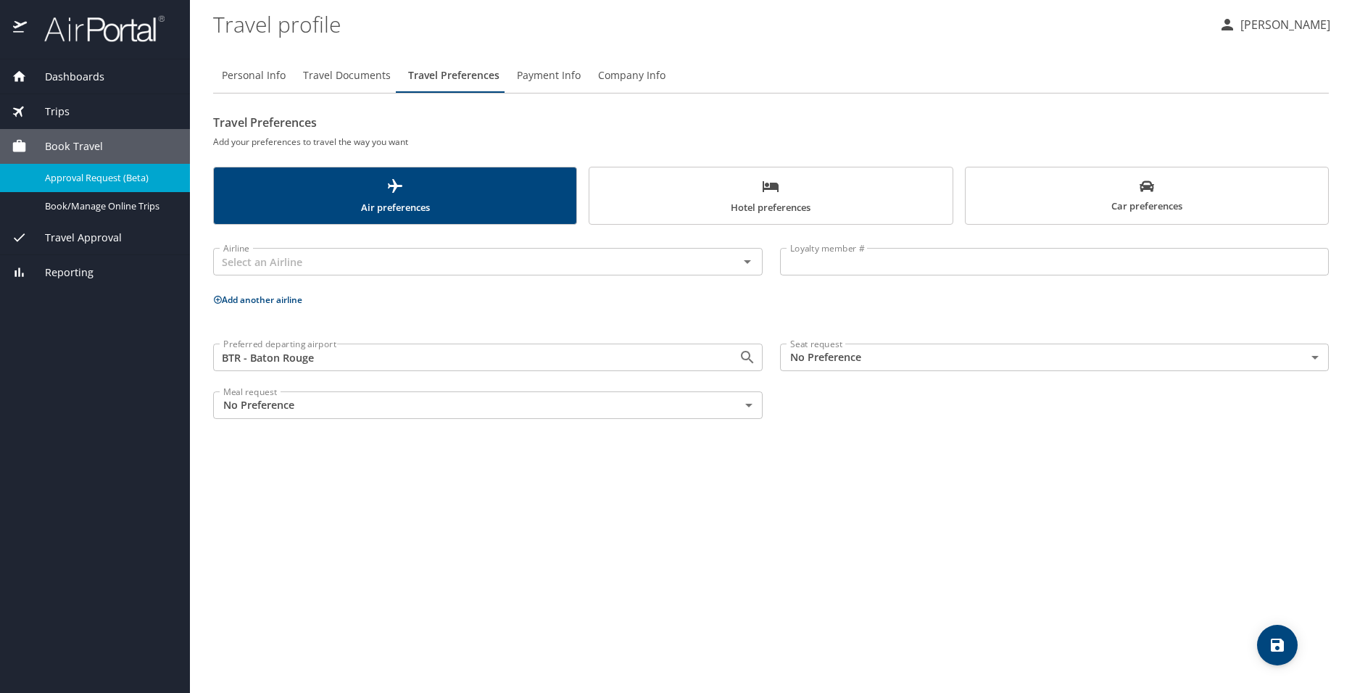
click at [109, 178] on span "Approval Request (Beta)" at bounding box center [109, 178] width 128 height 14
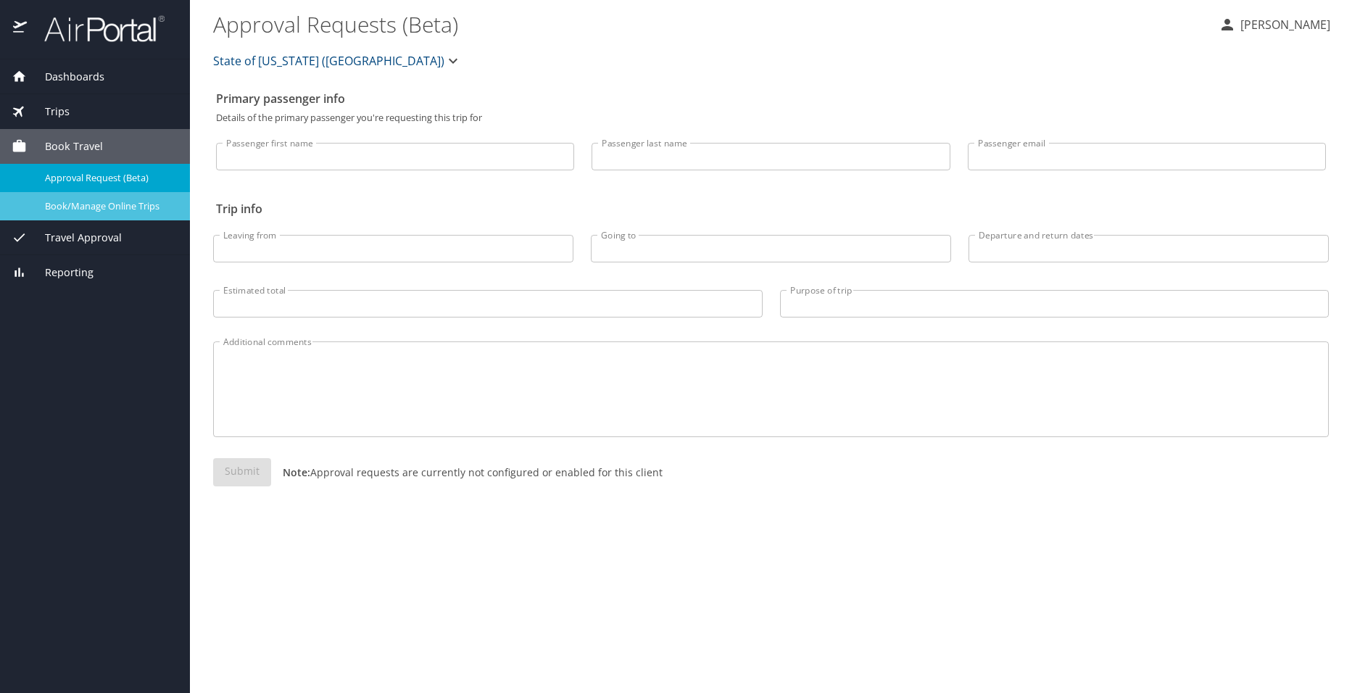
click at [104, 204] on span "Book/Manage Online Trips" at bounding box center [109, 206] width 128 height 14
